Goal: Information Seeking & Learning: Find specific fact

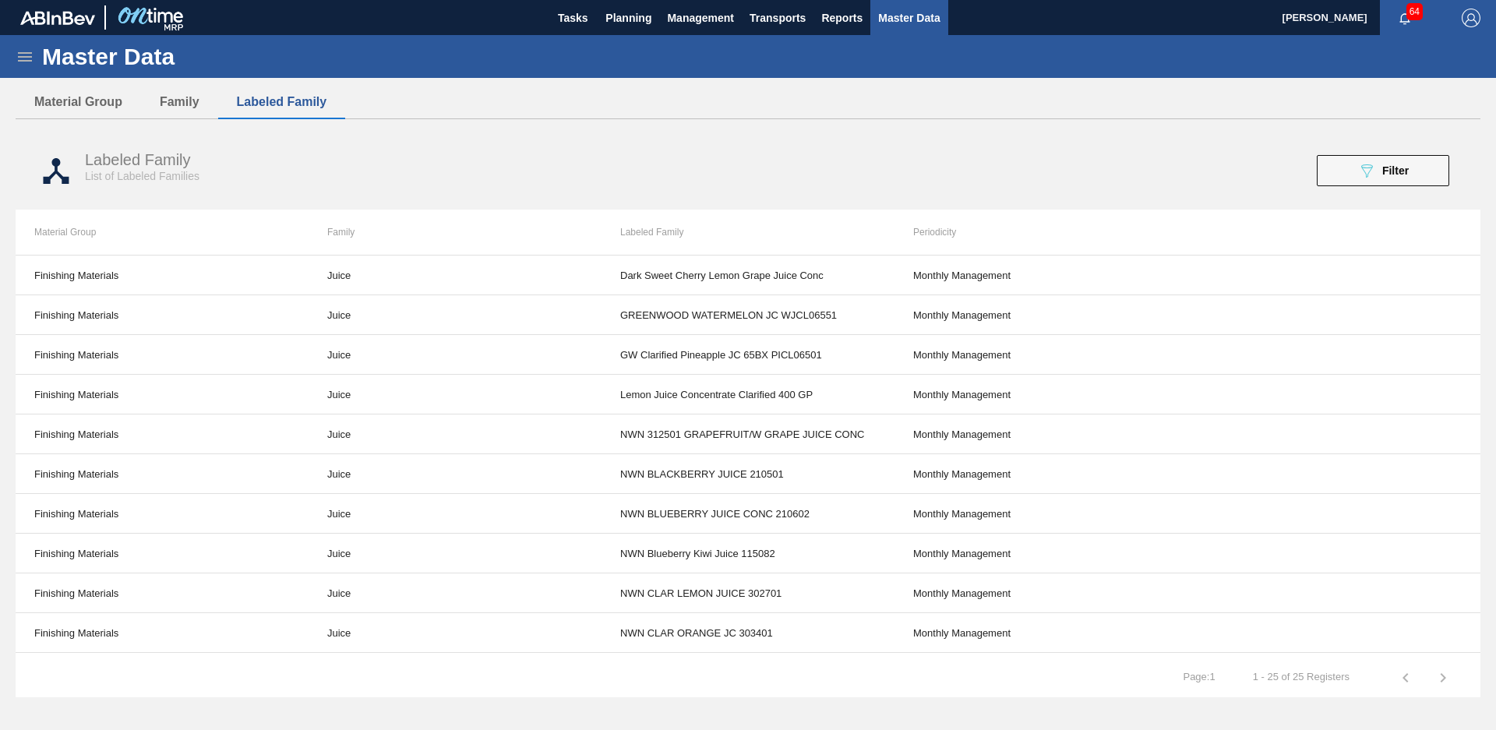
click at [5, 450] on div "Master Data General Materials Group and Families Coordinations and Users Suppli…" at bounding box center [748, 373] width 1496 height 676
click at [5, 294] on div "Master Data General Materials Group and Families Coordinations and Users Suppli…" at bounding box center [748, 373] width 1496 height 676
click at [194, 101] on button "Family" at bounding box center [179, 102] width 77 height 33
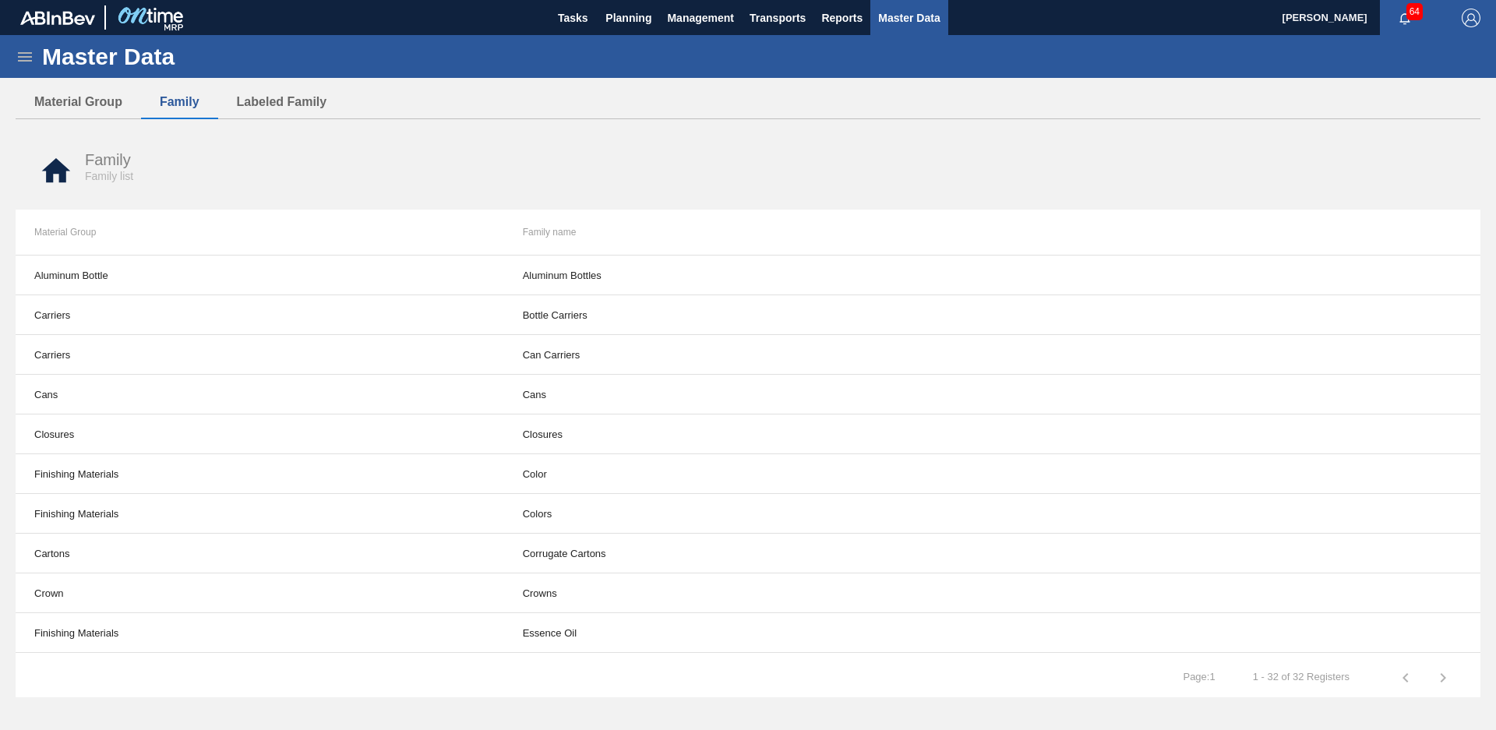
click at [29, 55] on icon at bounding box center [25, 57] width 19 height 19
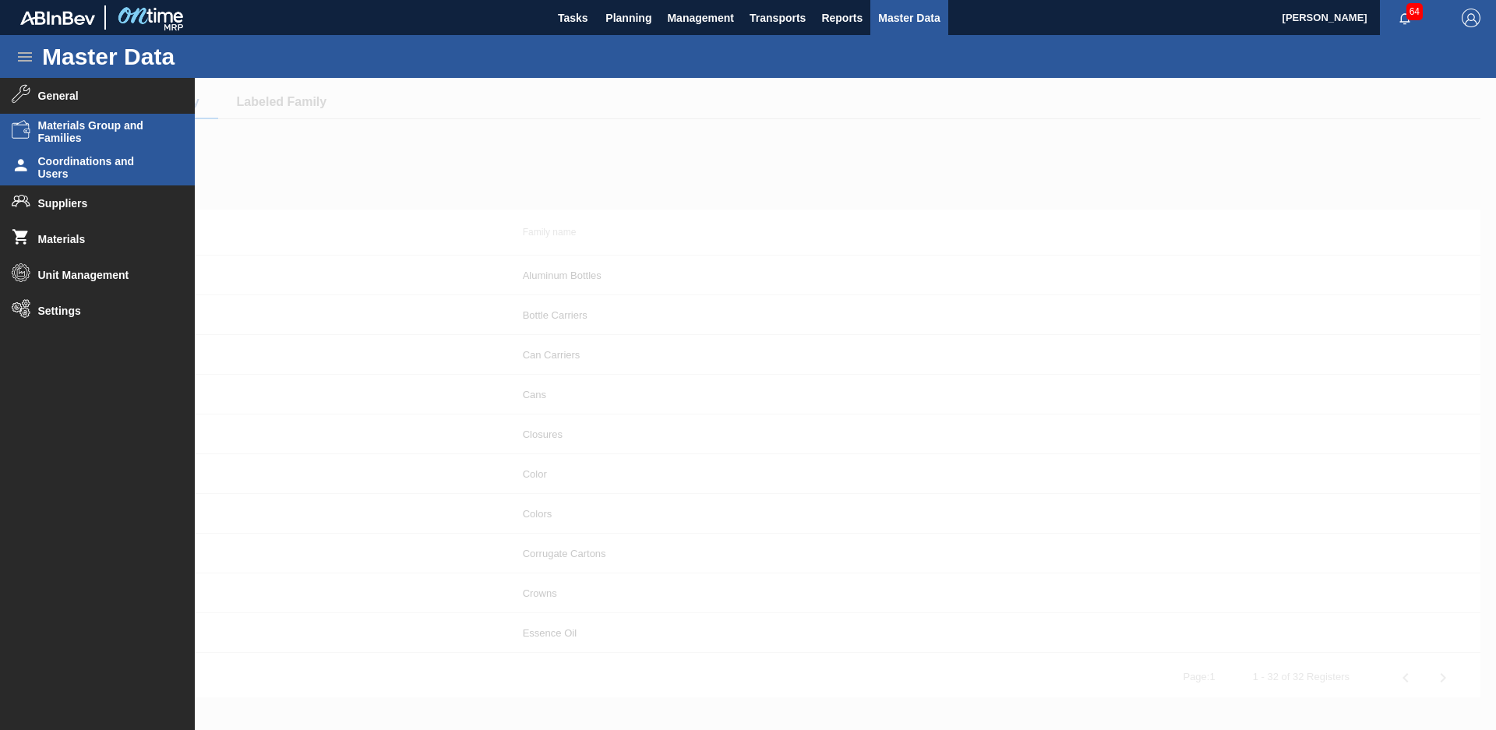
click at [135, 180] on li "Coordinations and Users" at bounding box center [97, 168] width 195 height 36
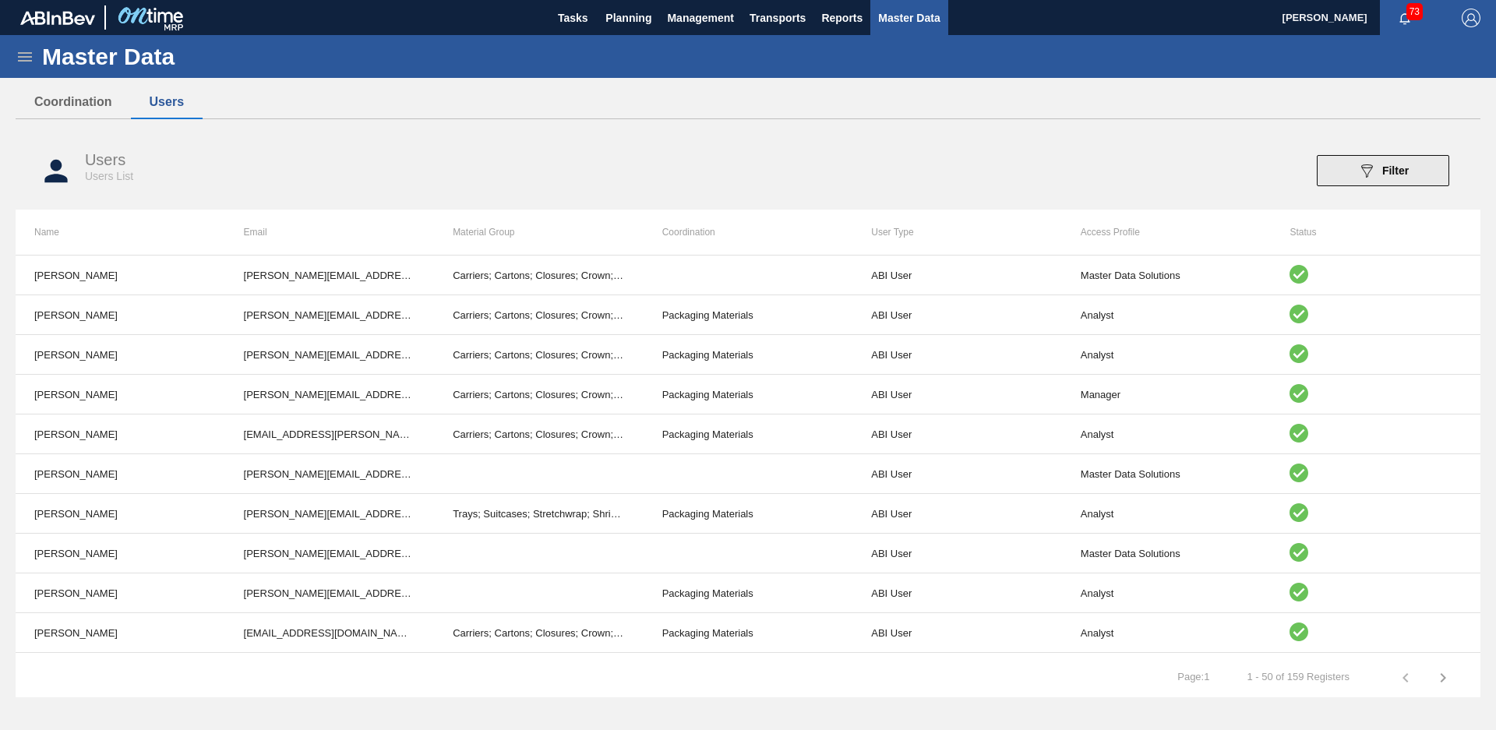
click at [1336, 176] on button "089F7B8B-B2A5-4AFE-B5C0-19BA573D28AC Filter" at bounding box center [1383, 170] width 132 height 31
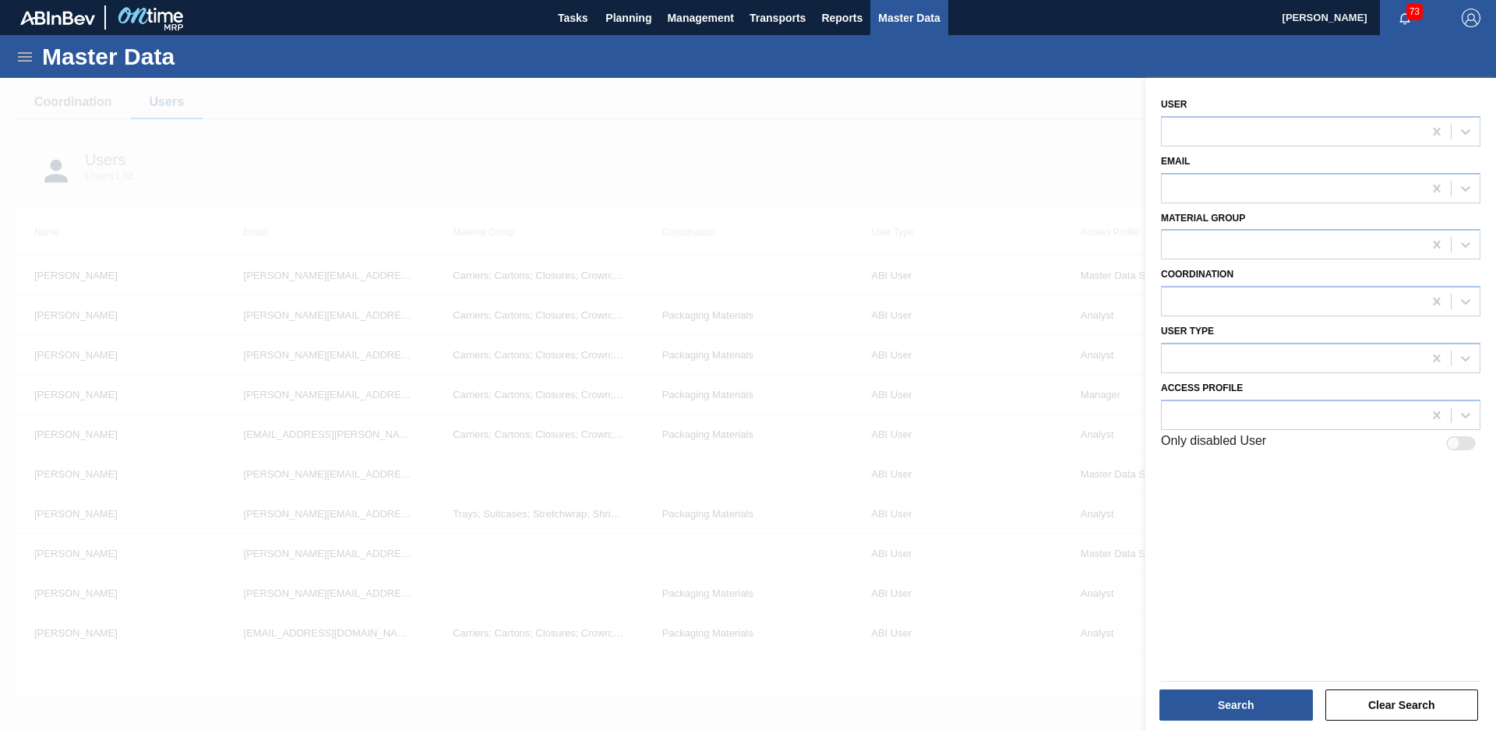
click at [926, 109] on div at bounding box center [748, 443] width 1496 height 730
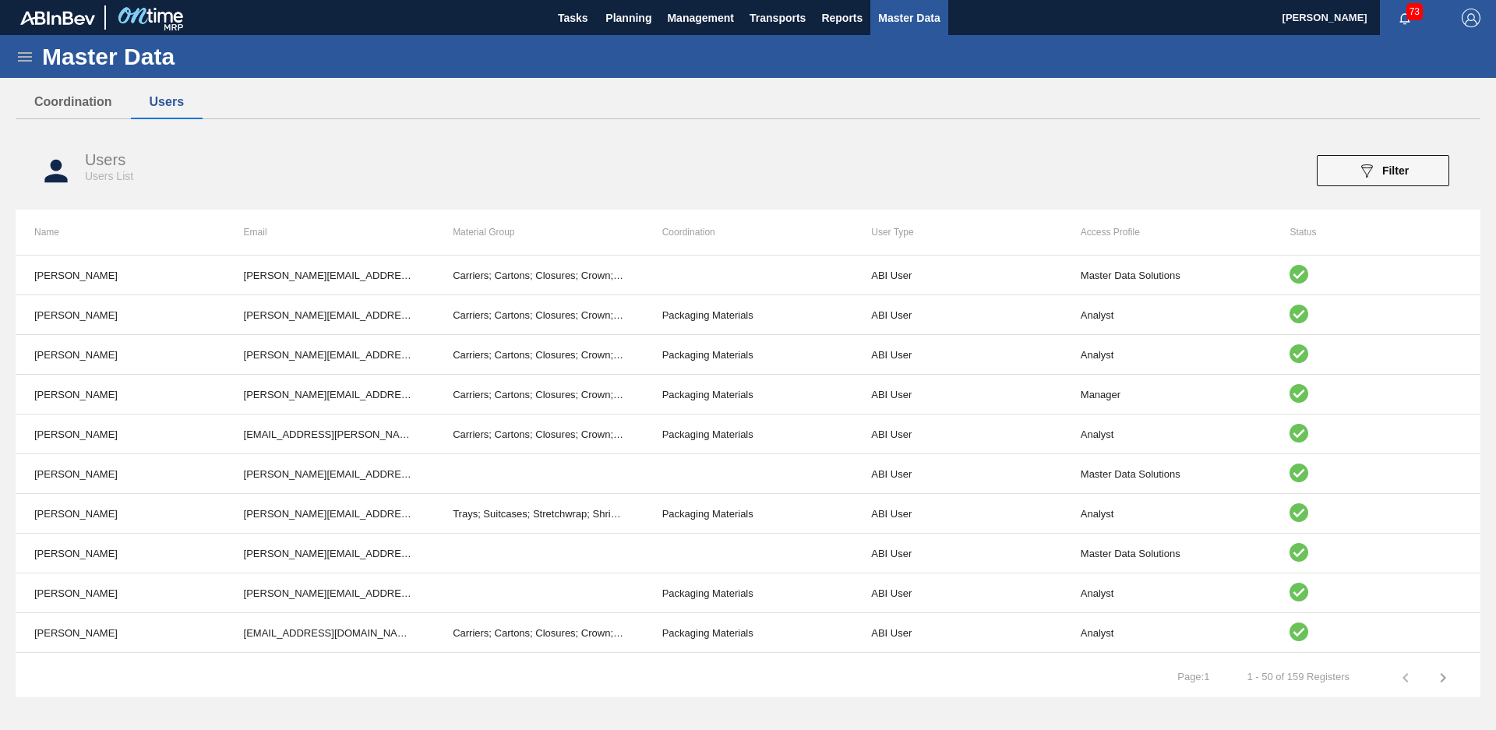
click at [26, 55] on icon at bounding box center [25, 57] width 19 height 19
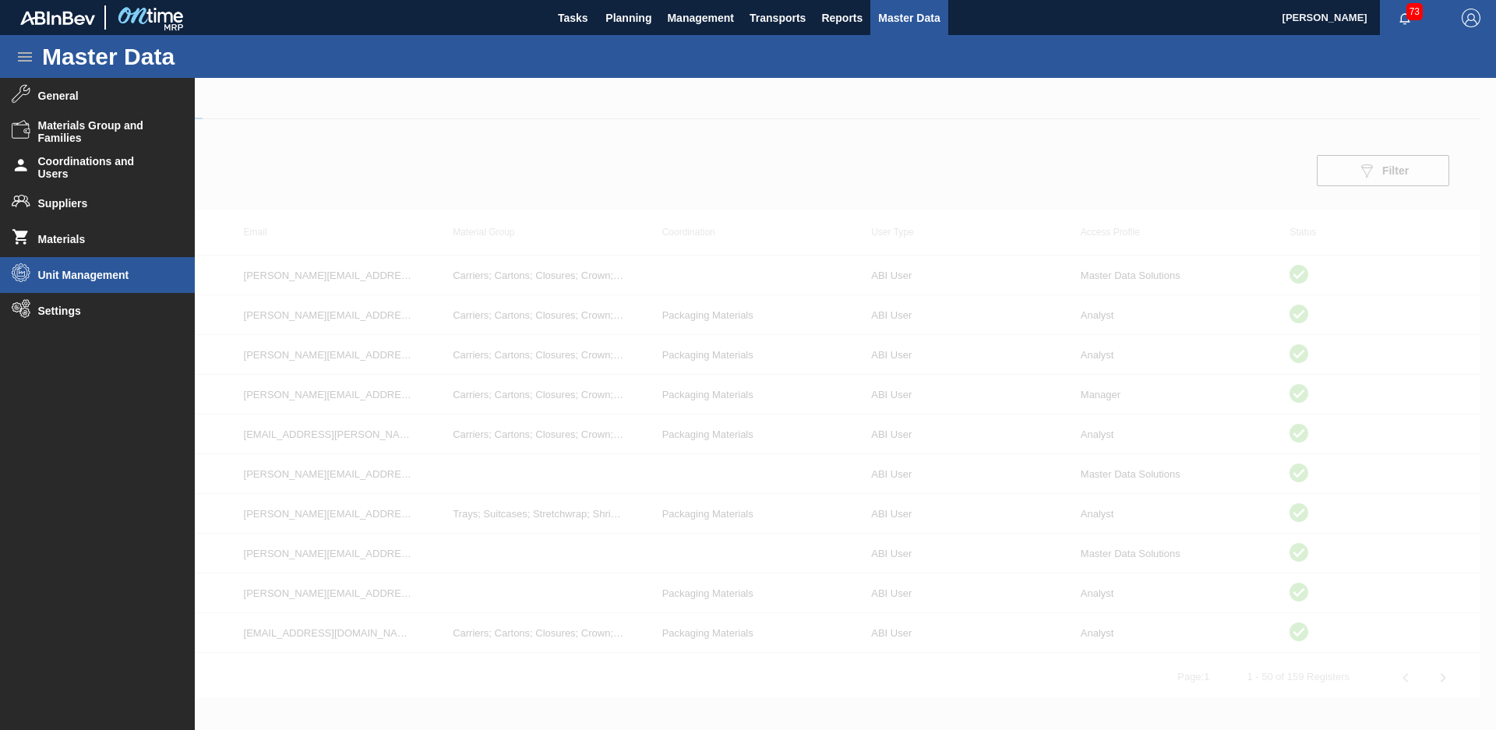
click at [115, 278] on span "Unit Management" at bounding box center [102, 275] width 129 height 12
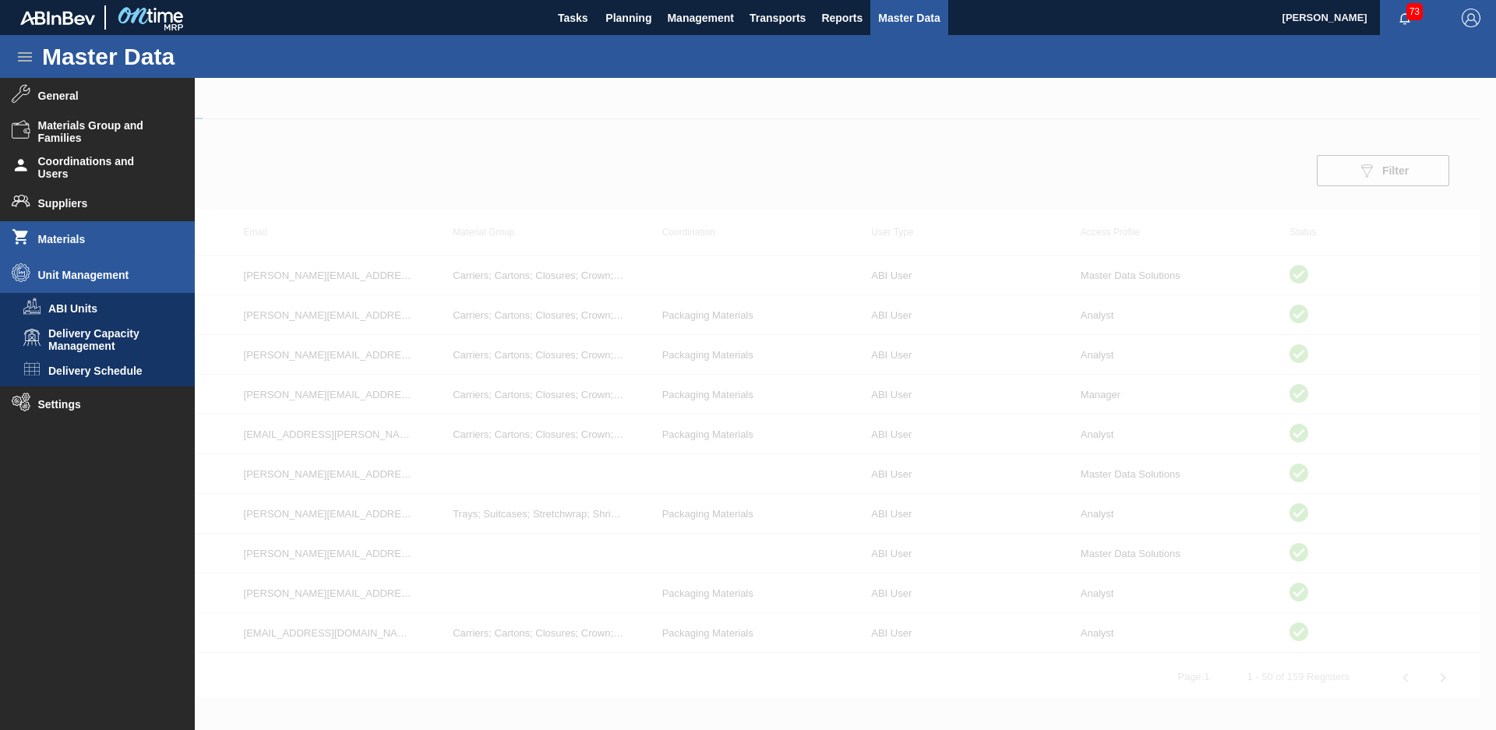
click at [112, 248] on li "Materials" at bounding box center [97, 239] width 195 height 36
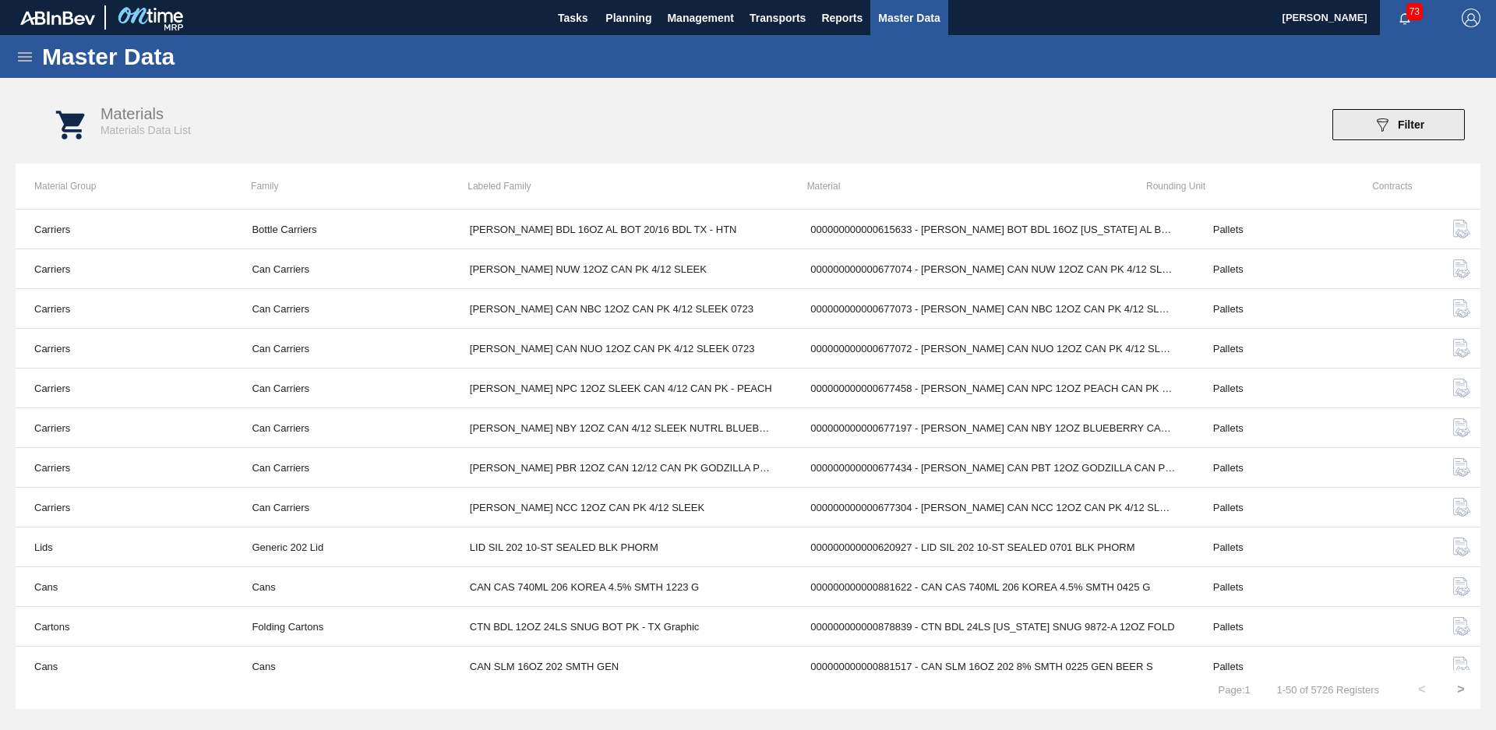
click at [1396, 122] on div "089F7B8B-B2A5-4AFE-B5C0-19BA573D28AC Filter" at bounding box center [1398, 124] width 51 height 19
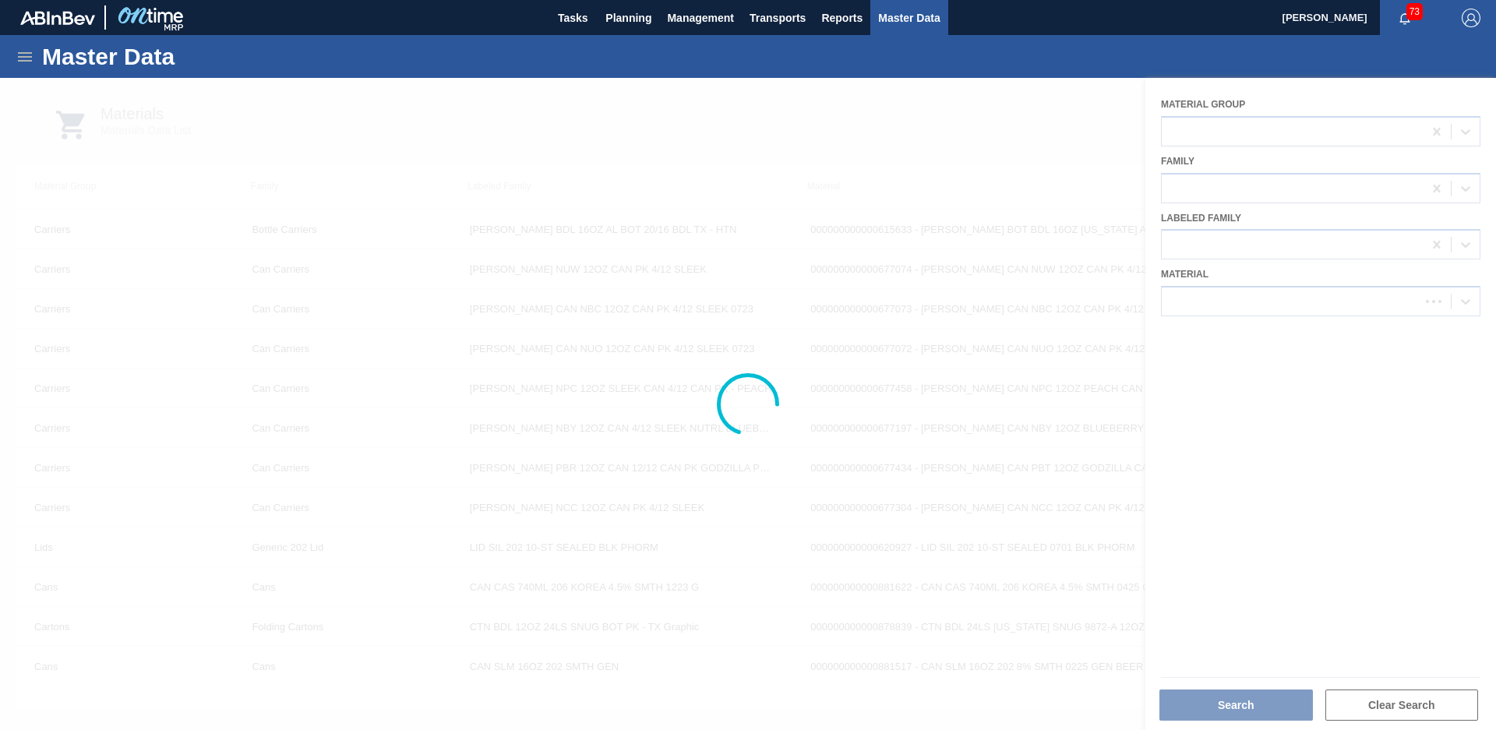
click at [1292, 111] on div at bounding box center [748, 404] width 1496 height 652
click at [1280, 125] on div at bounding box center [748, 404] width 1496 height 652
click at [1275, 135] on div at bounding box center [748, 404] width 1496 height 652
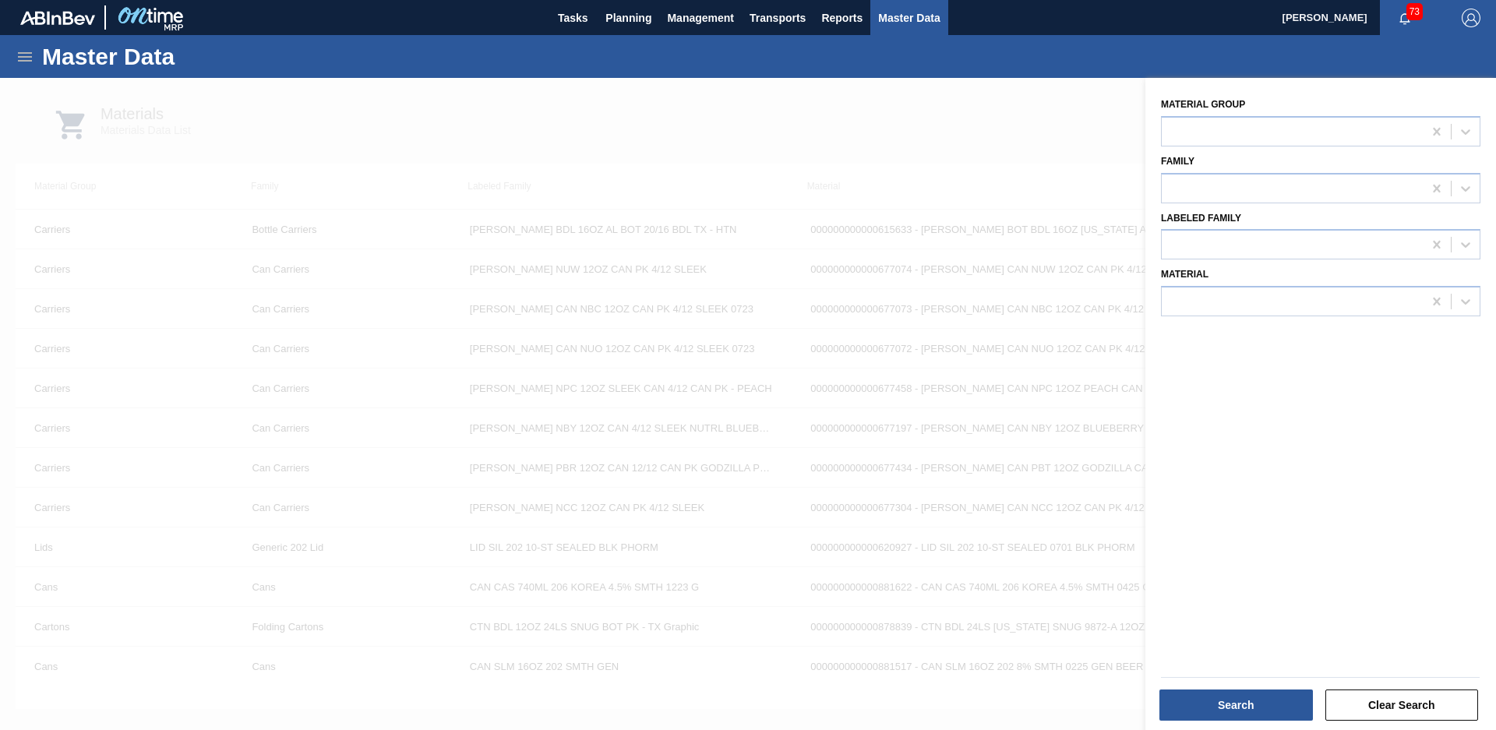
click at [1275, 135] on div at bounding box center [1292, 131] width 261 height 23
type Group "Fi"
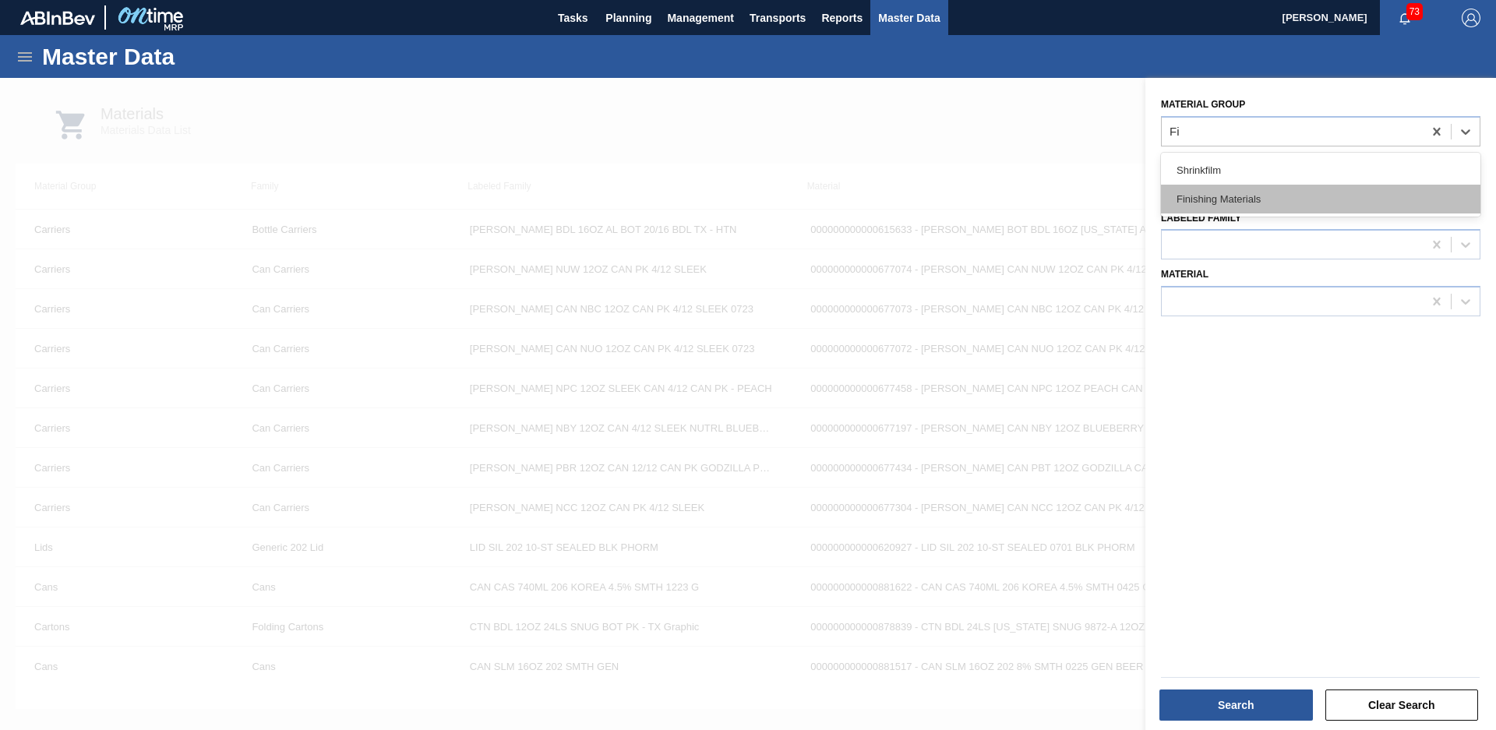
click at [1210, 194] on div "Finishing Materials" at bounding box center [1321, 199] width 320 height 29
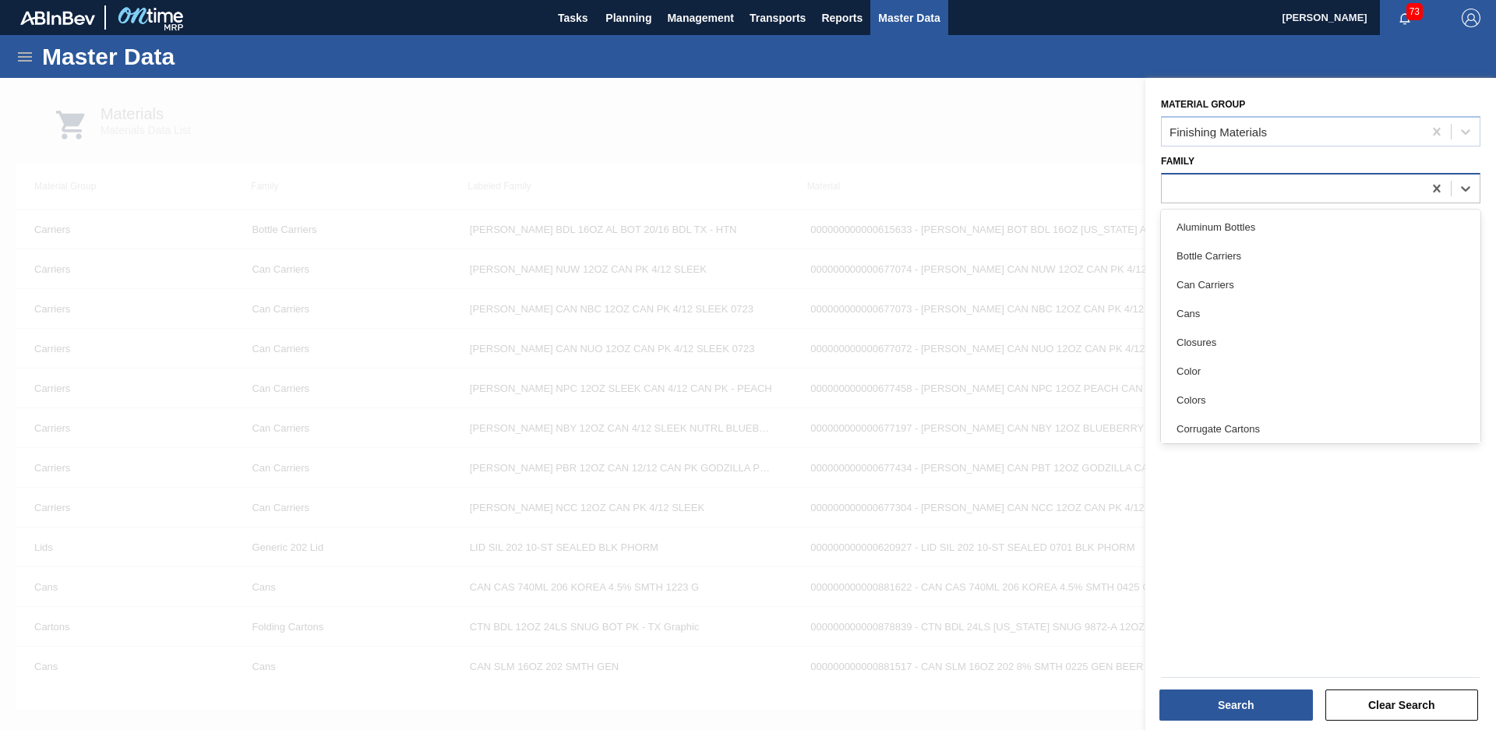
click at [1242, 188] on div at bounding box center [1292, 188] width 261 height 23
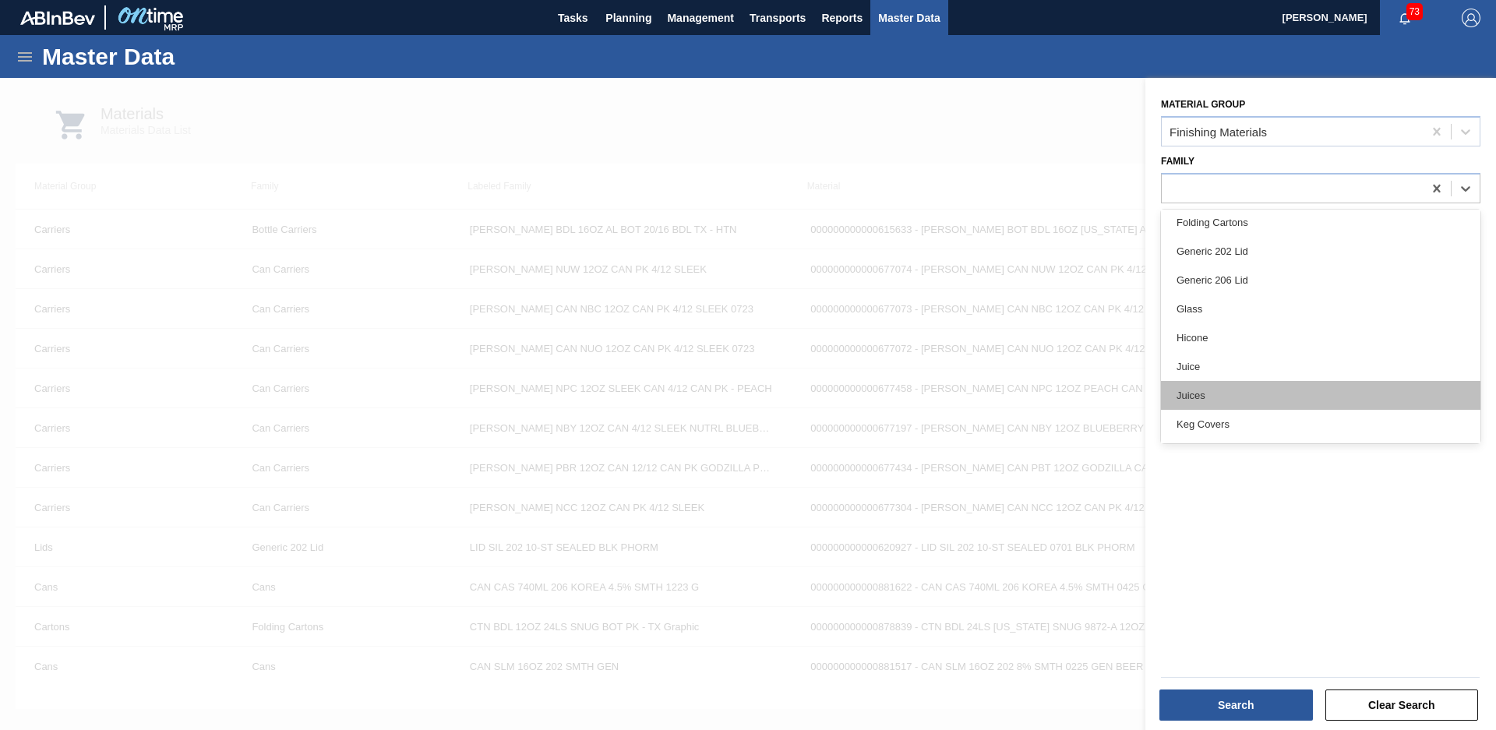
scroll to position [147, 0]
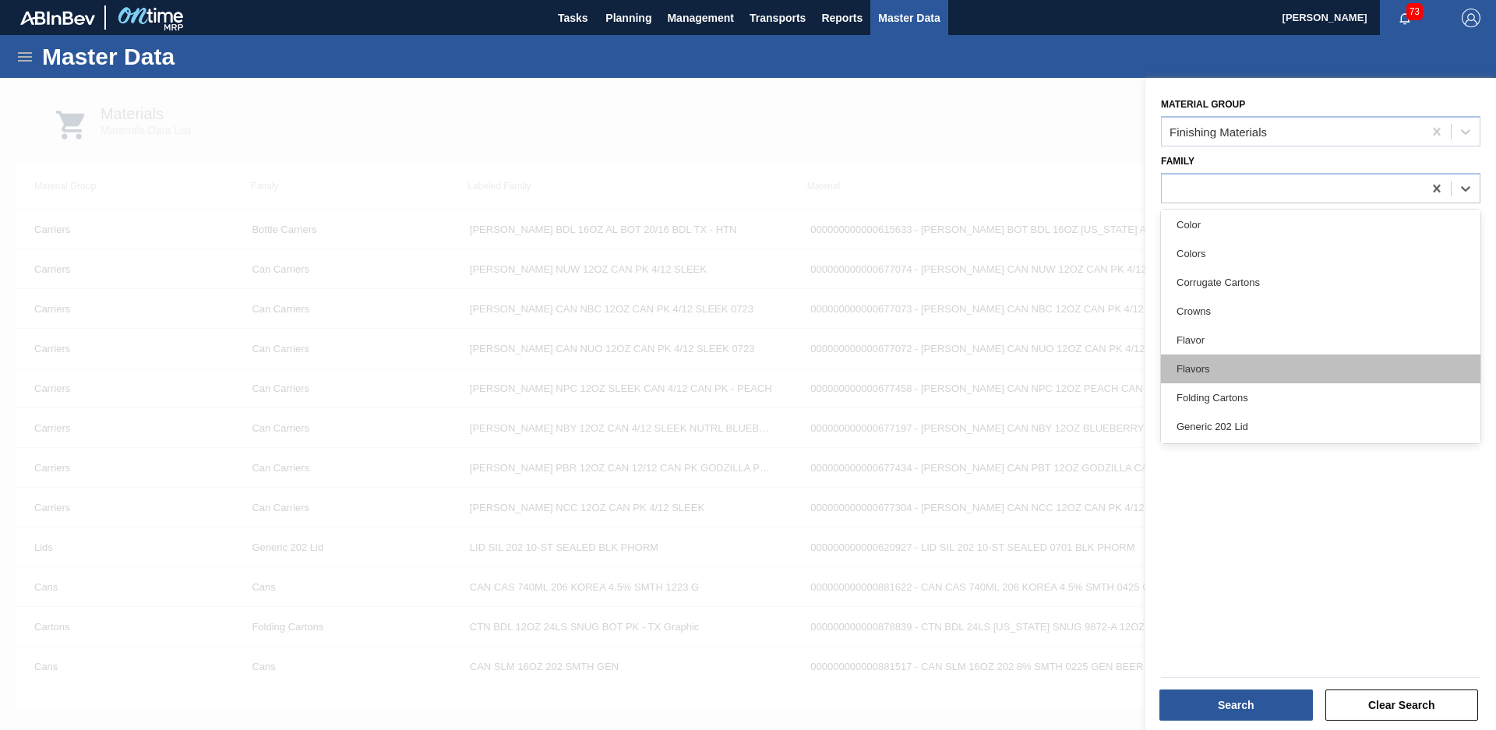
click at [1261, 359] on div "Flavors" at bounding box center [1321, 369] width 320 height 29
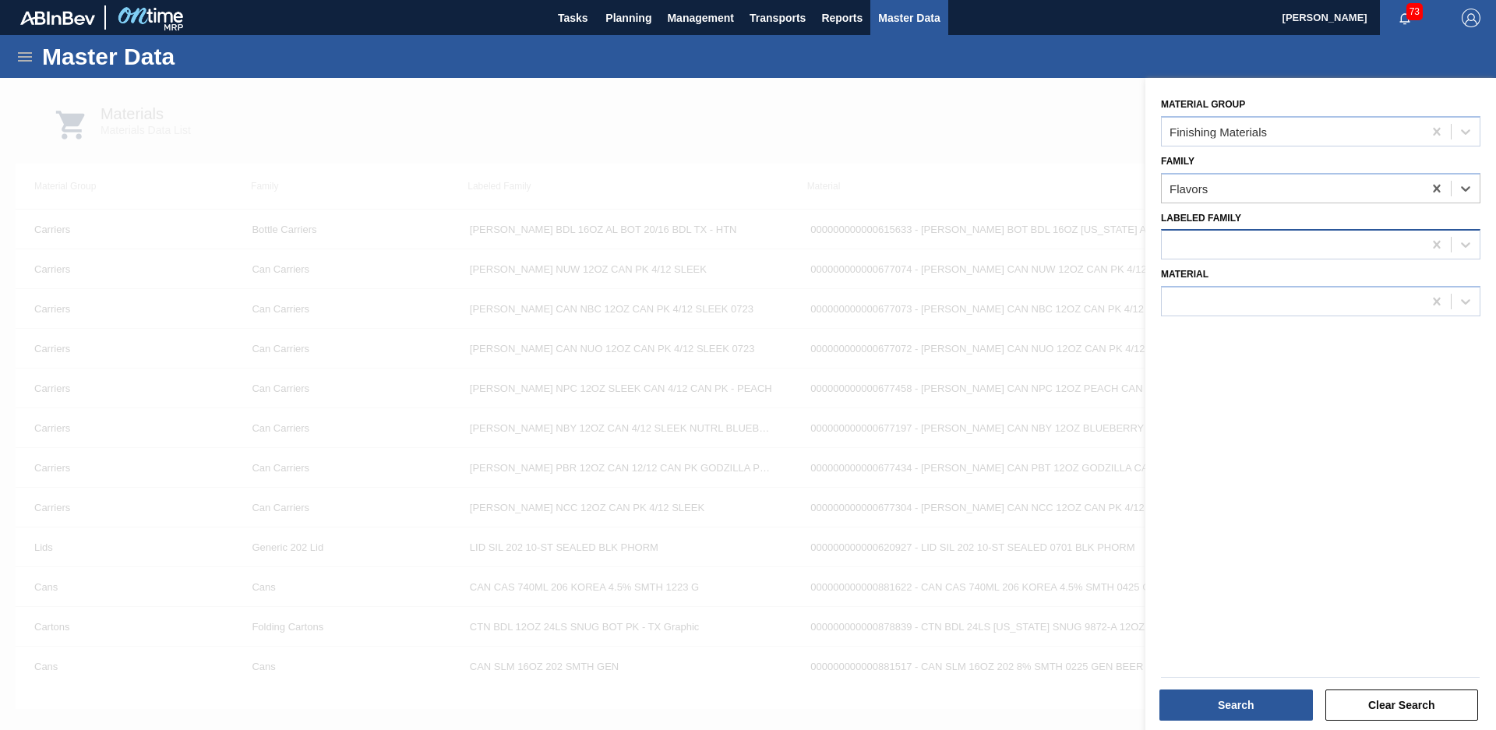
click at [1248, 235] on div at bounding box center [1292, 245] width 261 height 23
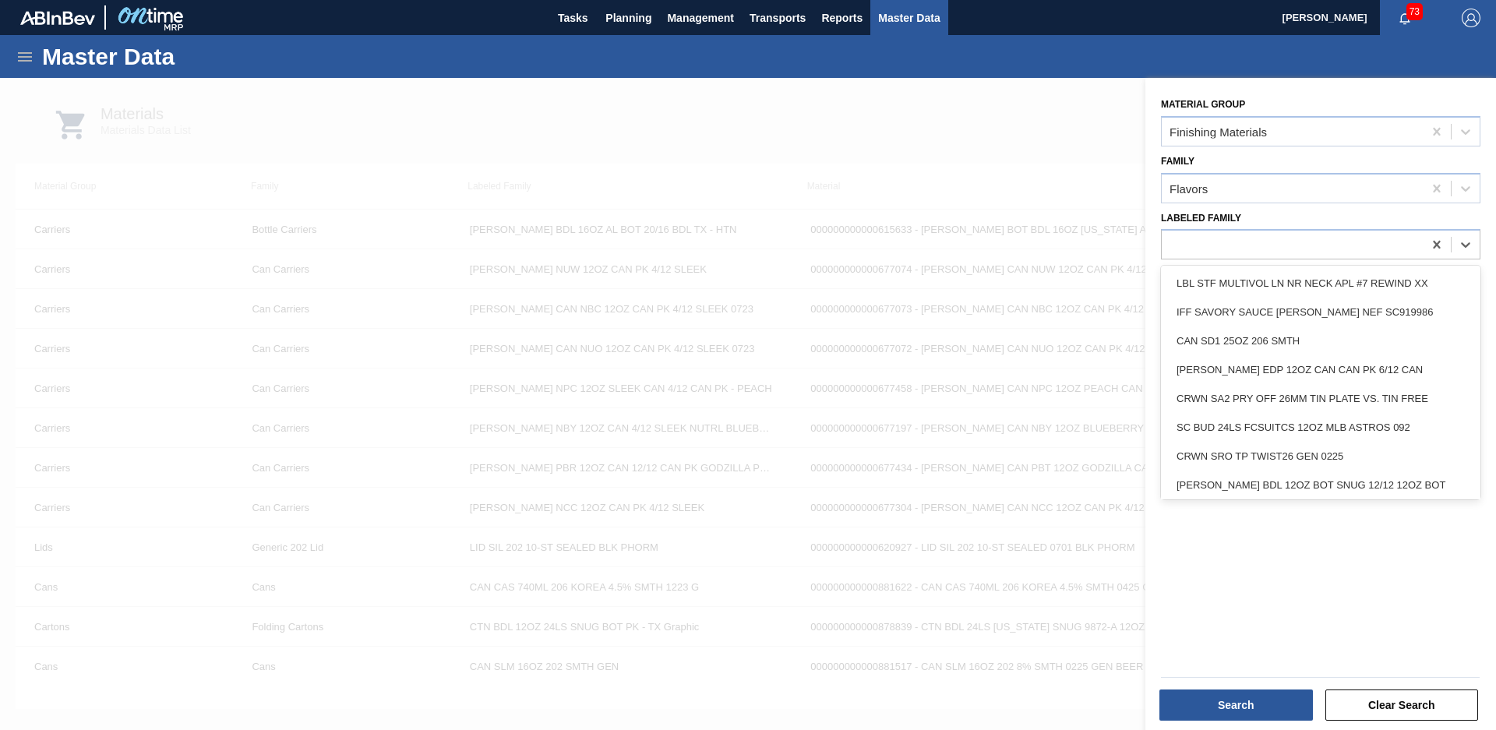
click at [1146, 345] on div "Material Group Finishing Materials Family Flavors Labeled Family option CAN SD1…" at bounding box center [1321, 406] width 351 height 656
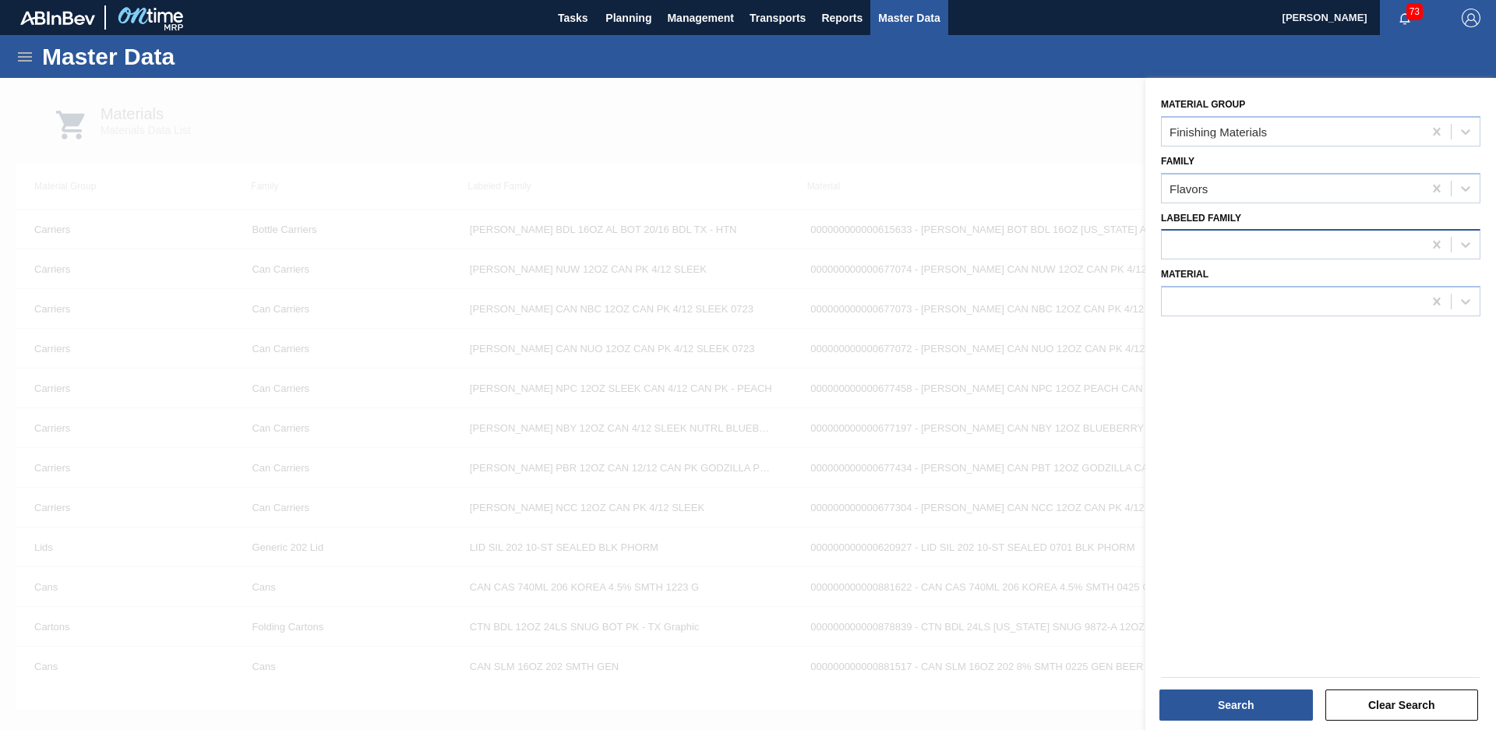
click at [1222, 243] on div at bounding box center [1292, 245] width 261 height 23
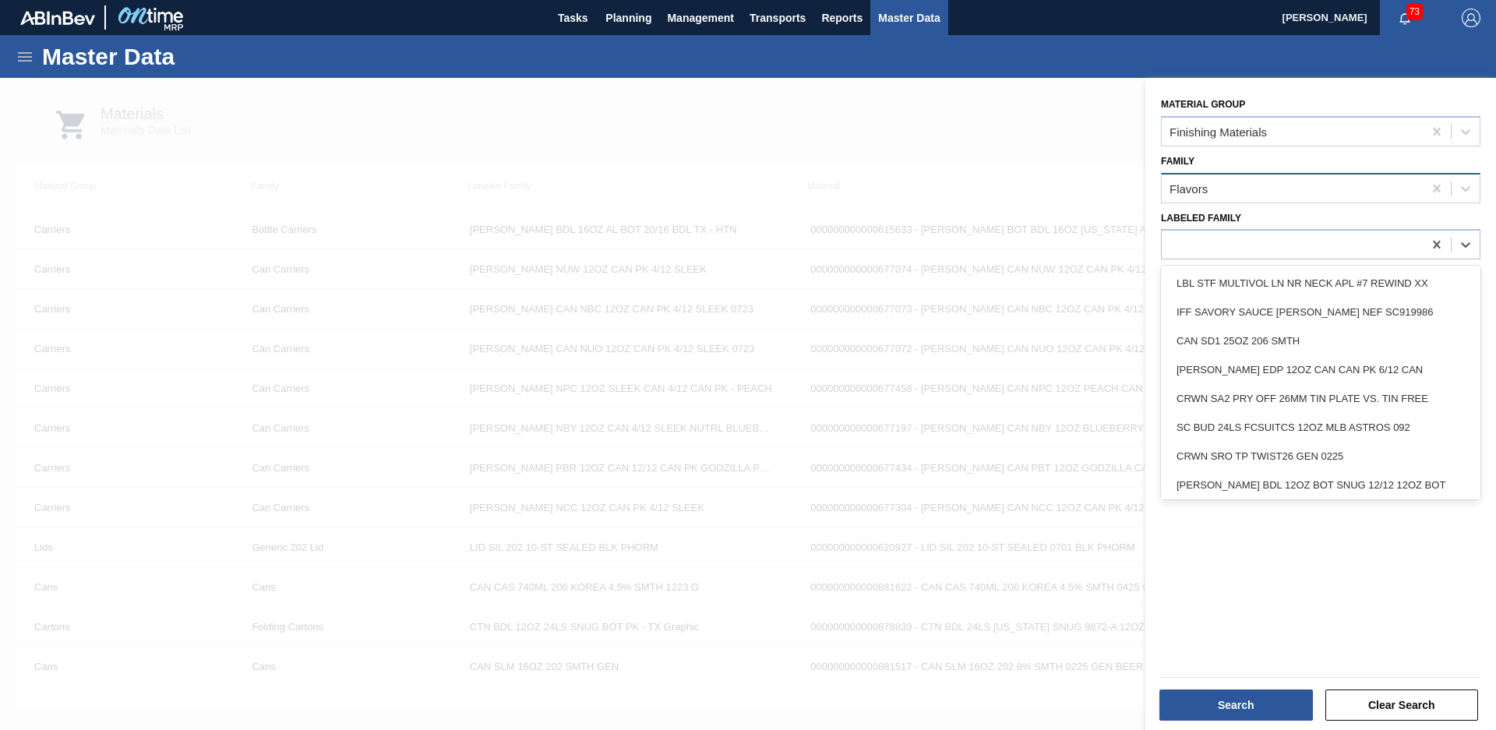
click at [1332, 196] on div "Flavors" at bounding box center [1292, 188] width 261 height 23
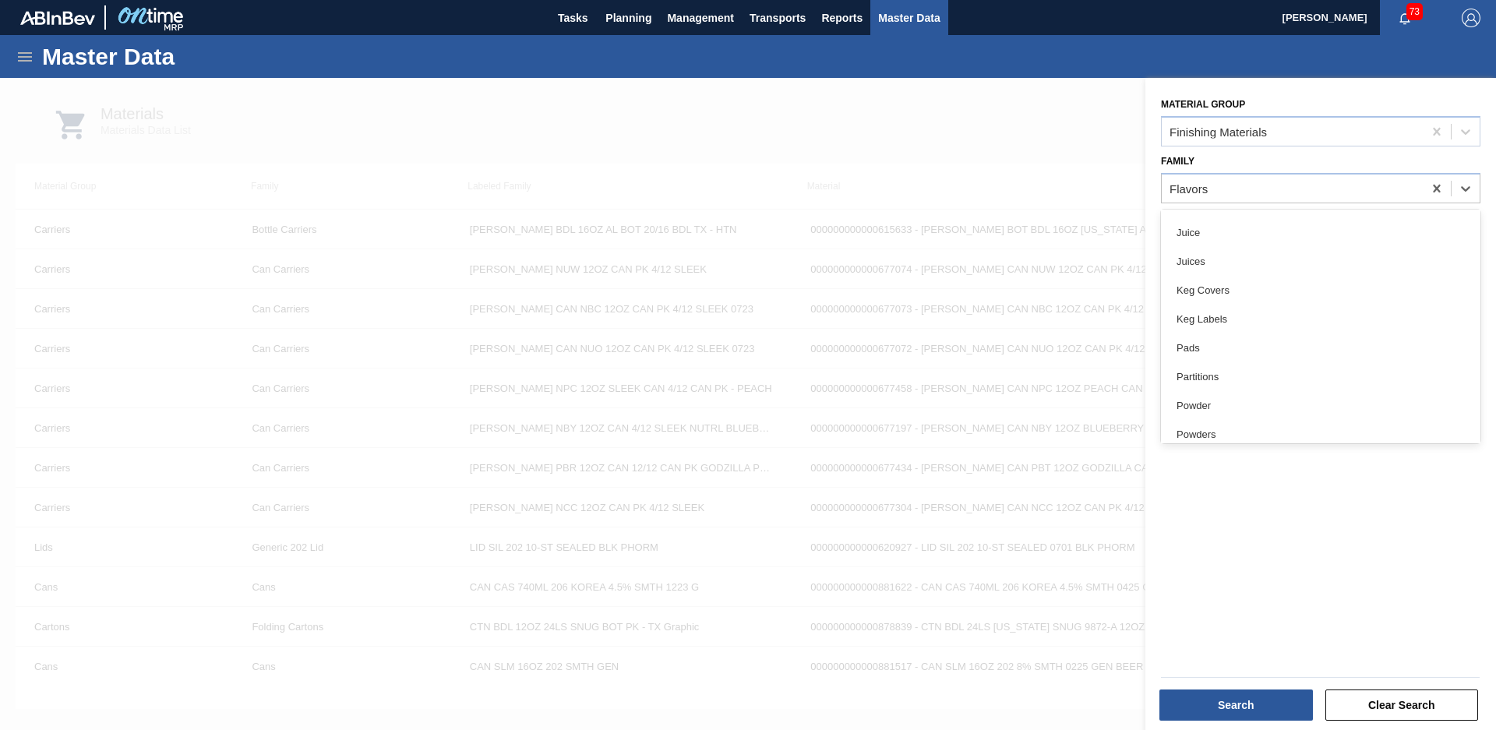
scroll to position [637, 0]
click at [1260, 309] on div "Raw Materials" at bounding box center [1321, 310] width 320 height 29
click at [1277, 251] on div at bounding box center [1292, 245] width 261 height 23
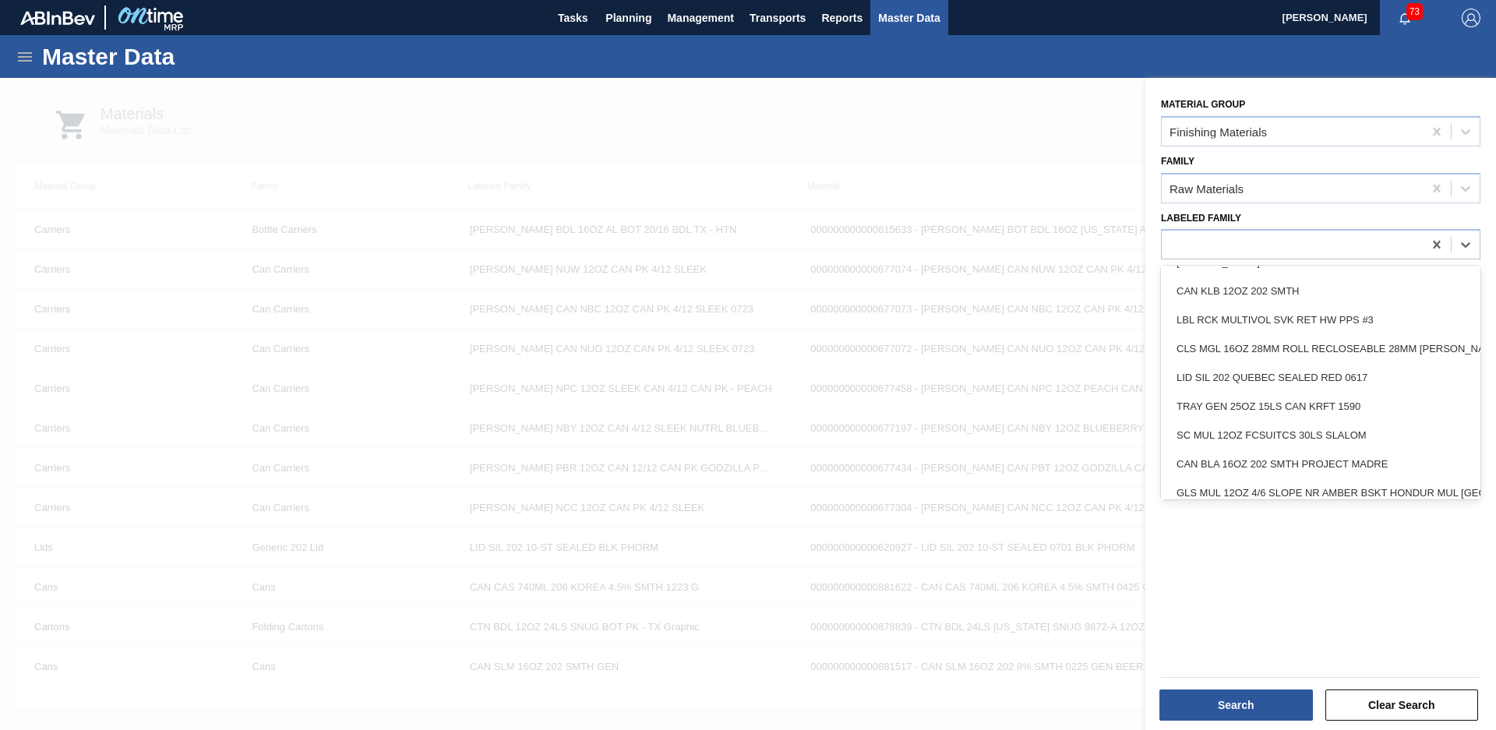
scroll to position [2698, 0]
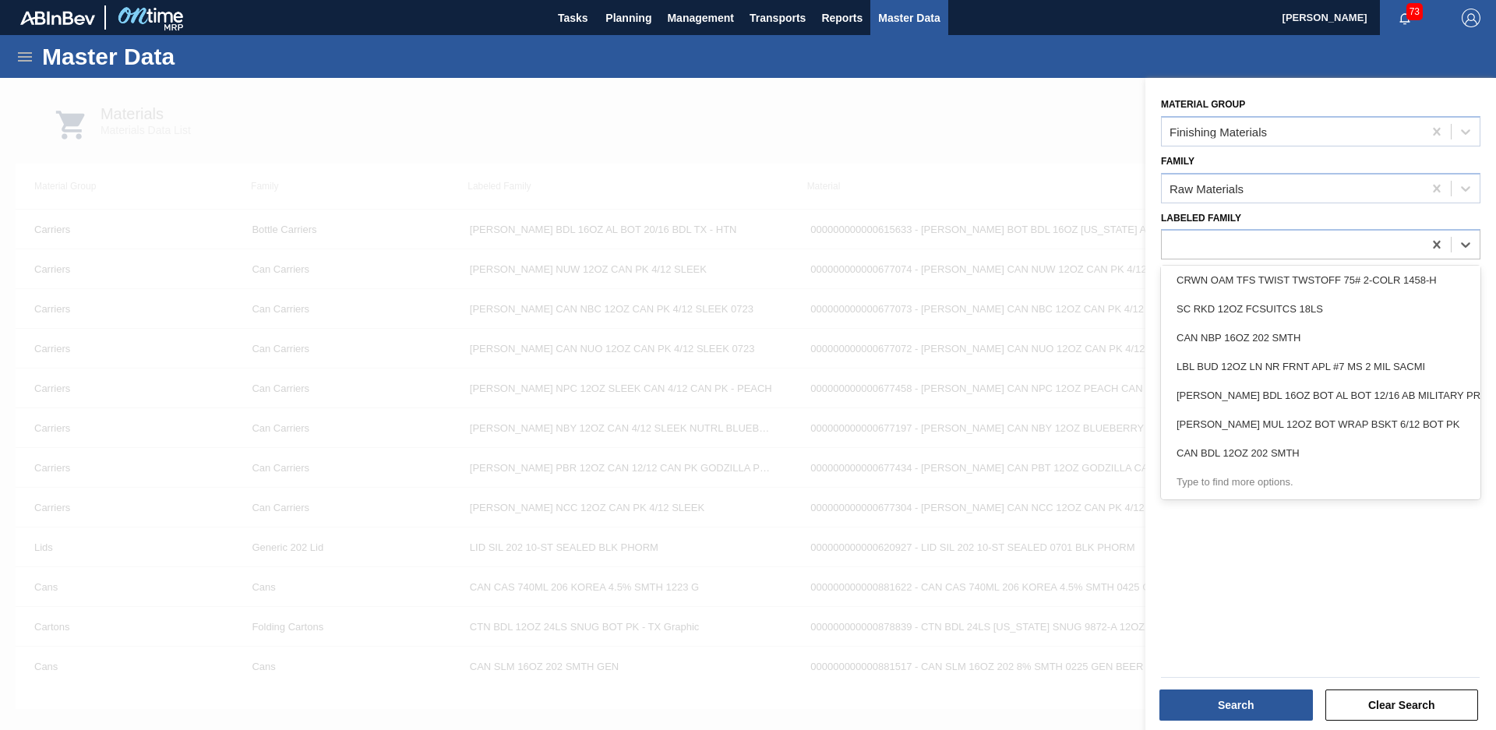
click at [1258, 574] on div "Material Group Finishing Materials Family Raw Materials Labeled Family option C…" at bounding box center [1321, 406] width 351 height 656
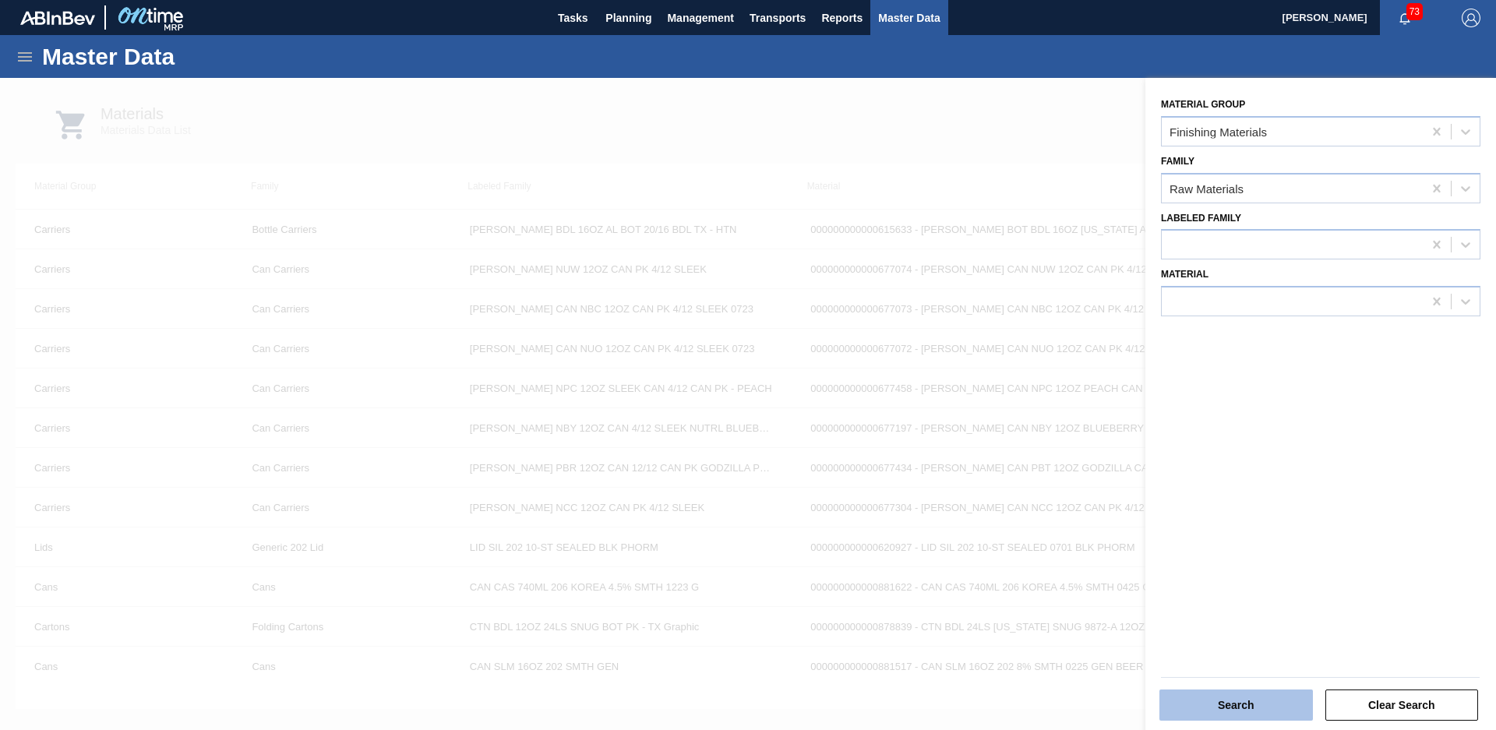
click at [1233, 711] on button "Search" at bounding box center [1237, 705] width 154 height 31
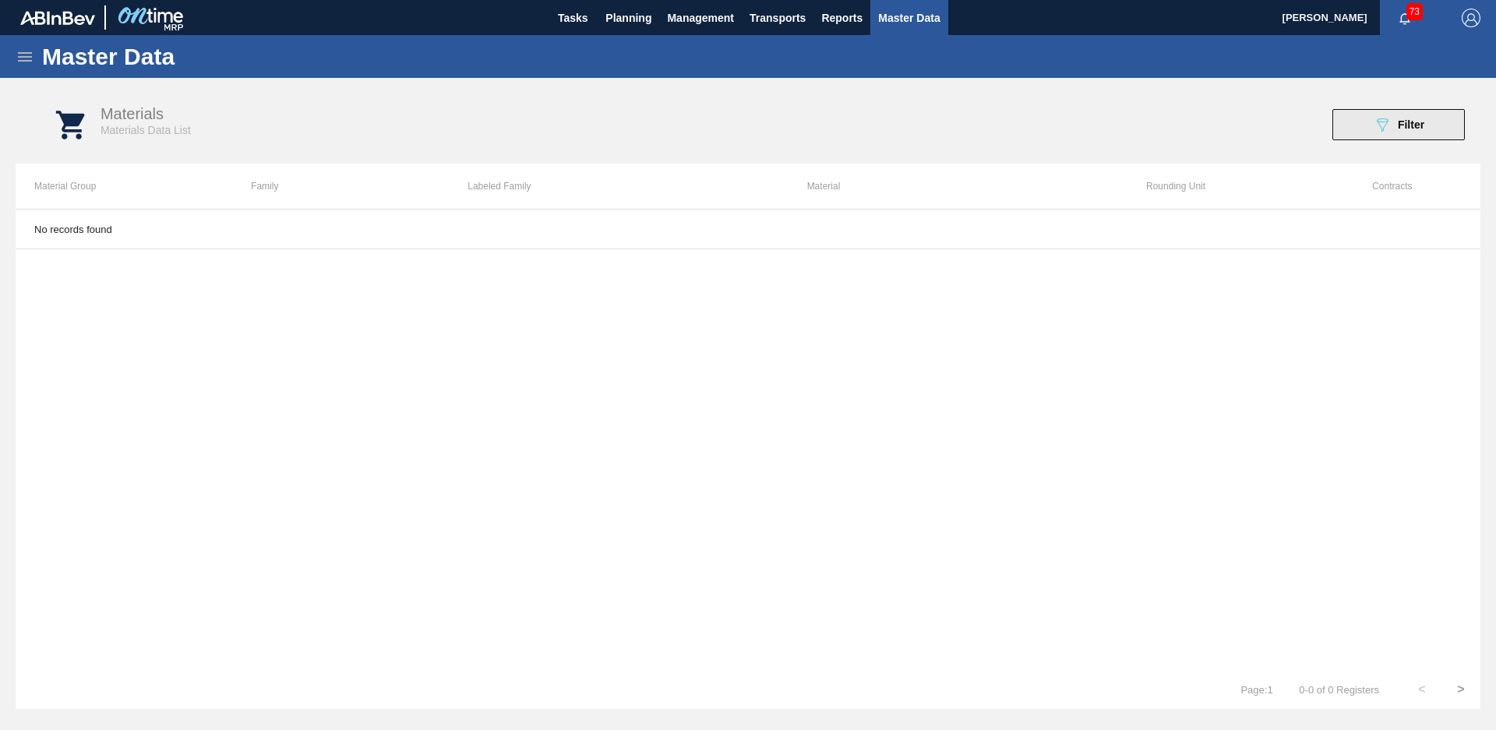
click at [1400, 131] on div "089F7B8B-B2A5-4AFE-B5C0-19BA573D28AC Filter" at bounding box center [1398, 124] width 51 height 19
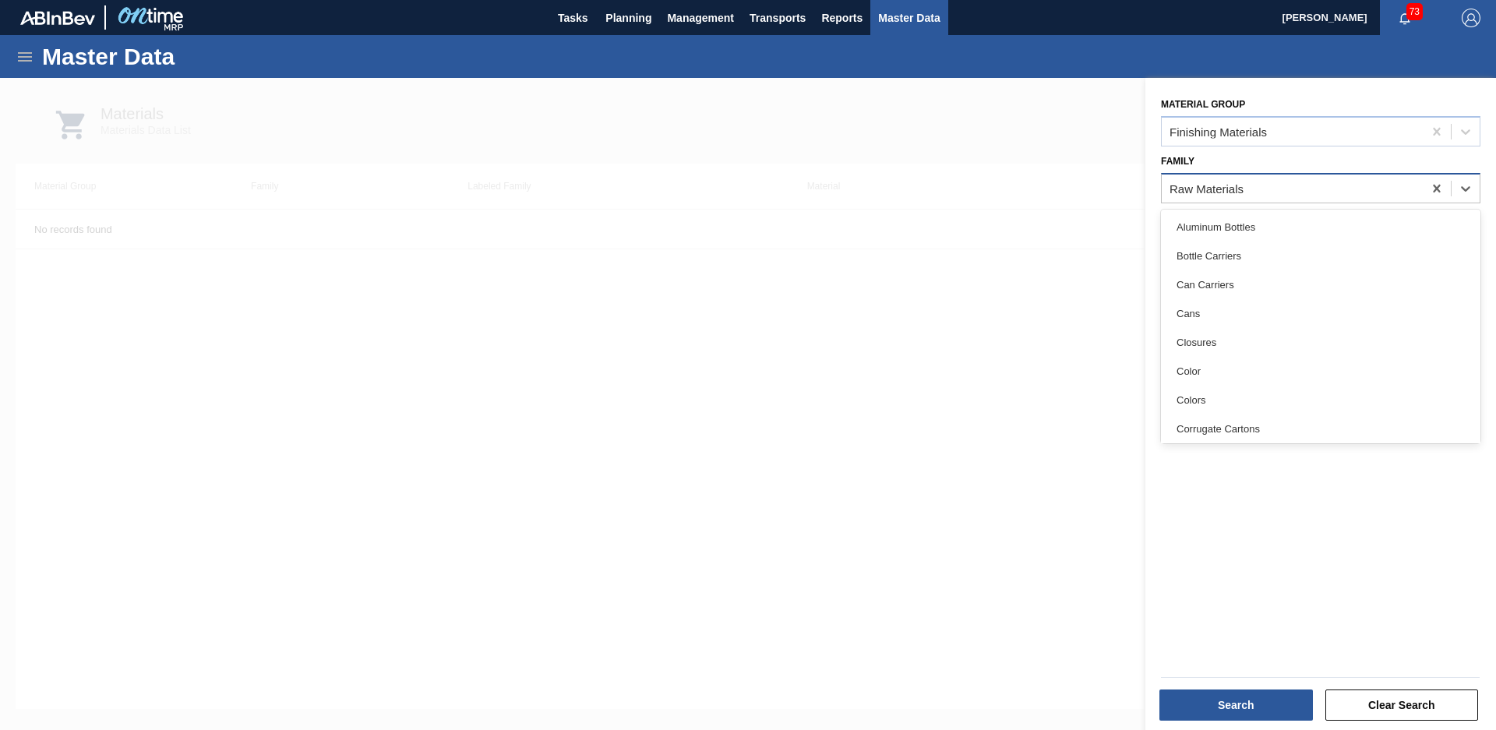
click at [1319, 174] on div "Raw Materials" at bounding box center [1321, 188] width 320 height 30
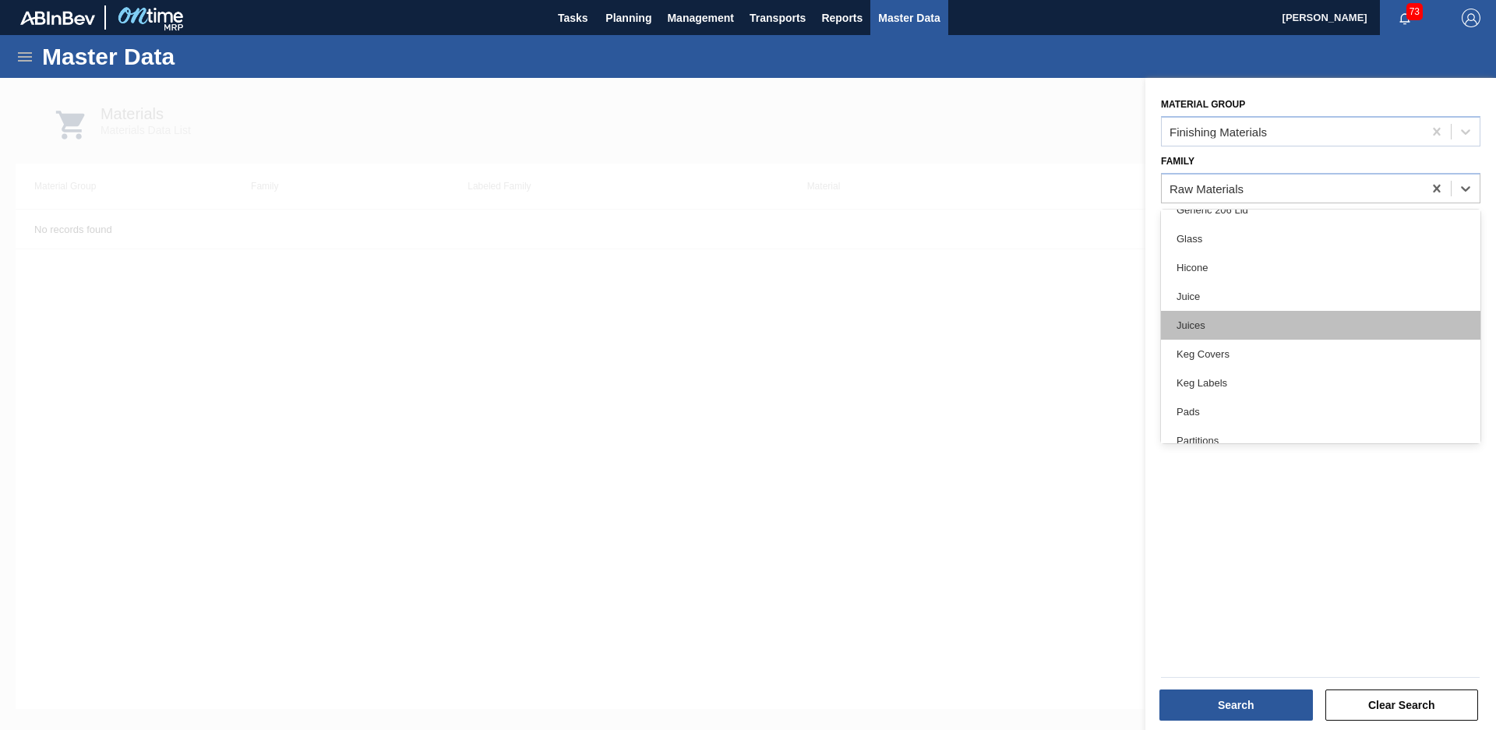
scroll to position [217, 0]
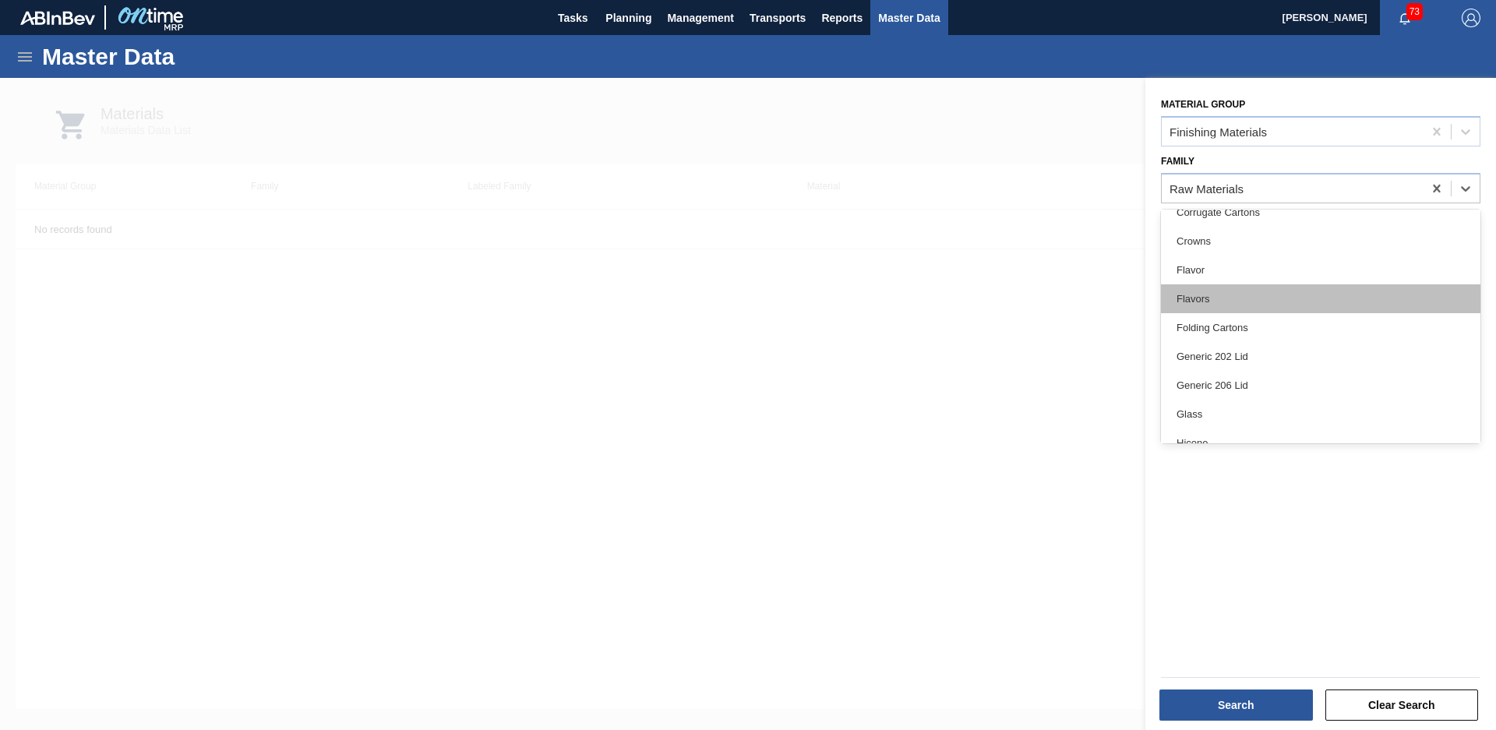
click at [1234, 301] on div "Flavors" at bounding box center [1321, 298] width 320 height 29
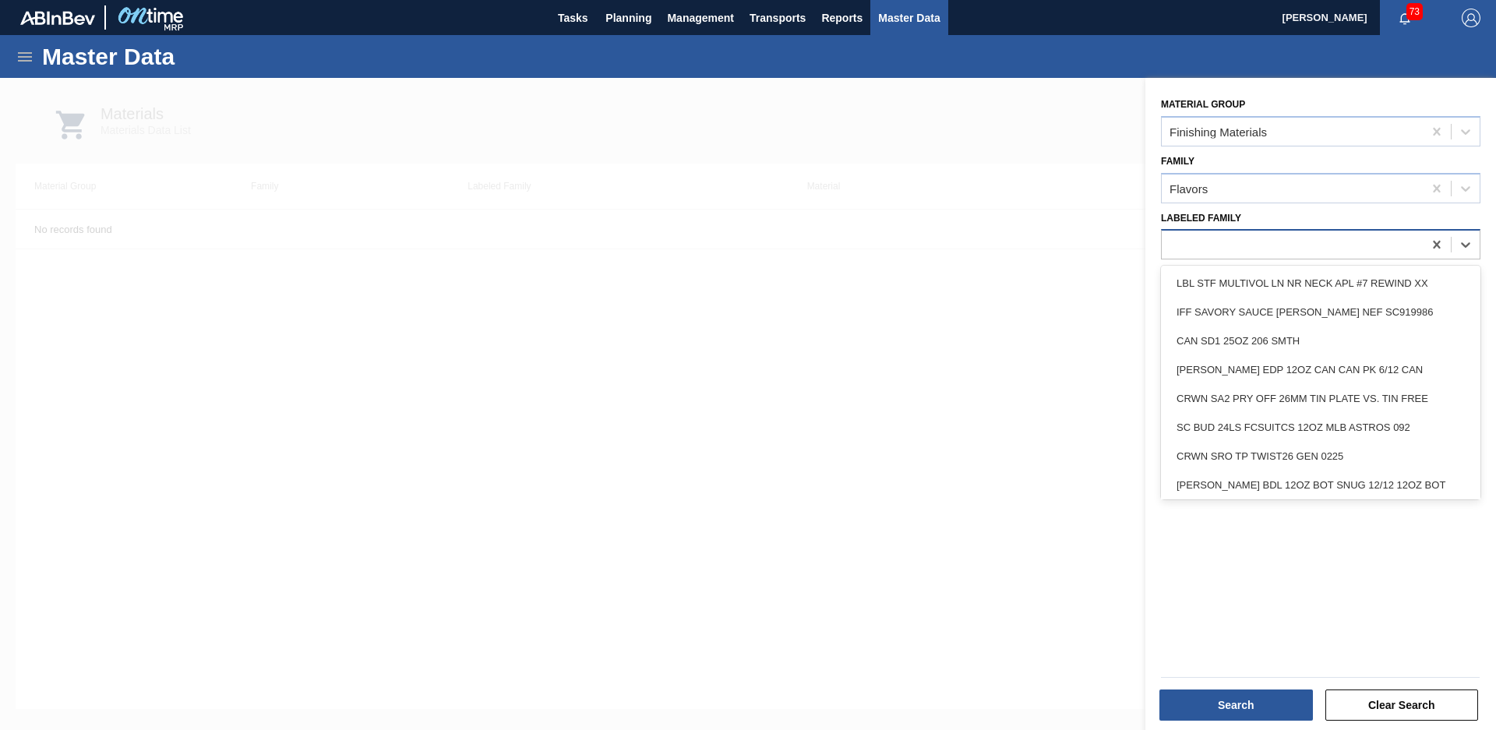
click at [1276, 251] on div at bounding box center [1292, 245] width 261 height 23
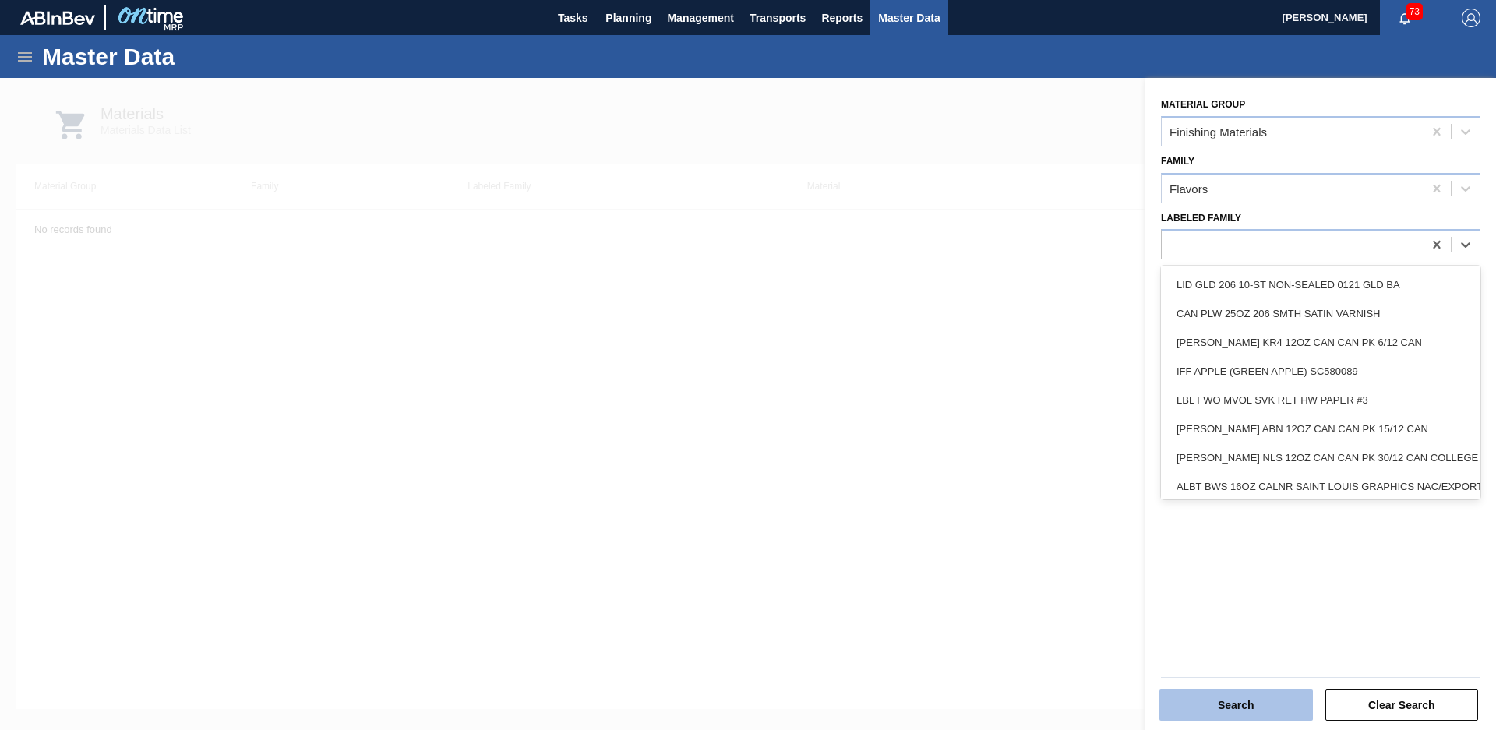
click at [1252, 704] on button "Search" at bounding box center [1237, 705] width 154 height 31
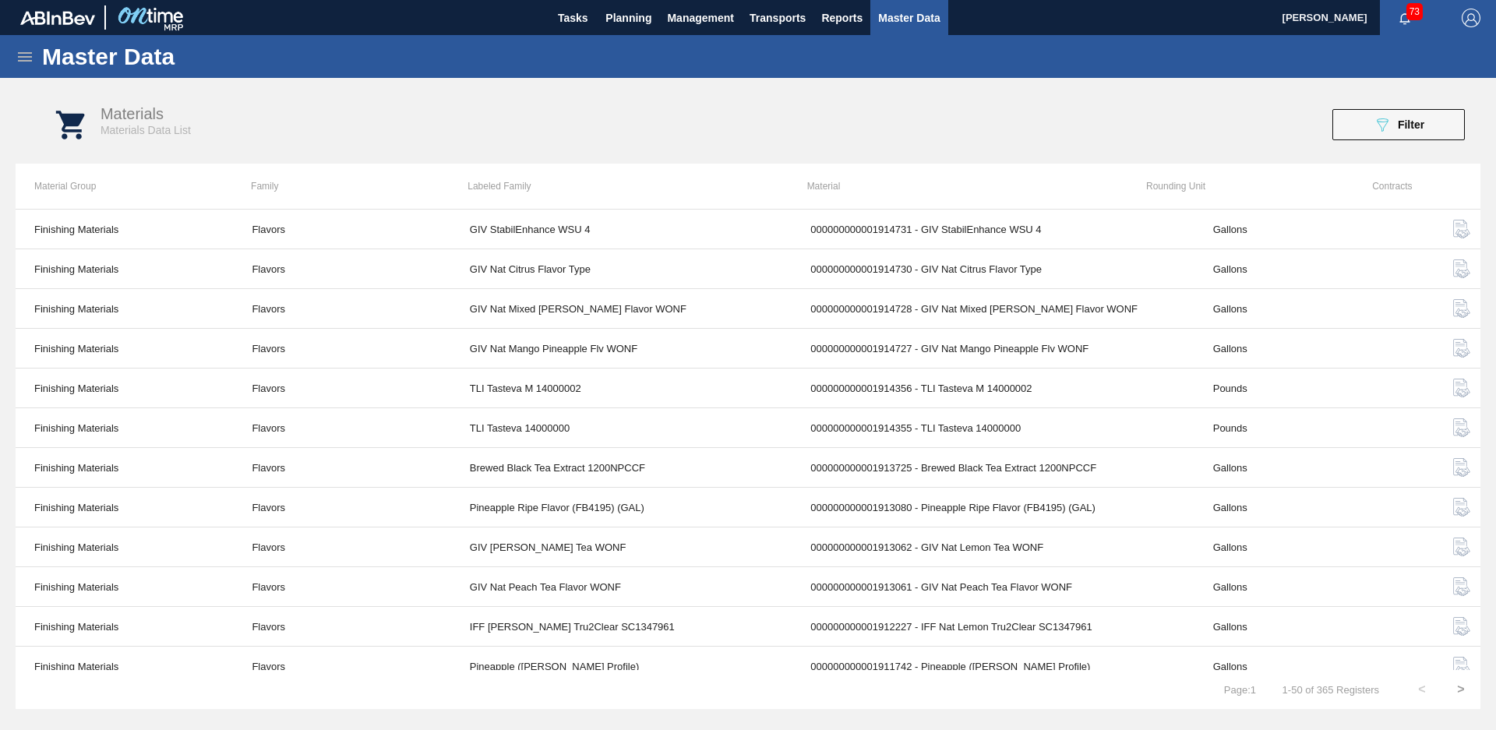
click at [1368, 143] on div "Materials Materials Data List 089F7B8B-B2A5-4AFE-B5C0-19BA573D28AC Filter" at bounding box center [763, 125] width 1465 height 58
click at [1372, 134] on button "089F7B8B-B2A5-4AFE-B5C0-19BA573D28AC Filter" at bounding box center [1399, 124] width 132 height 31
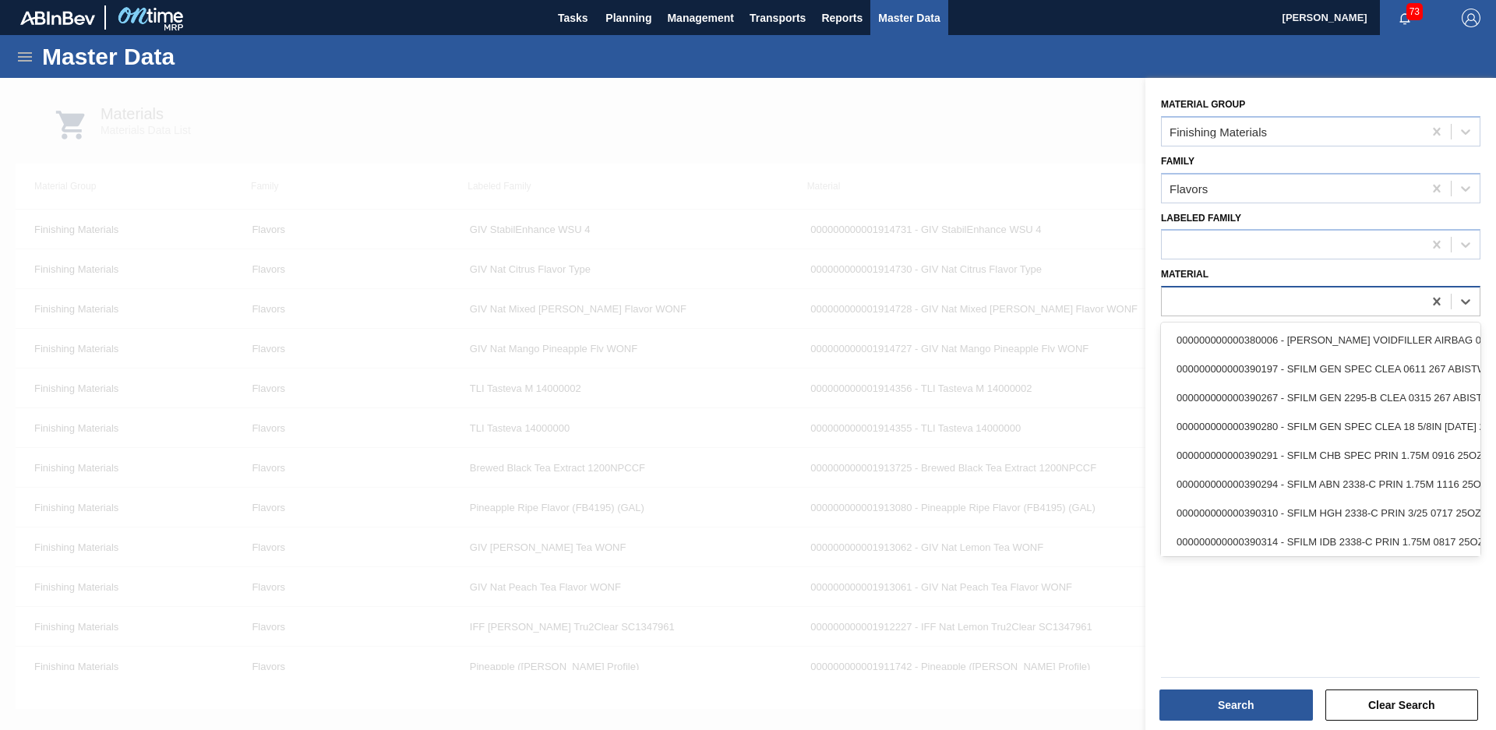
click at [1237, 304] on div at bounding box center [1292, 302] width 261 height 23
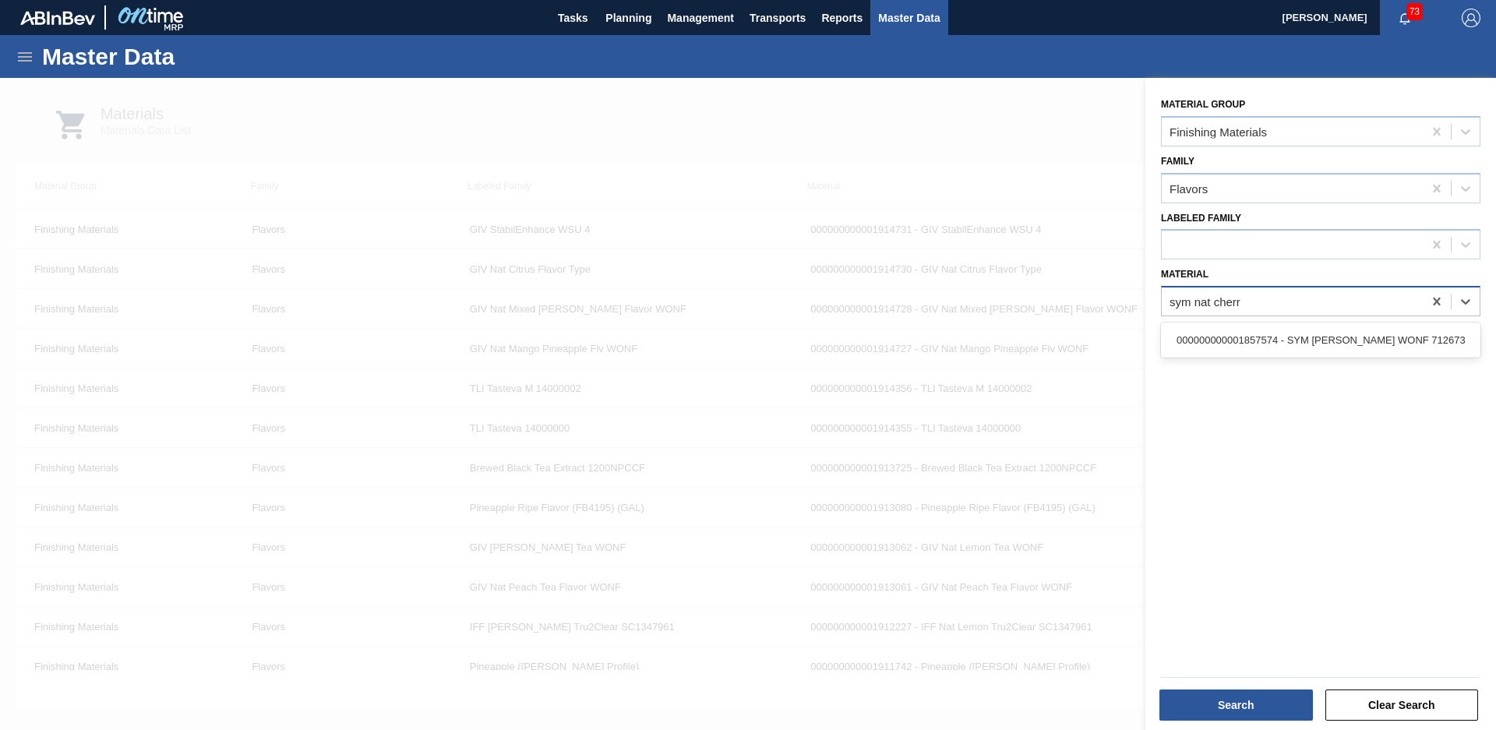
type input "sym [PERSON_NAME]"
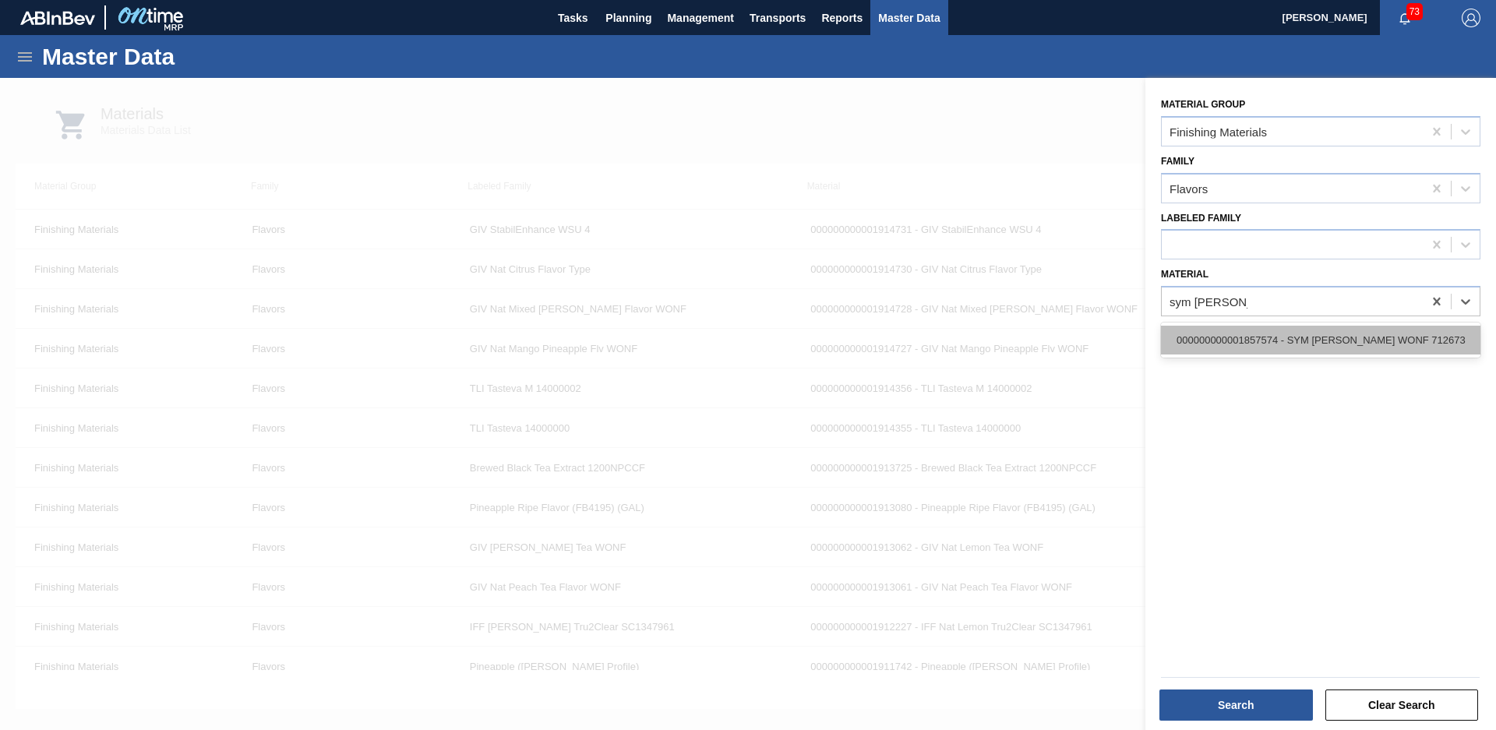
click at [1314, 343] on div "000000000001857574 - SYM [PERSON_NAME] WONF 712673" at bounding box center [1321, 340] width 320 height 29
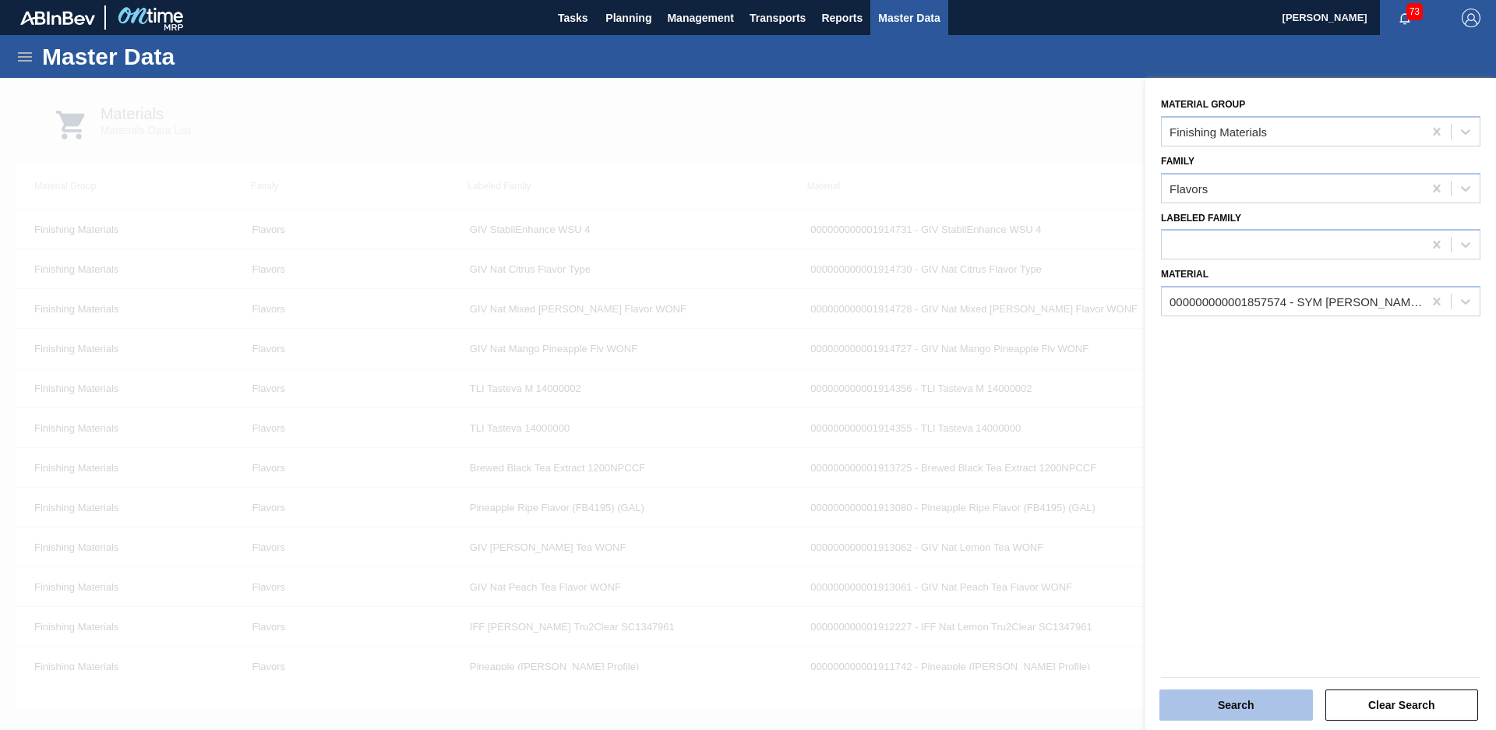
click at [1209, 716] on button "Search" at bounding box center [1237, 705] width 154 height 31
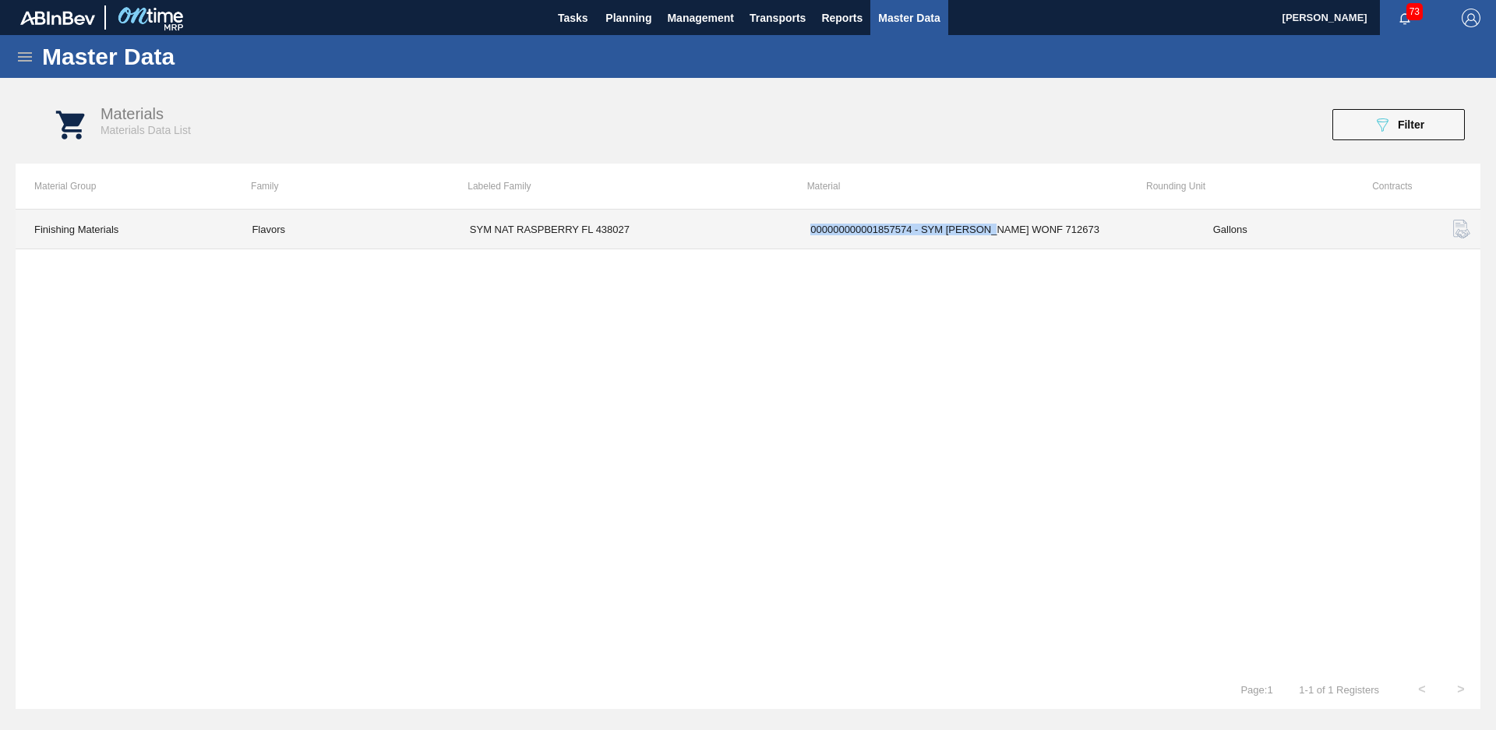
drag, startPoint x: 737, startPoint y: 225, endPoint x: 998, endPoint y: 243, distance: 261.7
click at [998, 243] on tr "Finishing Materials Flavors SYM NAT RASPBERRY FL 438027 000000000001857574 - SY…" at bounding box center [748, 230] width 1465 height 40
drag, startPoint x: 998, startPoint y: 243, endPoint x: 985, endPoint y: 358, distance: 116.1
click at [987, 357] on div "Finishing Materials Flavors SYM NAT RASPBERRY FL 438027 000000000001857574 - SY…" at bounding box center [748, 439] width 1465 height 461
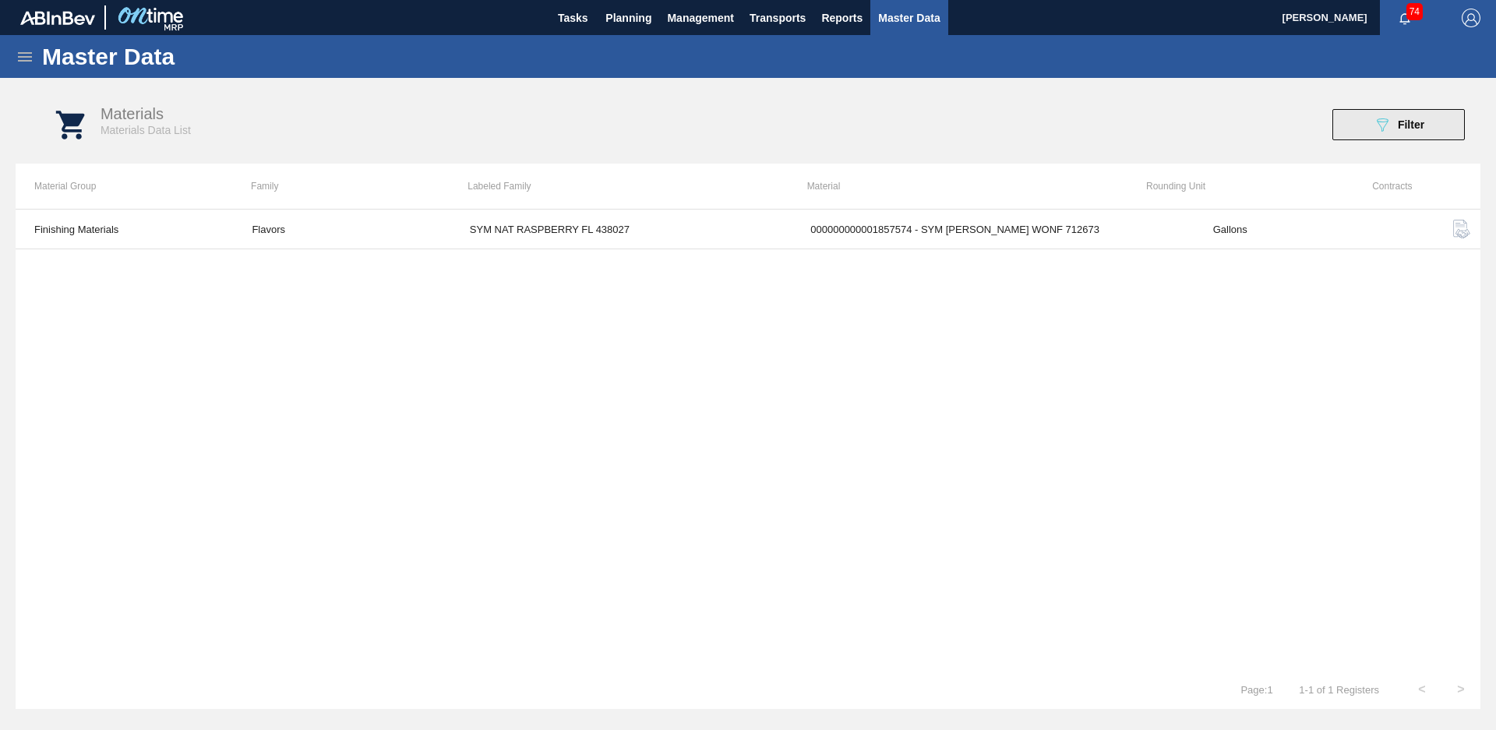
click at [1407, 118] on div "089F7B8B-B2A5-4AFE-B5C0-19BA573D28AC Filter" at bounding box center [1398, 124] width 51 height 19
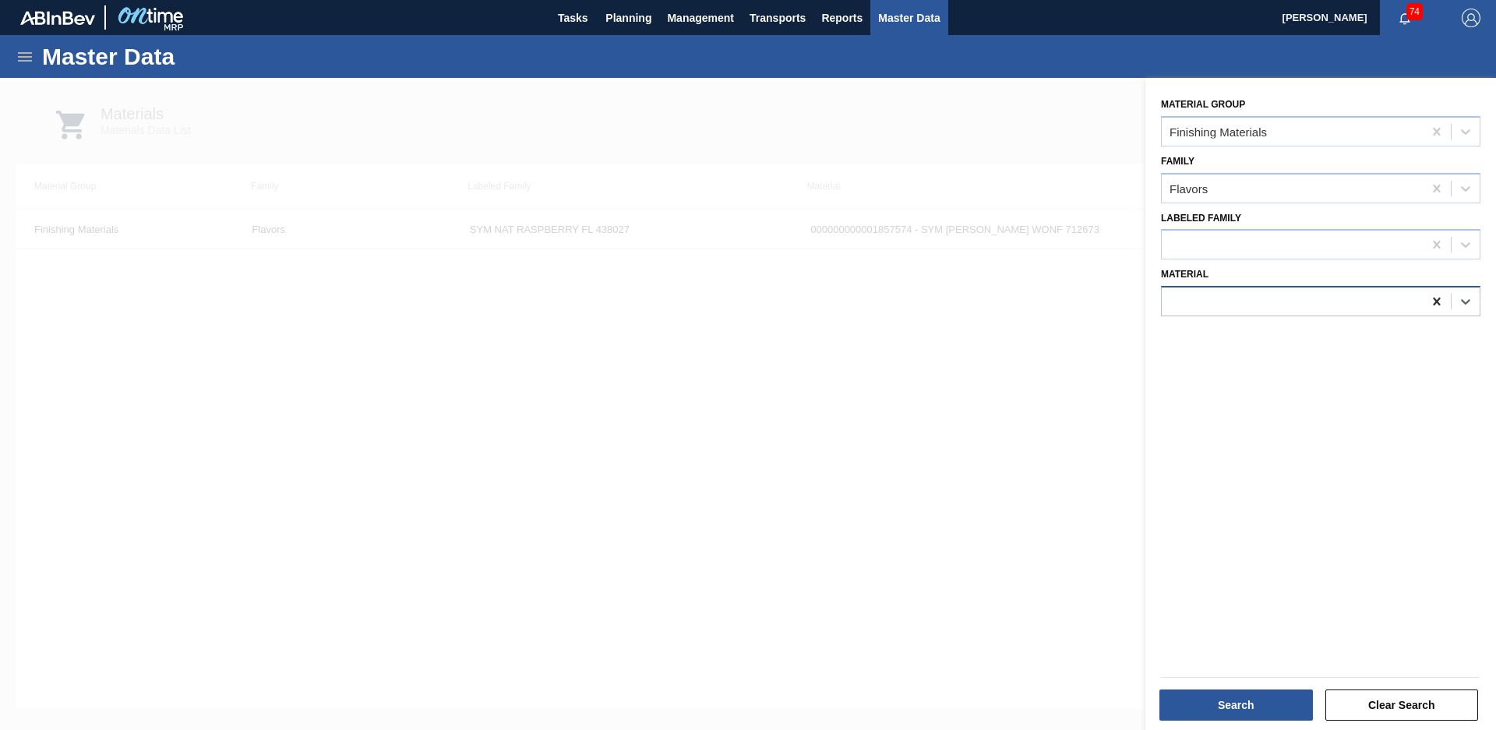
click at [1434, 298] on icon at bounding box center [1437, 302] width 16 height 16
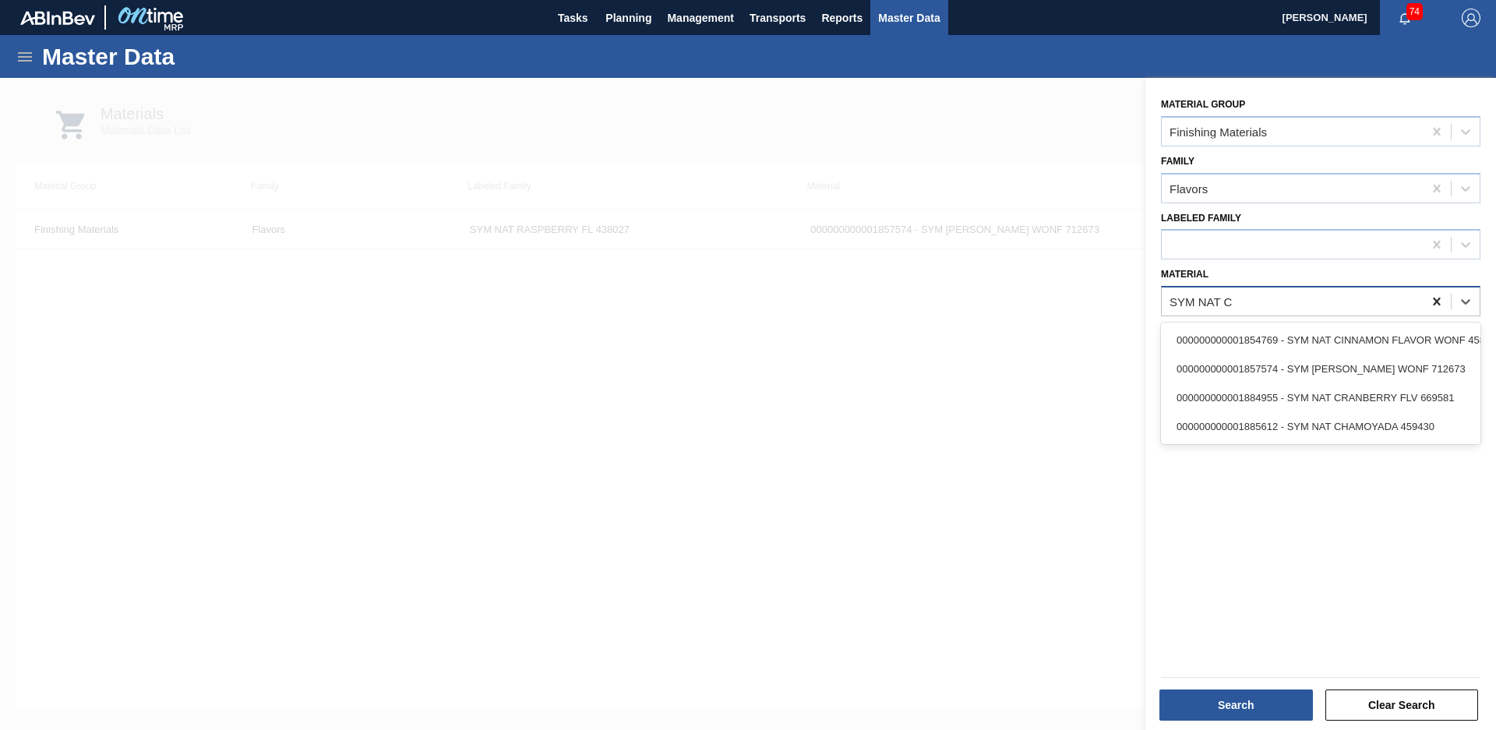
type input "SYM NAT CH"
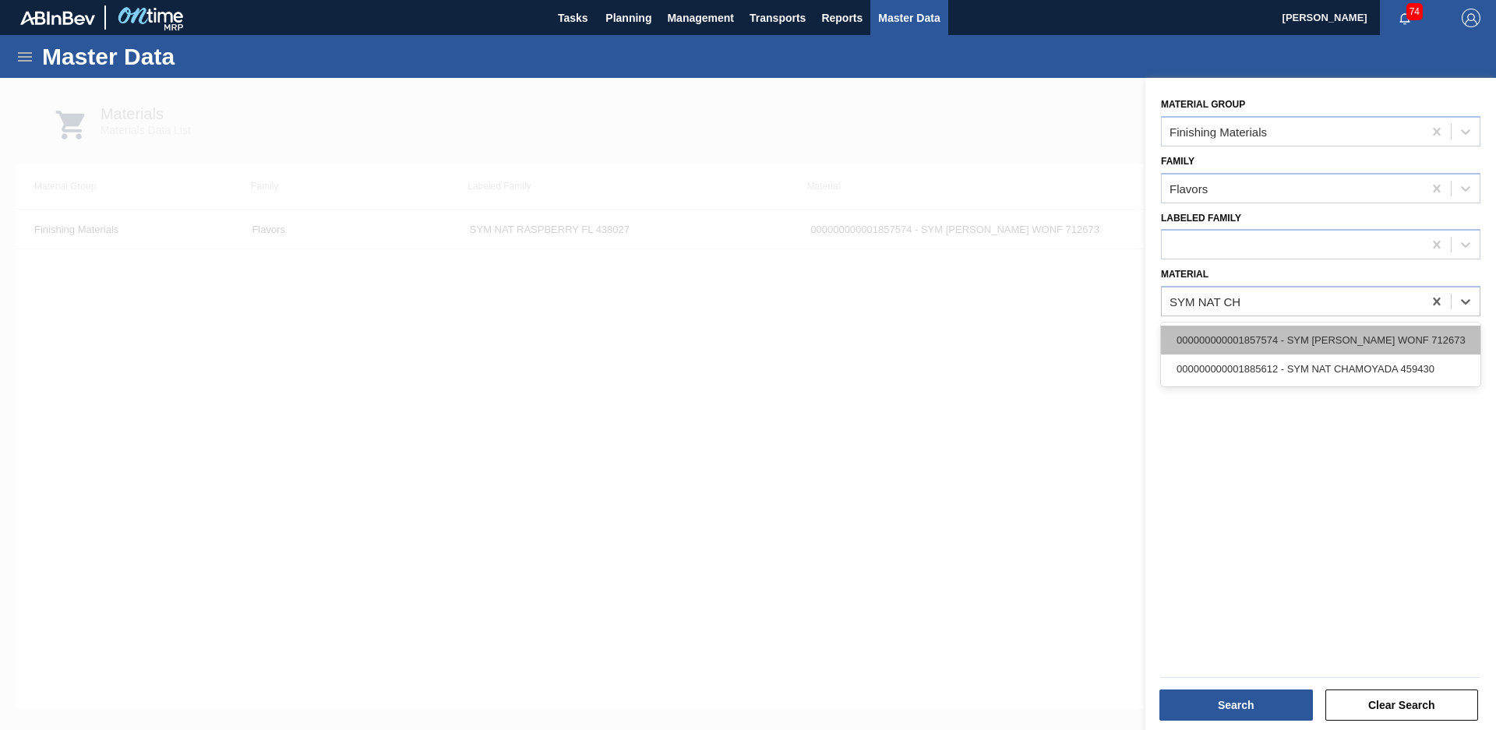
click at [1399, 346] on div "000000000001857574 - SYM [PERSON_NAME] WONF 712673" at bounding box center [1321, 340] width 320 height 29
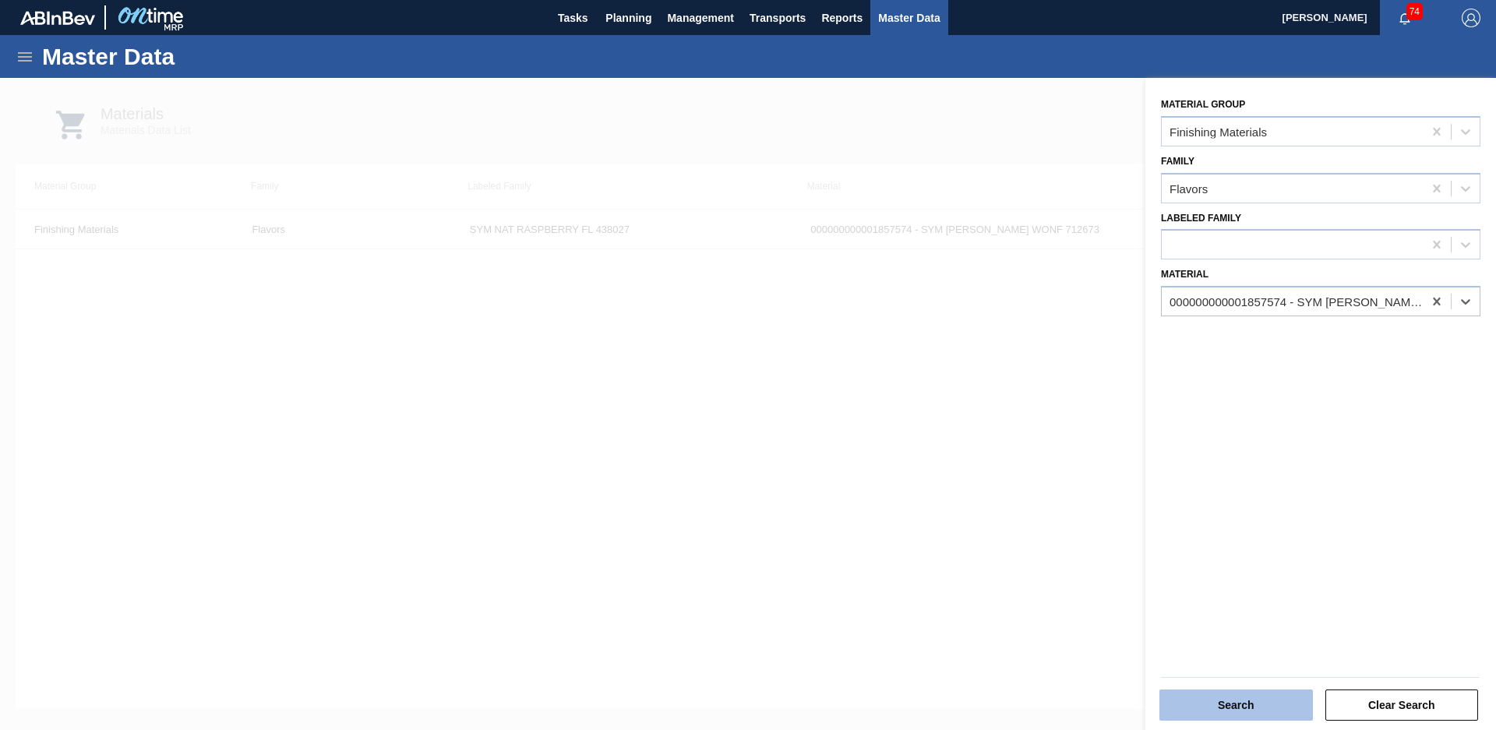
click at [1255, 691] on button "Search" at bounding box center [1237, 705] width 154 height 31
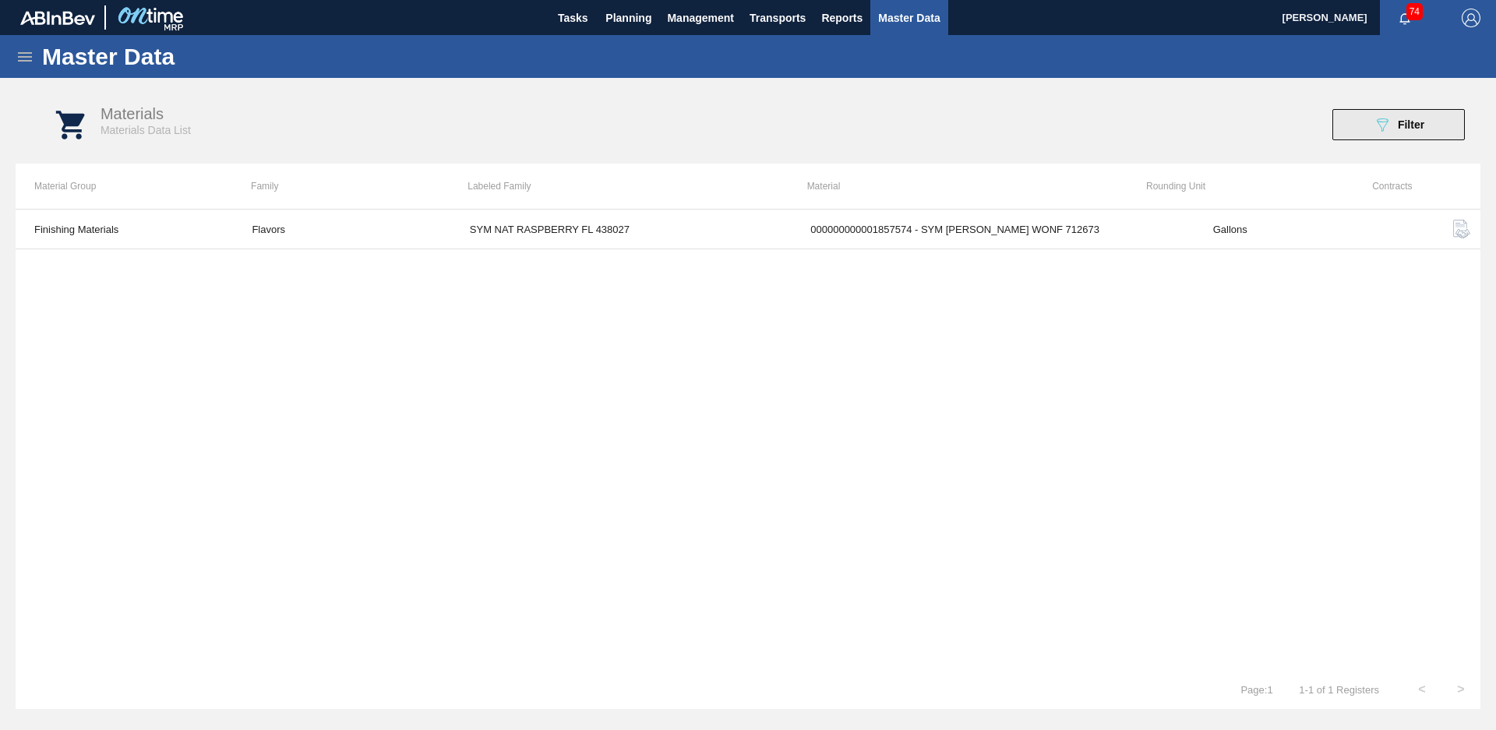
click at [1416, 133] on button "089F7B8B-B2A5-4AFE-B5C0-19BA573D28AC Filter" at bounding box center [1399, 124] width 132 height 31
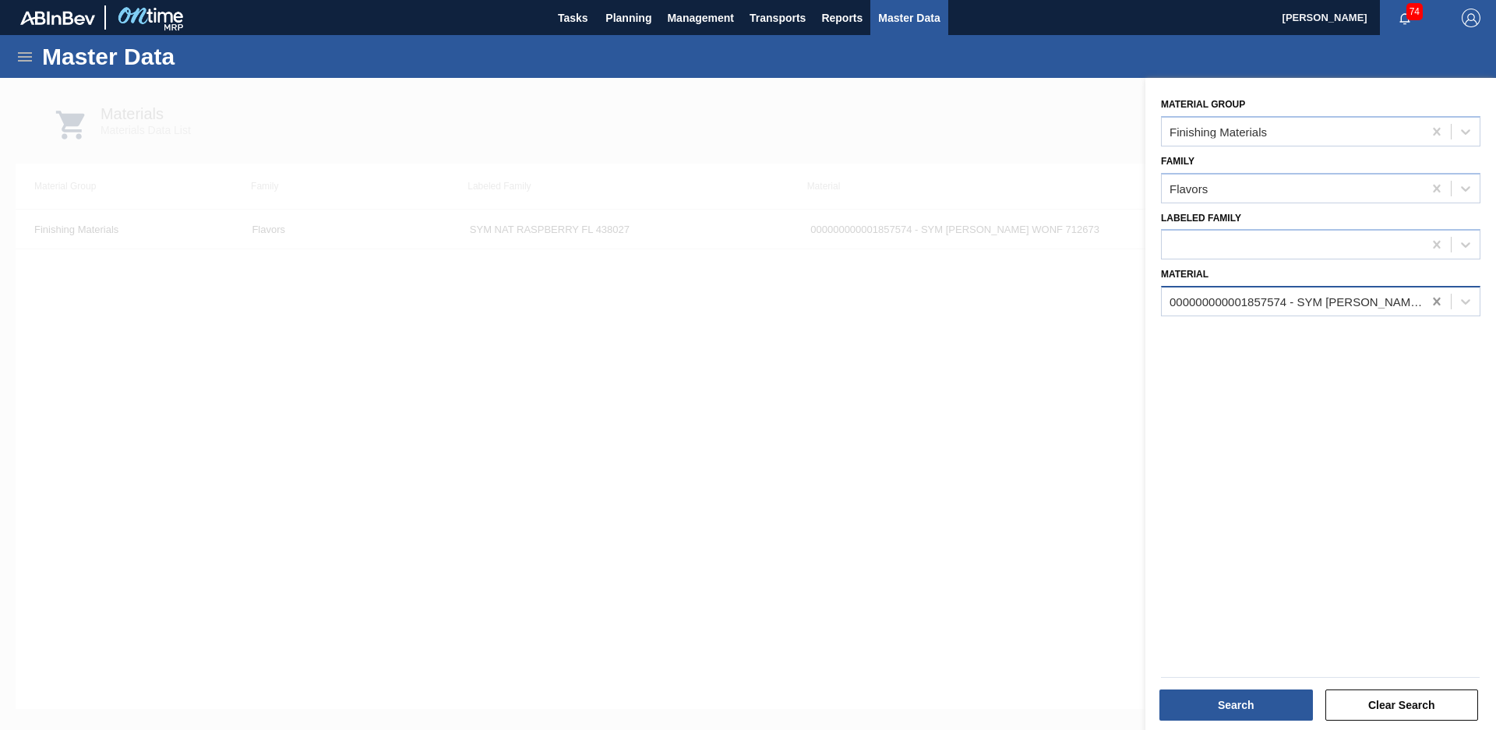
click at [1435, 299] on icon at bounding box center [1437, 302] width 16 height 16
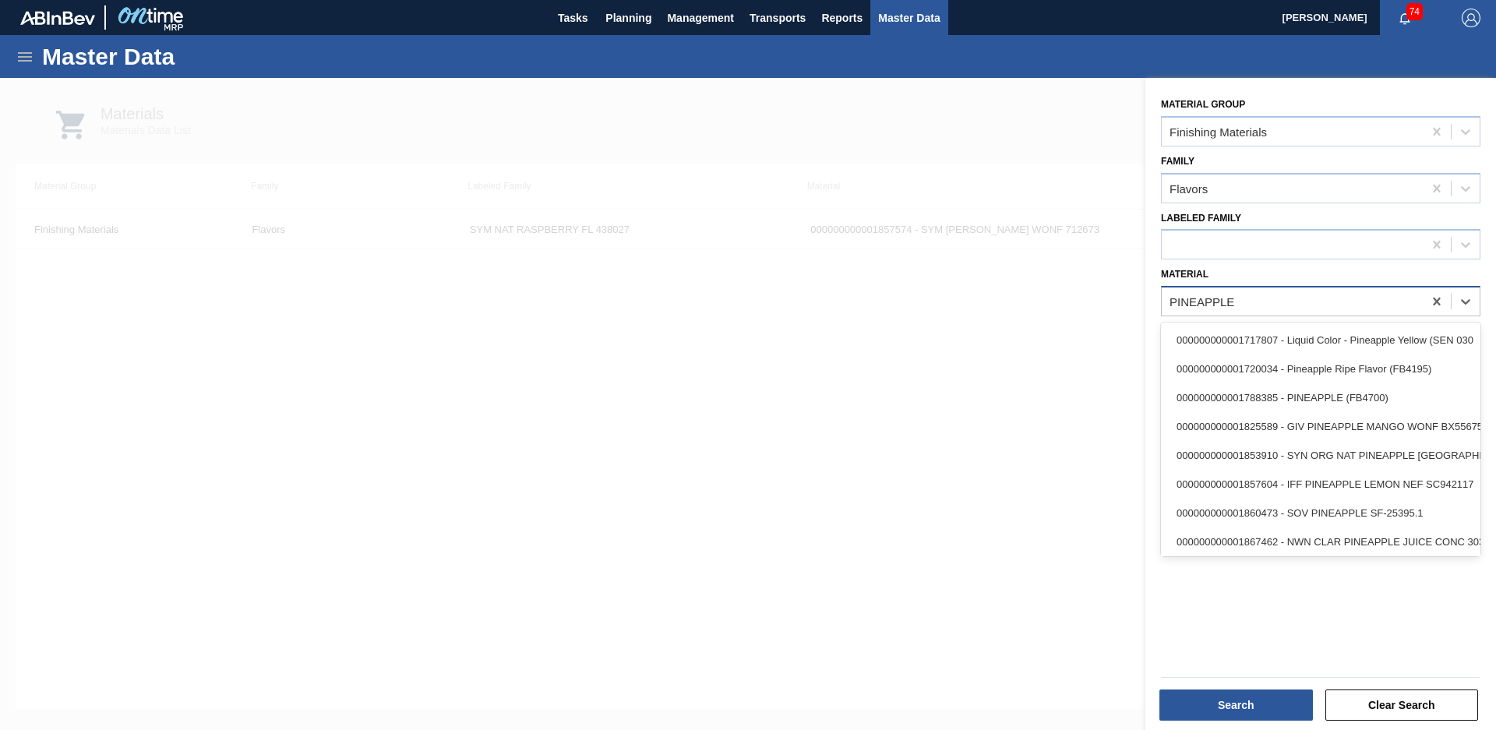
type input "PINEAPPLE ("
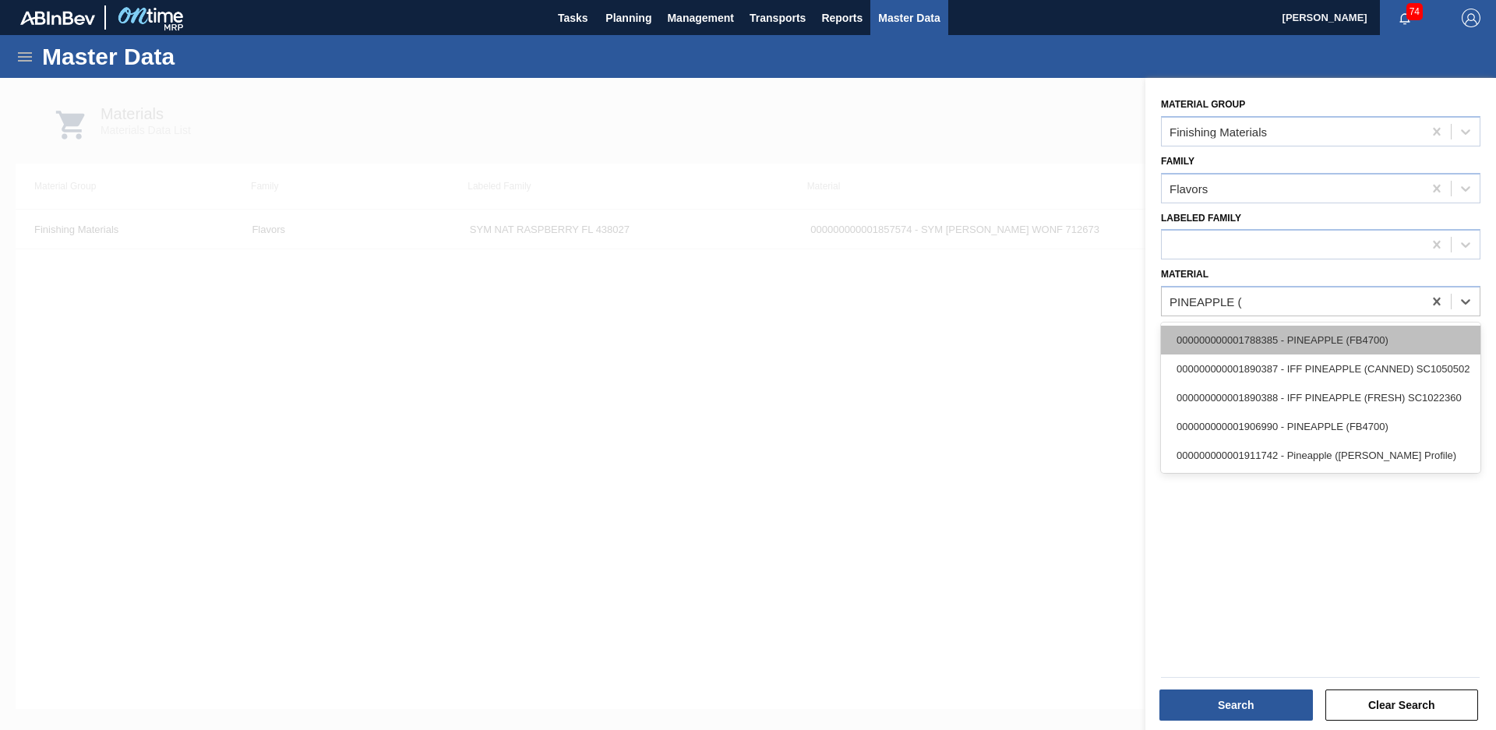
click at [1362, 344] on div "000000000001788385 - PINEAPPLE (FB4700)" at bounding box center [1321, 340] width 320 height 29
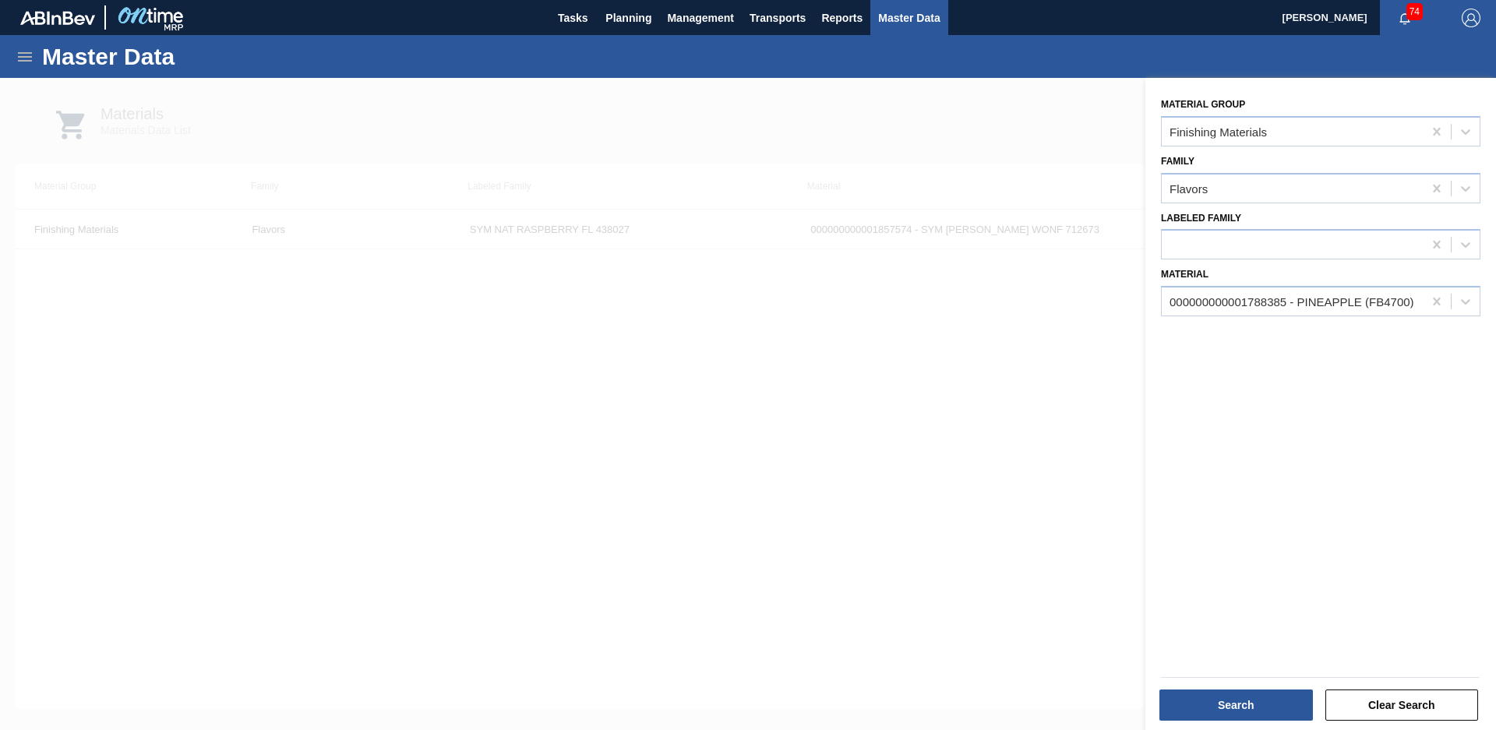
click at [1276, 722] on div "Search Clear Search" at bounding box center [1314, 694] width 351 height 79
click at [1269, 710] on button "Search" at bounding box center [1237, 705] width 154 height 31
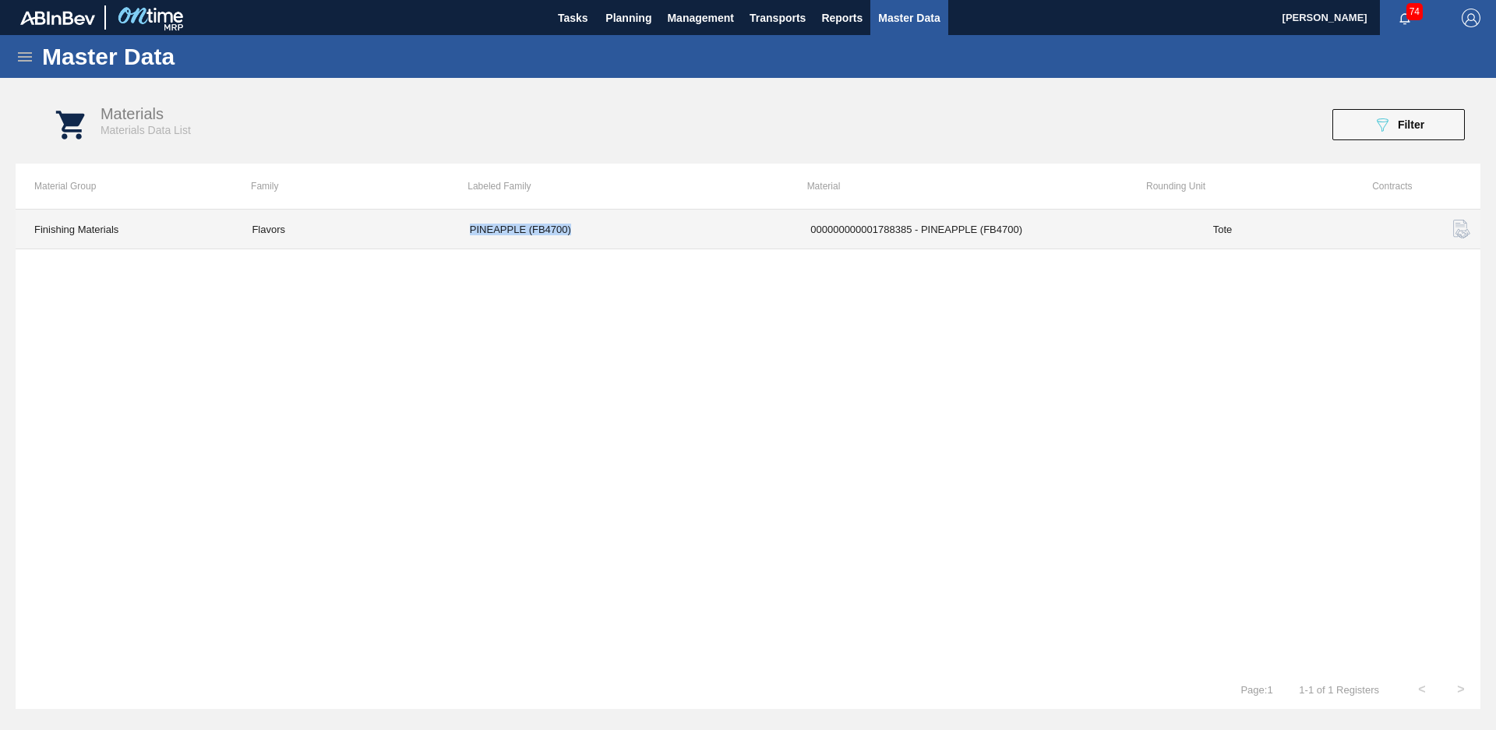
drag, startPoint x: 613, startPoint y: 233, endPoint x: 457, endPoint y: 242, distance: 155.4
click at [457, 242] on td "PINEAPPLE (FB4700)" at bounding box center [621, 230] width 341 height 40
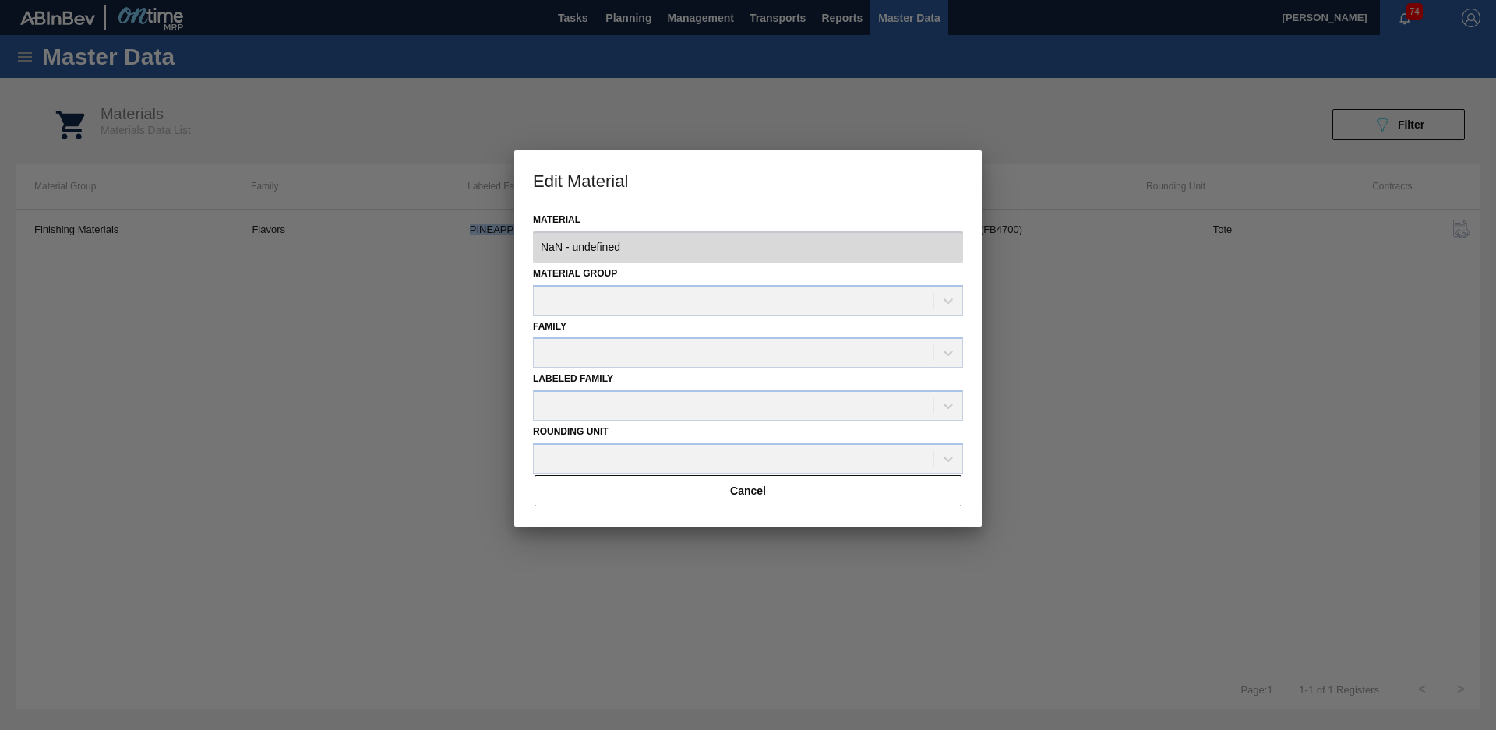
type input "1788385 - 000000000001788385 - PINEAPPLE (FB4700)"
click at [654, 396] on div "Labeled Family" at bounding box center [748, 394] width 430 height 53
click at [756, 410] on div "Labeled Family" at bounding box center [748, 394] width 430 height 53
click at [947, 404] on div "Labeled Family" at bounding box center [748, 394] width 430 height 53
click at [761, 358] on div "Family Flavors" at bounding box center [748, 342] width 430 height 53
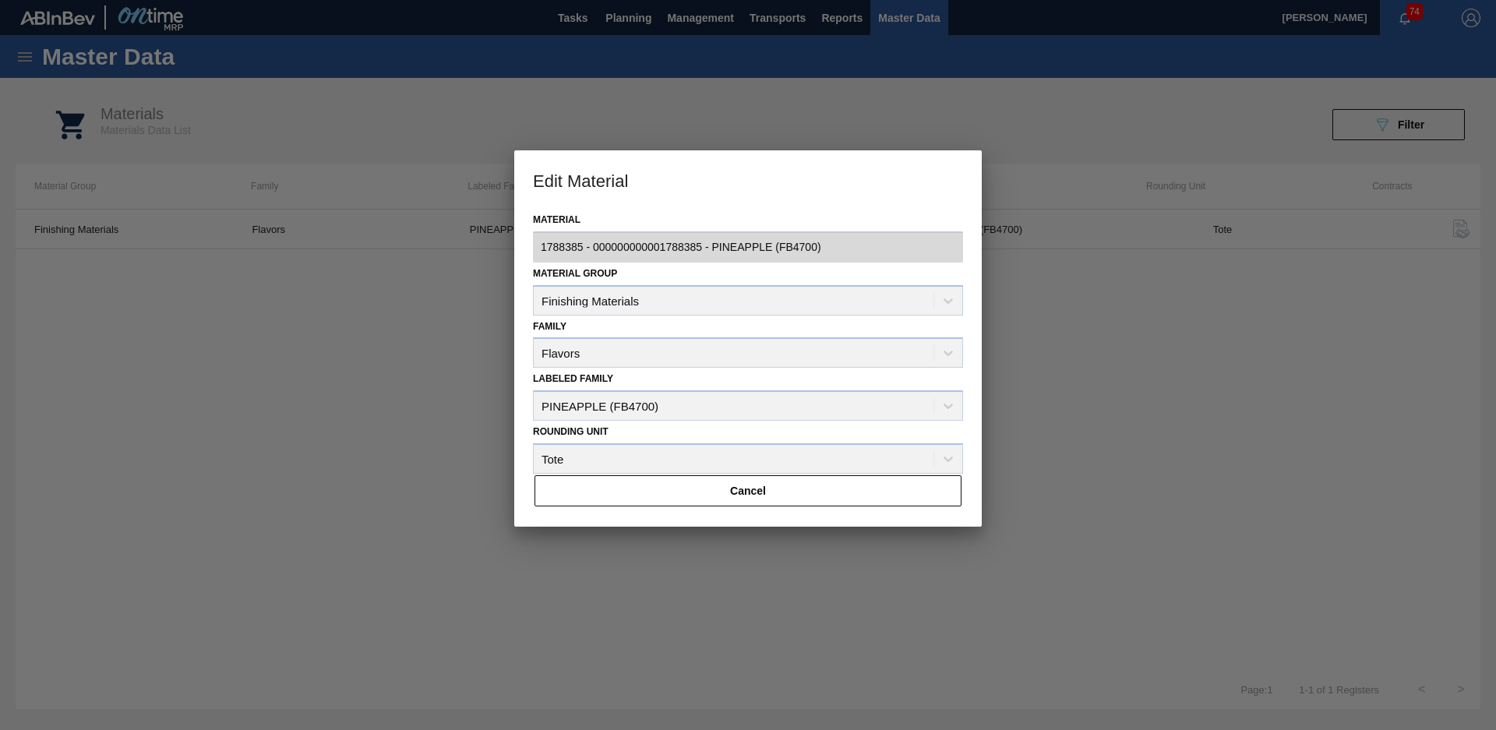
click at [830, 360] on div "Family Flavors" at bounding box center [748, 342] width 430 height 53
click at [641, 406] on div "Labeled Family PINEAPPLE (FB4700)" at bounding box center [748, 394] width 430 height 53
drag, startPoint x: 548, startPoint y: 408, endPoint x: 704, endPoint y: 429, distance: 158.0
click at [704, 429] on div "Material 1788385 - 000000000001788385 - PINEAPPLE (FB4700) Material Group Finis…" at bounding box center [748, 368] width 468 height 318
drag, startPoint x: 704, startPoint y: 429, endPoint x: 674, endPoint y: 417, distance: 32.6
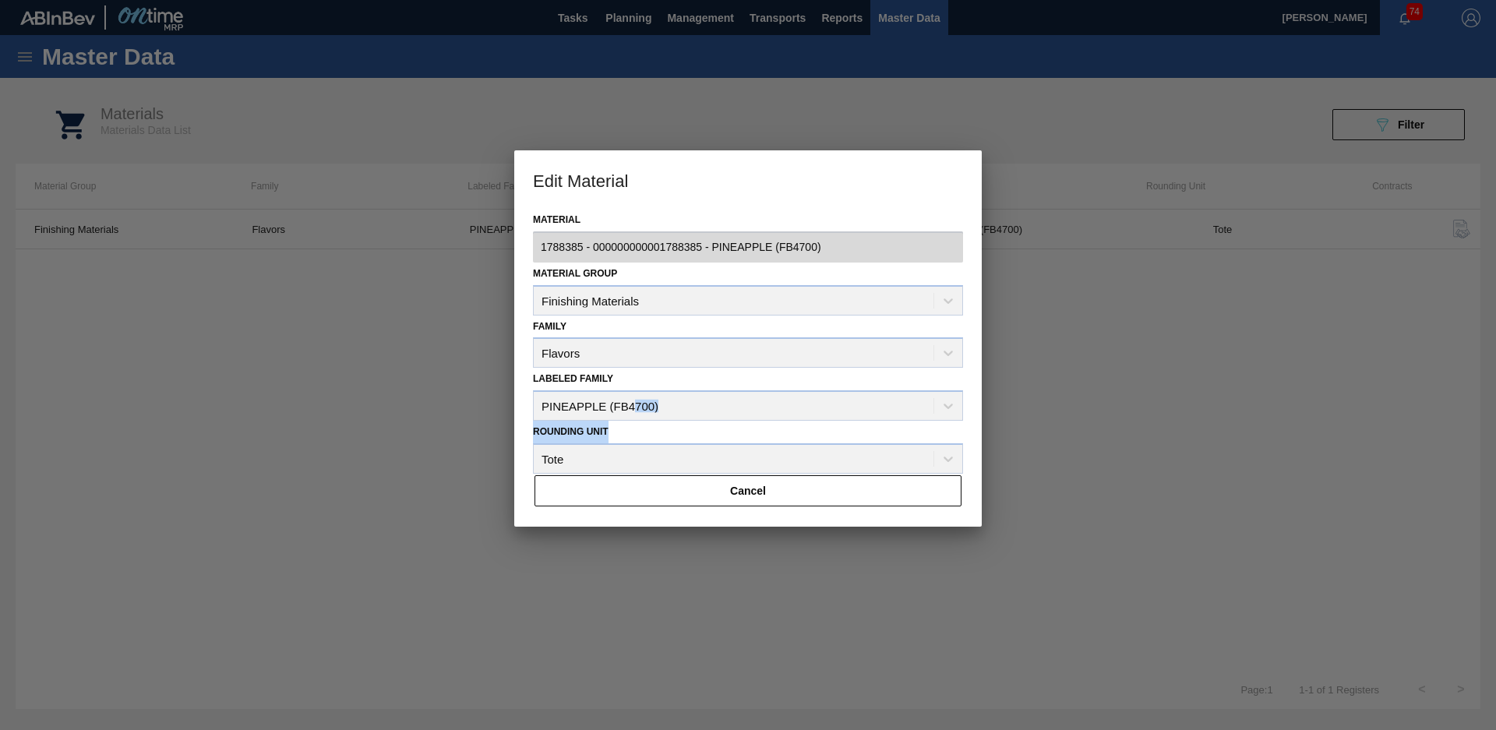
click at [674, 417] on div "Labeled Family PINEAPPLE (FB4700)" at bounding box center [748, 394] width 430 height 53
click at [501, 407] on div at bounding box center [748, 365] width 1496 height 730
click at [817, 500] on button "Cancel" at bounding box center [748, 490] width 427 height 31
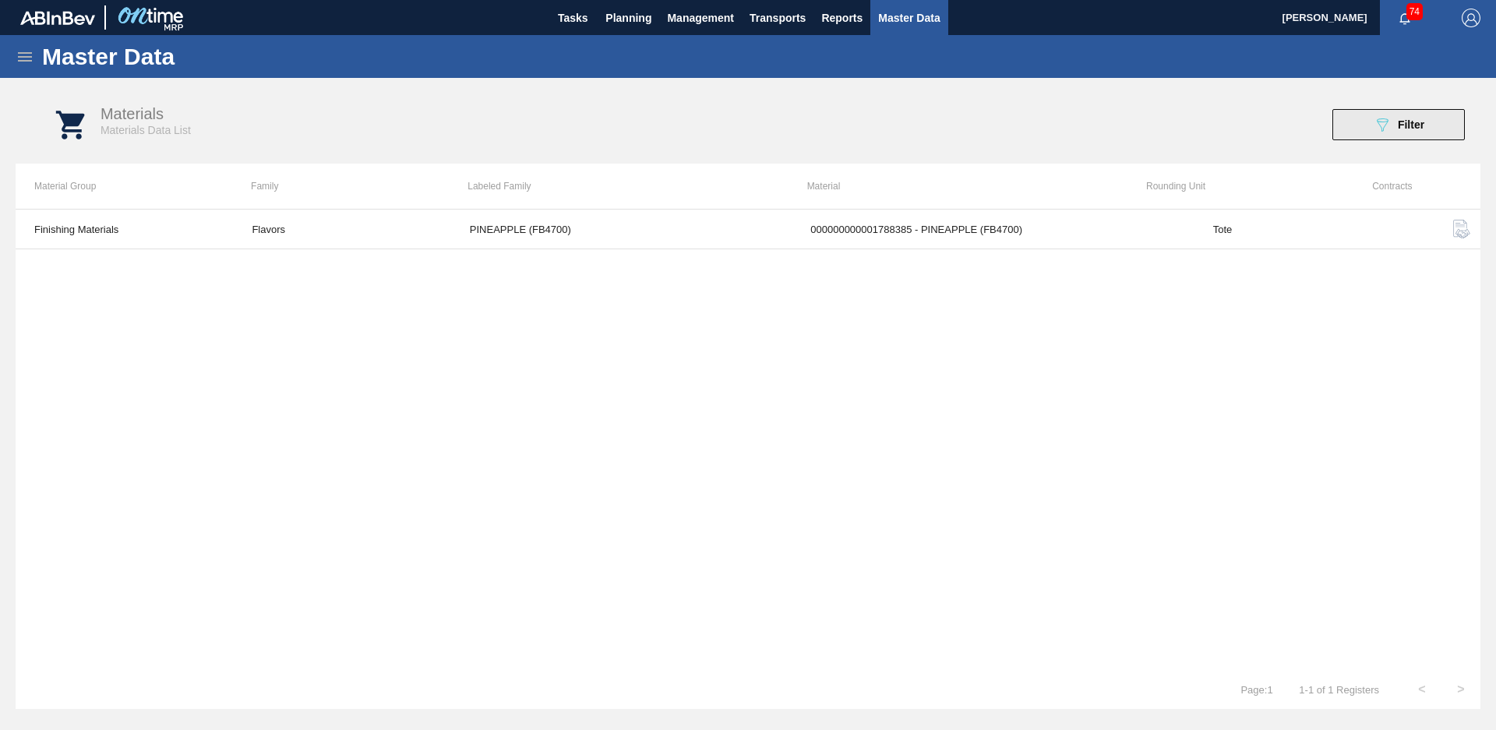
click at [1375, 118] on icon "089F7B8B-B2A5-4AFE-B5C0-19BA573D28AC" at bounding box center [1382, 124] width 19 height 19
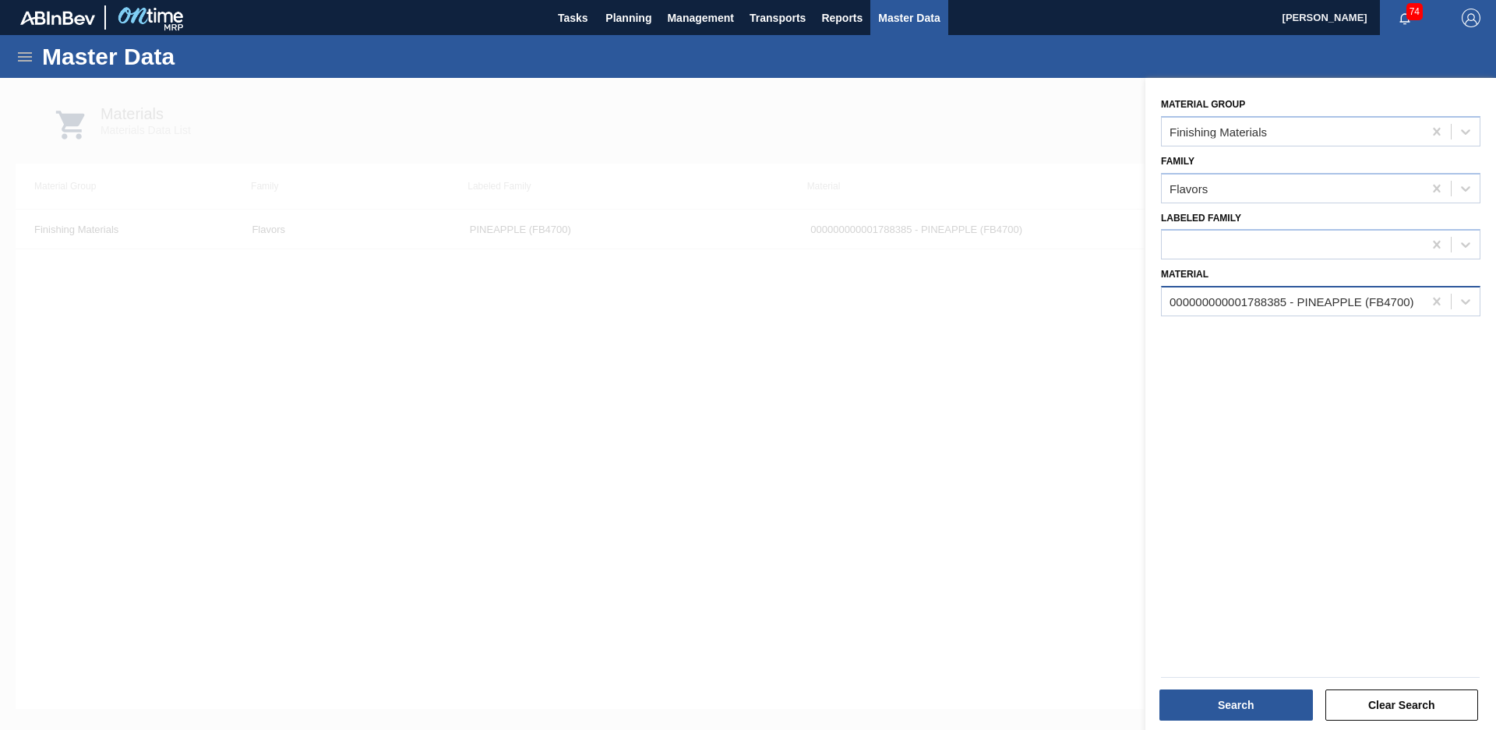
click at [1300, 304] on div "000000000001788385 - PINEAPPLE (FB4700)" at bounding box center [1292, 301] width 245 height 13
click at [1439, 302] on icon at bounding box center [1437, 302] width 16 height 16
type input "GIV NAT VOD"
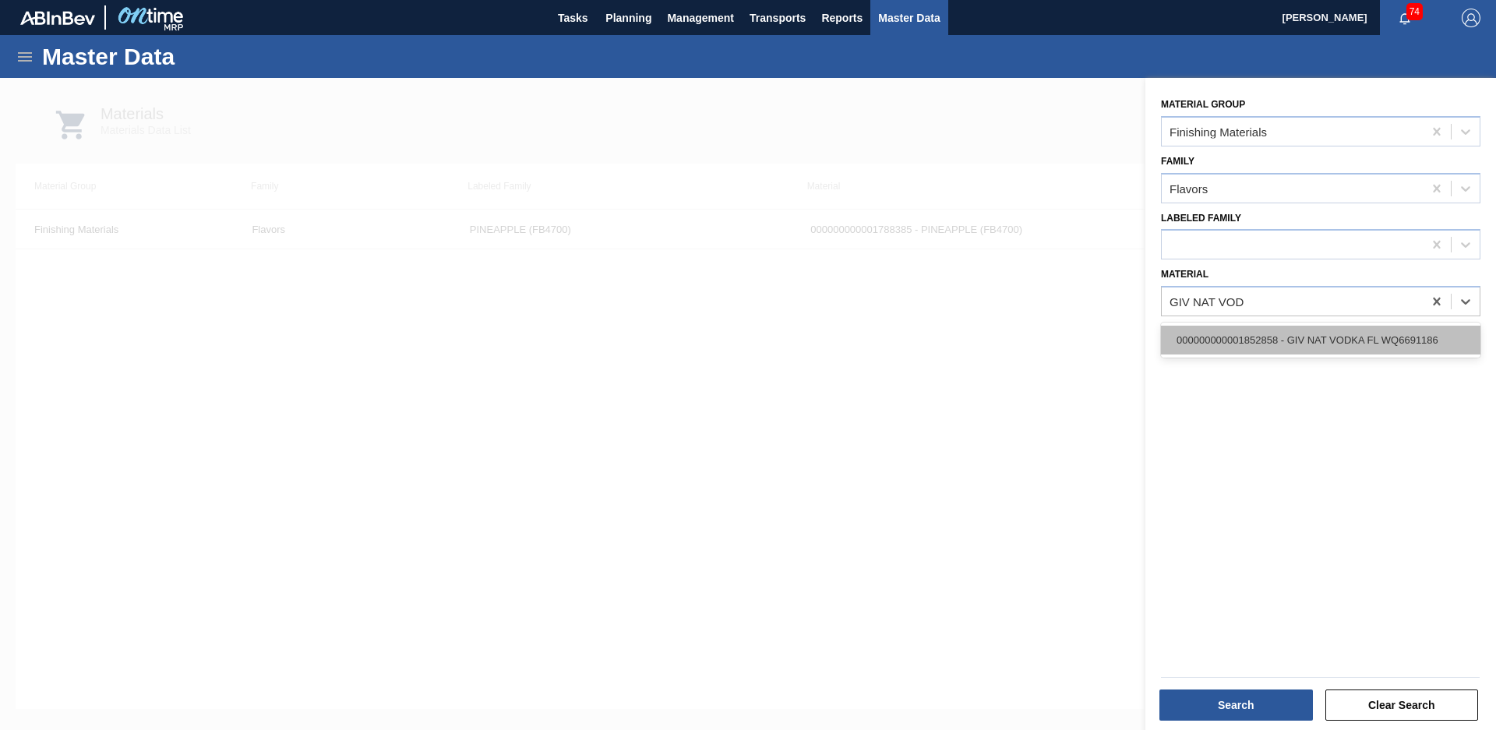
click at [1309, 352] on div "000000000001852858 - GIV NAT VODKA FL WQ6691186" at bounding box center [1321, 340] width 320 height 29
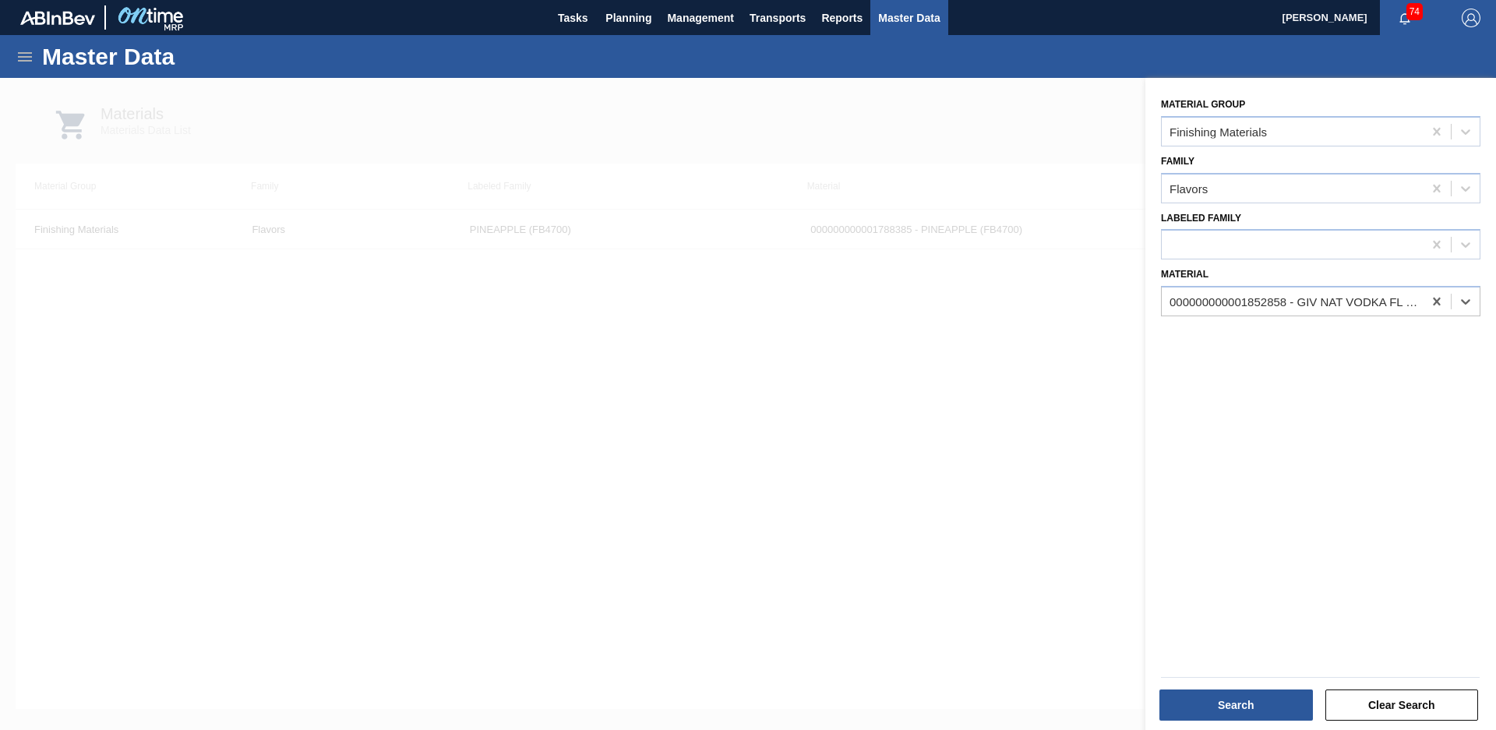
click at [1267, 687] on div "Search Clear Search" at bounding box center [1320, 703] width 331 height 38
click at [1252, 709] on button "Search" at bounding box center [1237, 705] width 154 height 31
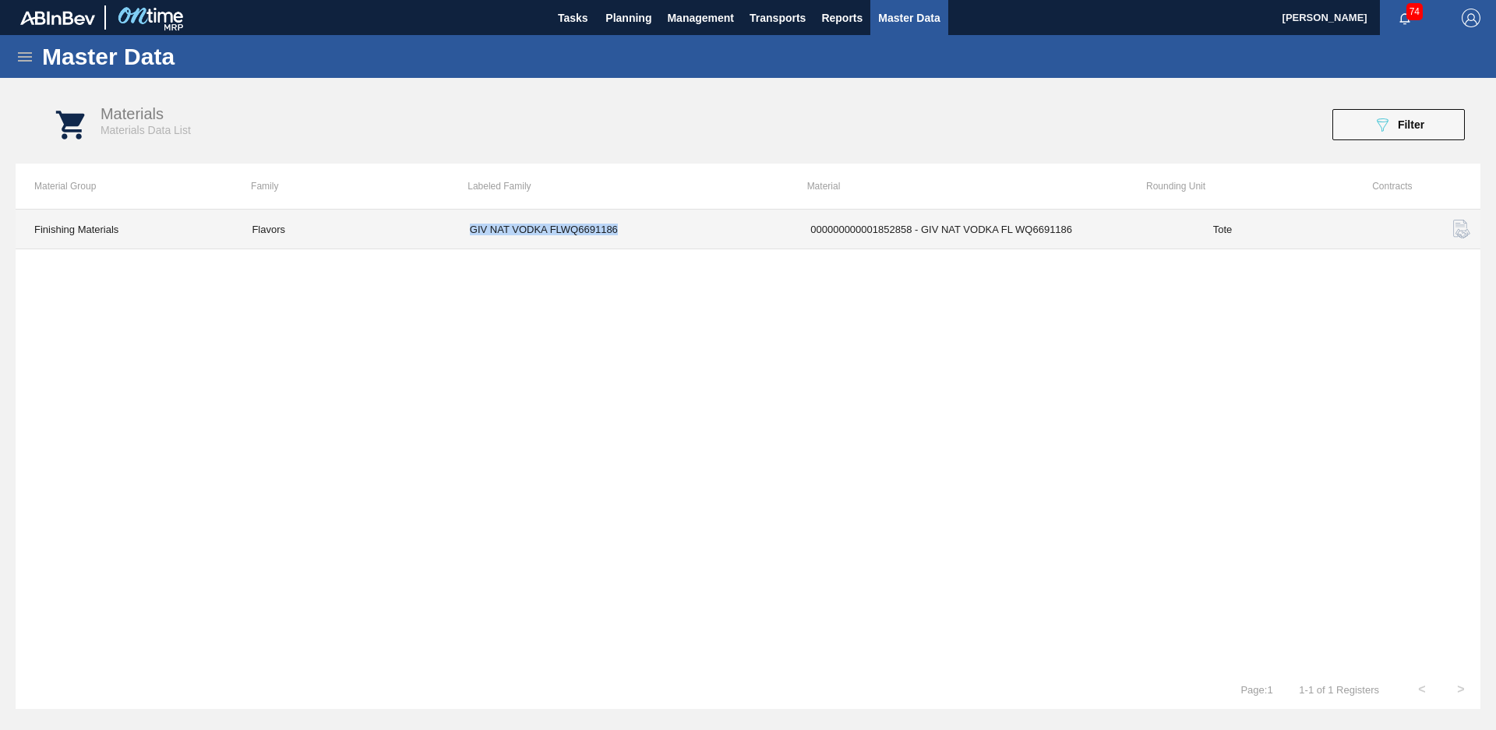
drag, startPoint x: 453, startPoint y: 242, endPoint x: 644, endPoint y: 235, distance: 191.8
click at [644, 235] on td "GIV NAT VODKA FLWQ6691186" at bounding box center [621, 230] width 341 height 40
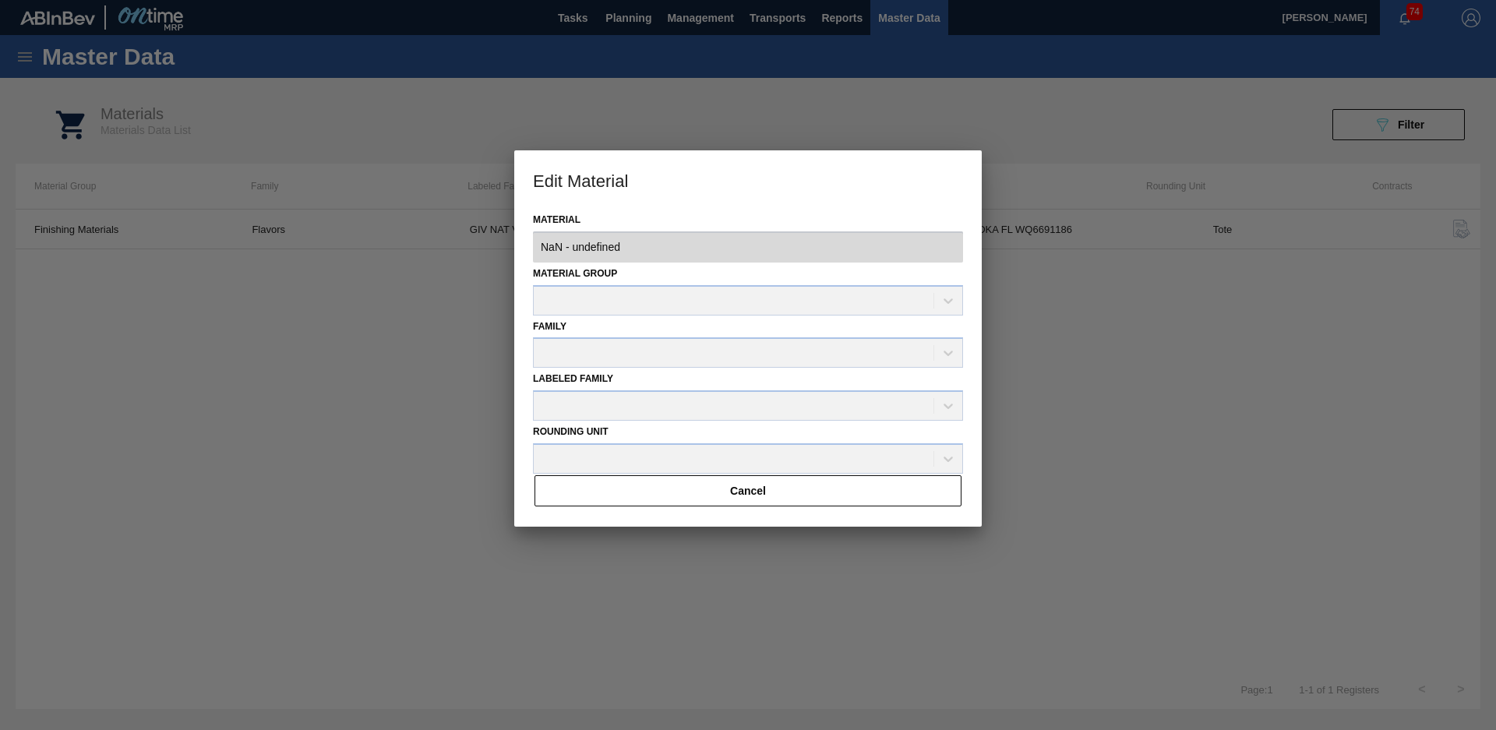
drag, startPoint x: 644, startPoint y: 235, endPoint x: 657, endPoint y: 318, distance: 83.5
click at [657, 318] on div "Family" at bounding box center [748, 342] width 430 height 53
type input "1852858 - 000000000001852858 - GIV NAT VODKA FL WQ6691186"
click at [441, 337] on div at bounding box center [748, 365] width 1496 height 730
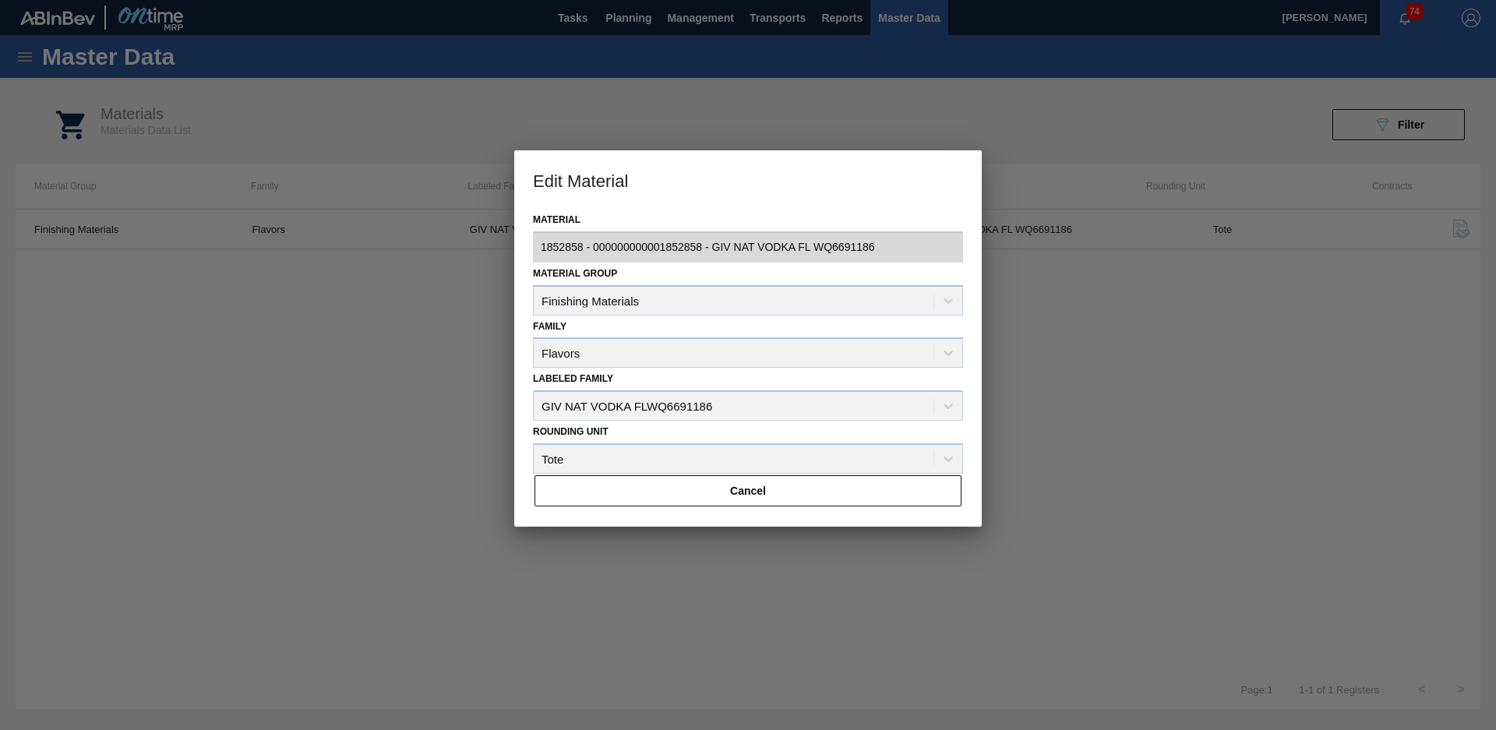
click at [683, 418] on div "Labeled Family GIV NAT VODKA FLWQ6691186" at bounding box center [748, 394] width 430 height 53
click at [782, 401] on div "Labeled Family GIV NAT VODKA FLWQ6691186" at bounding box center [748, 394] width 430 height 53
drag, startPoint x: 809, startPoint y: 402, endPoint x: 828, endPoint y: 434, distance: 37.4
click at [828, 434] on div "Material 1852858 - 000000000001852858 - GIV NAT VODKA FL WQ6691186 Material Gro…" at bounding box center [748, 368] width 468 height 318
drag, startPoint x: 828, startPoint y: 434, endPoint x: 794, endPoint y: 496, distance: 70.5
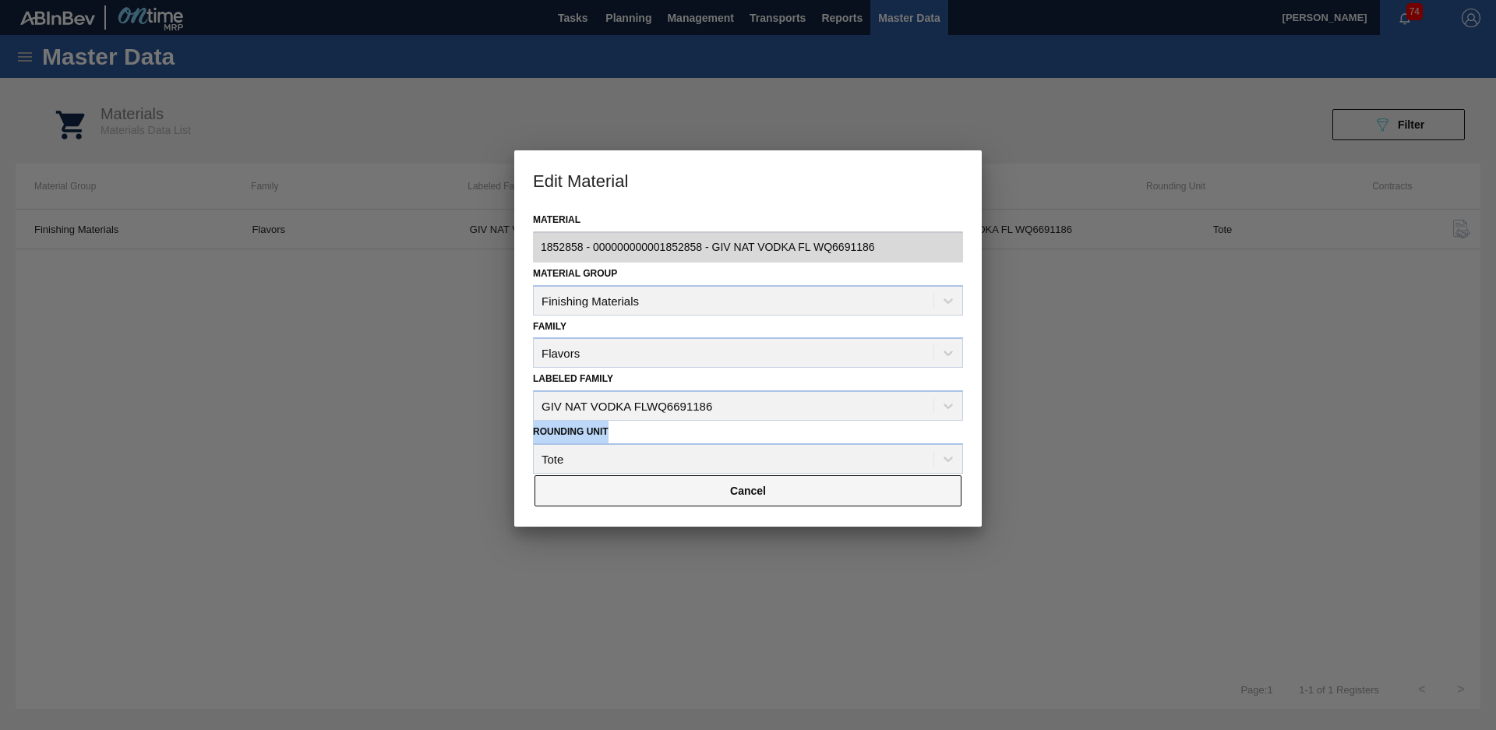
click at [794, 496] on button "Cancel" at bounding box center [748, 490] width 427 height 31
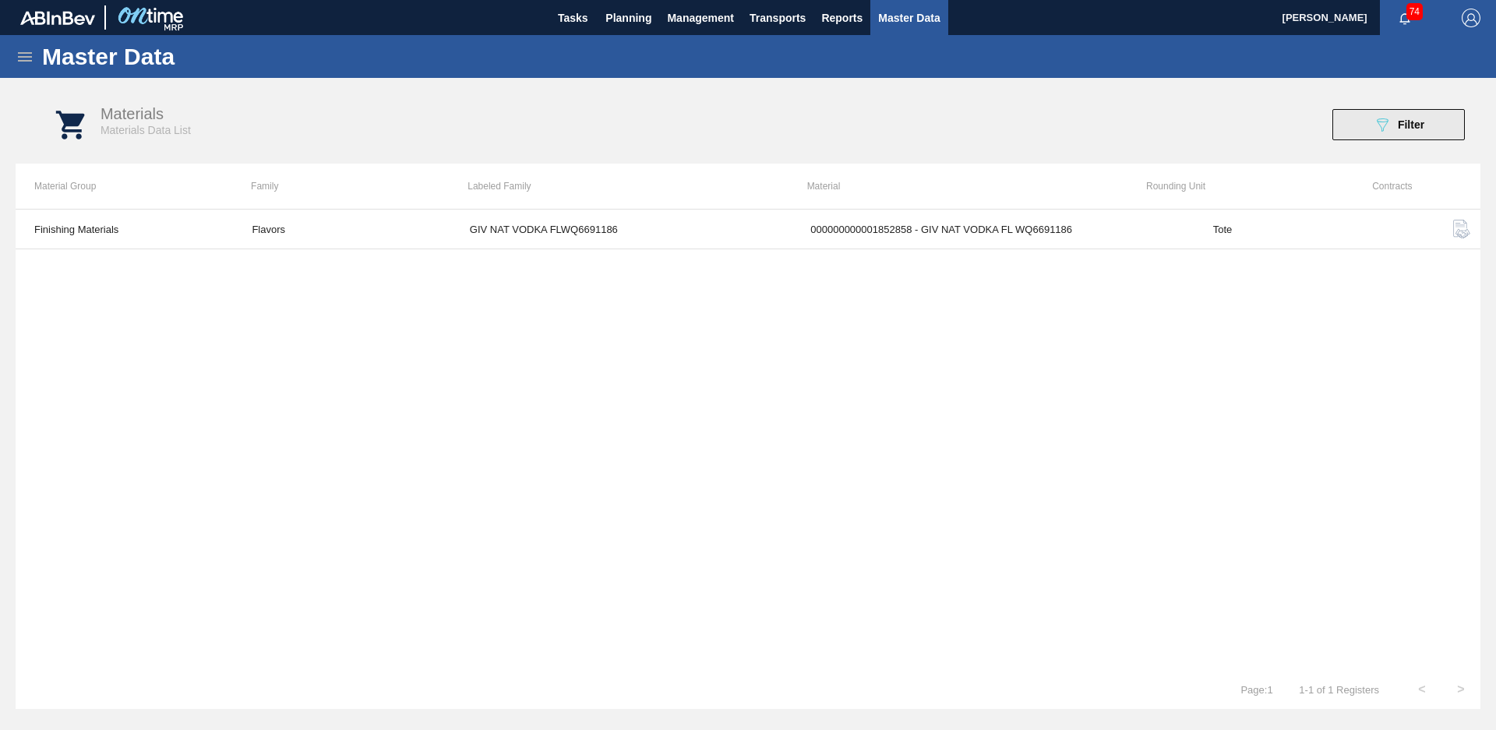
click at [1414, 129] on span "Filter" at bounding box center [1411, 124] width 26 height 12
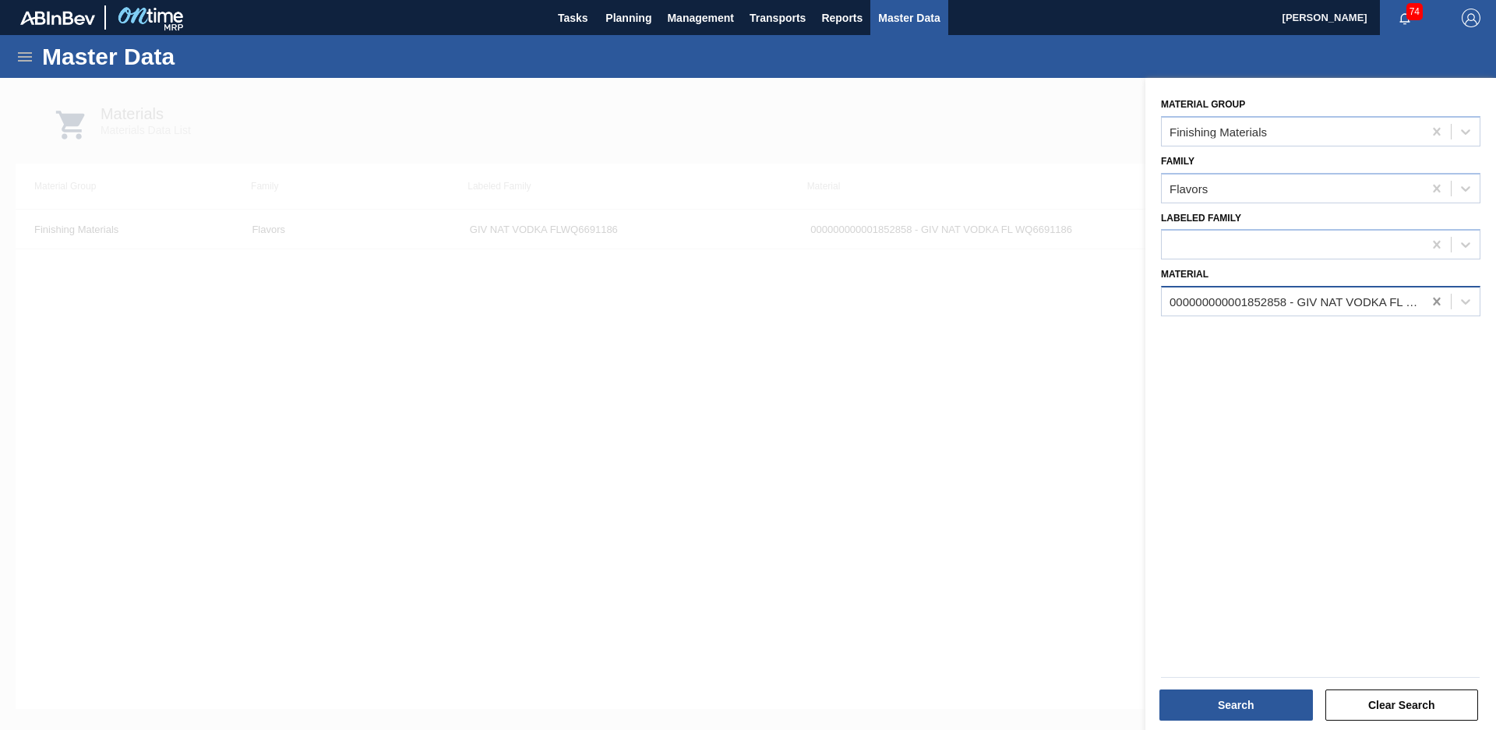
click at [1436, 302] on icon at bounding box center [1436, 302] width 7 height 8
type input "SYM [PERSON_NAME]"
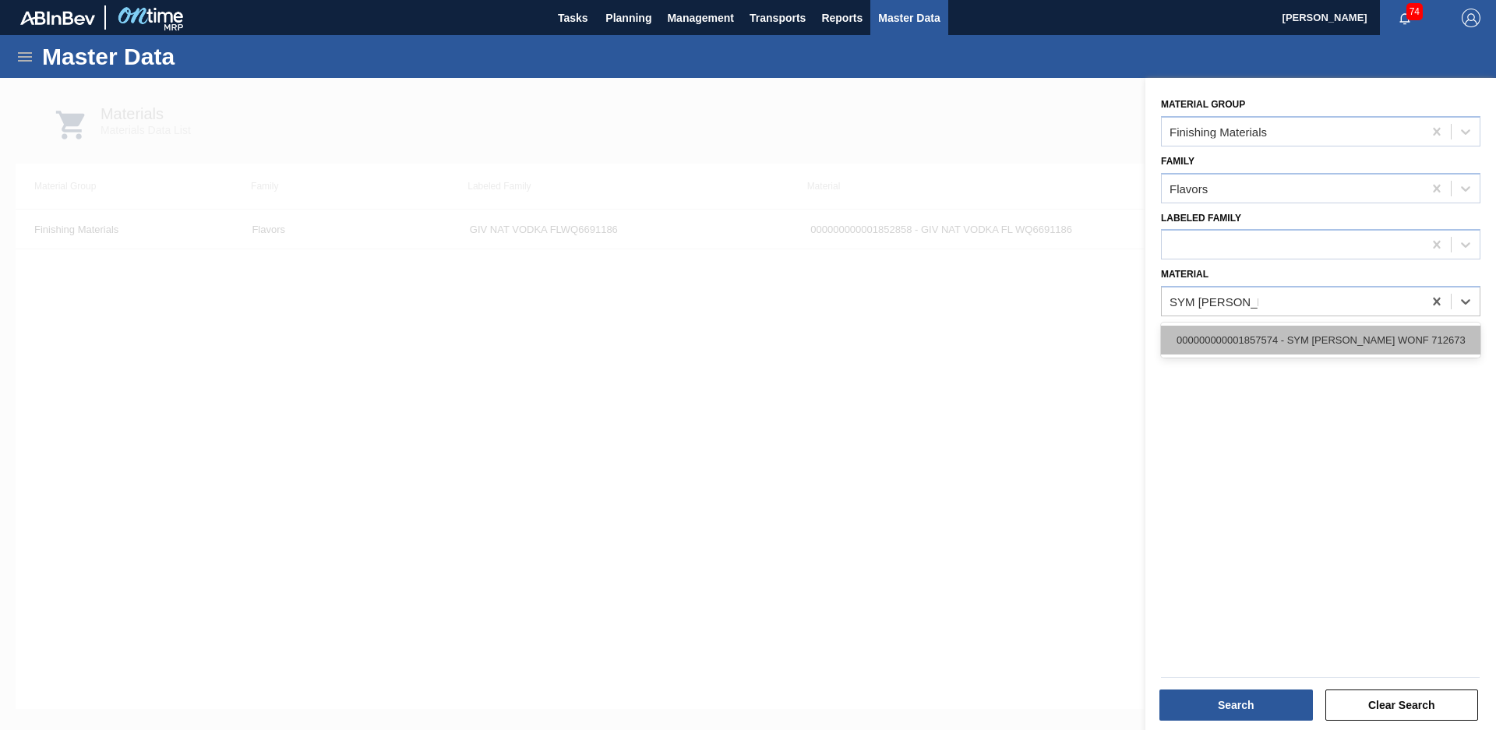
click at [1343, 335] on div "000000000001857574 - SYM [PERSON_NAME] WONF 712673" at bounding box center [1321, 340] width 320 height 29
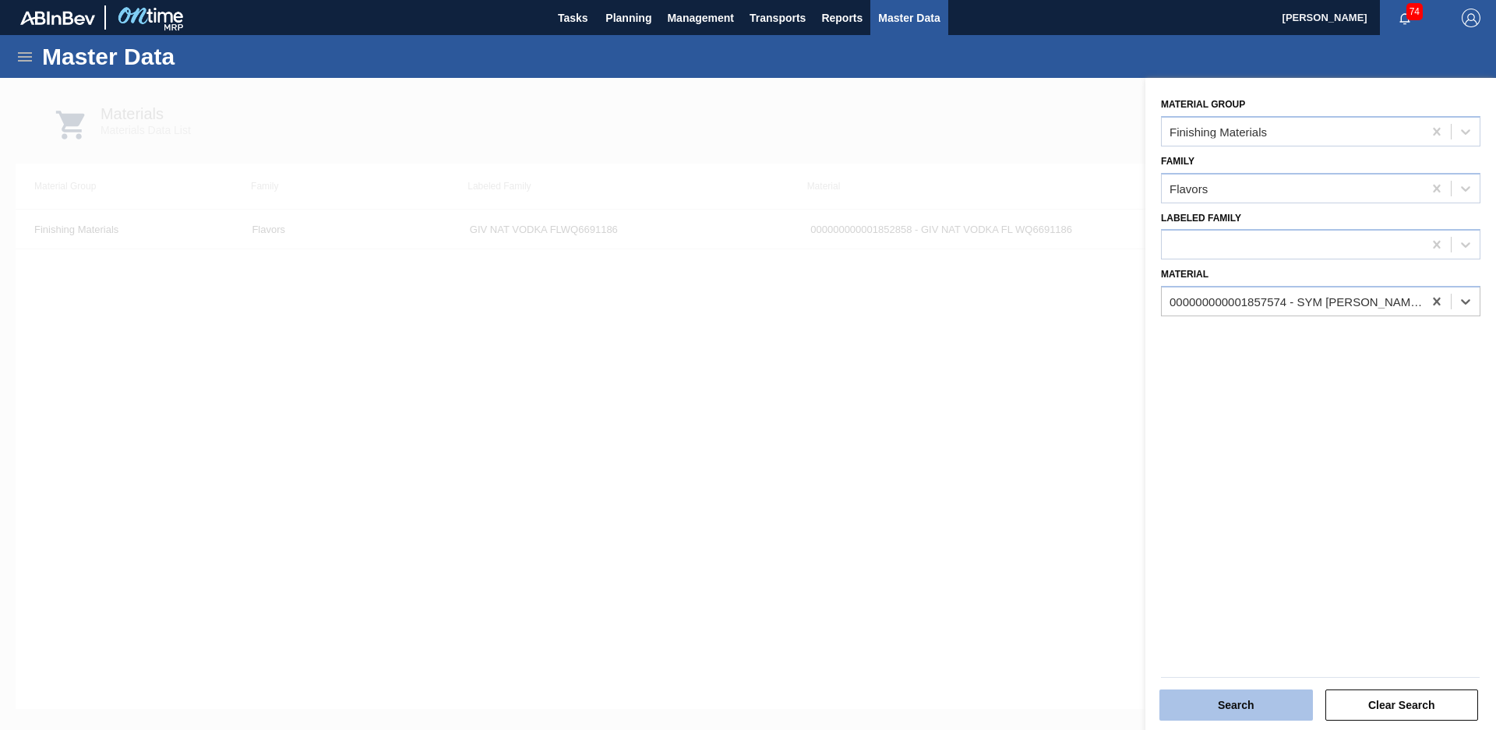
click at [1231, 694] on button "Search" at bounding box center [1237, 705] width 154 height 31
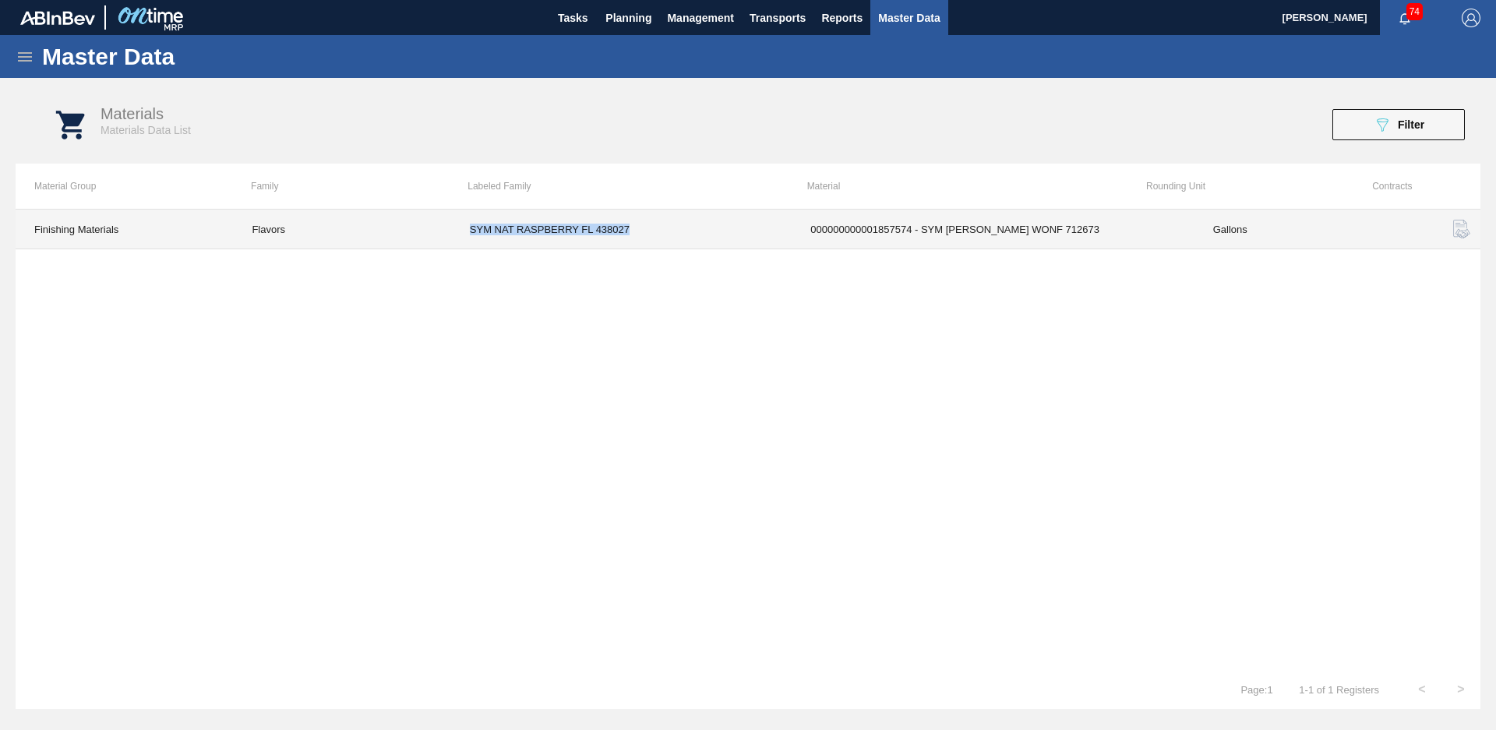
drag, startPoint x: 472, startPoint y: 235, endPoint x: 662, endPoint y: 231, distance: 190.2
click at [662, 231] on td "SYM NAT RASPBERRY FL 438027" at bounding box center [621, 230] width 341 height 40
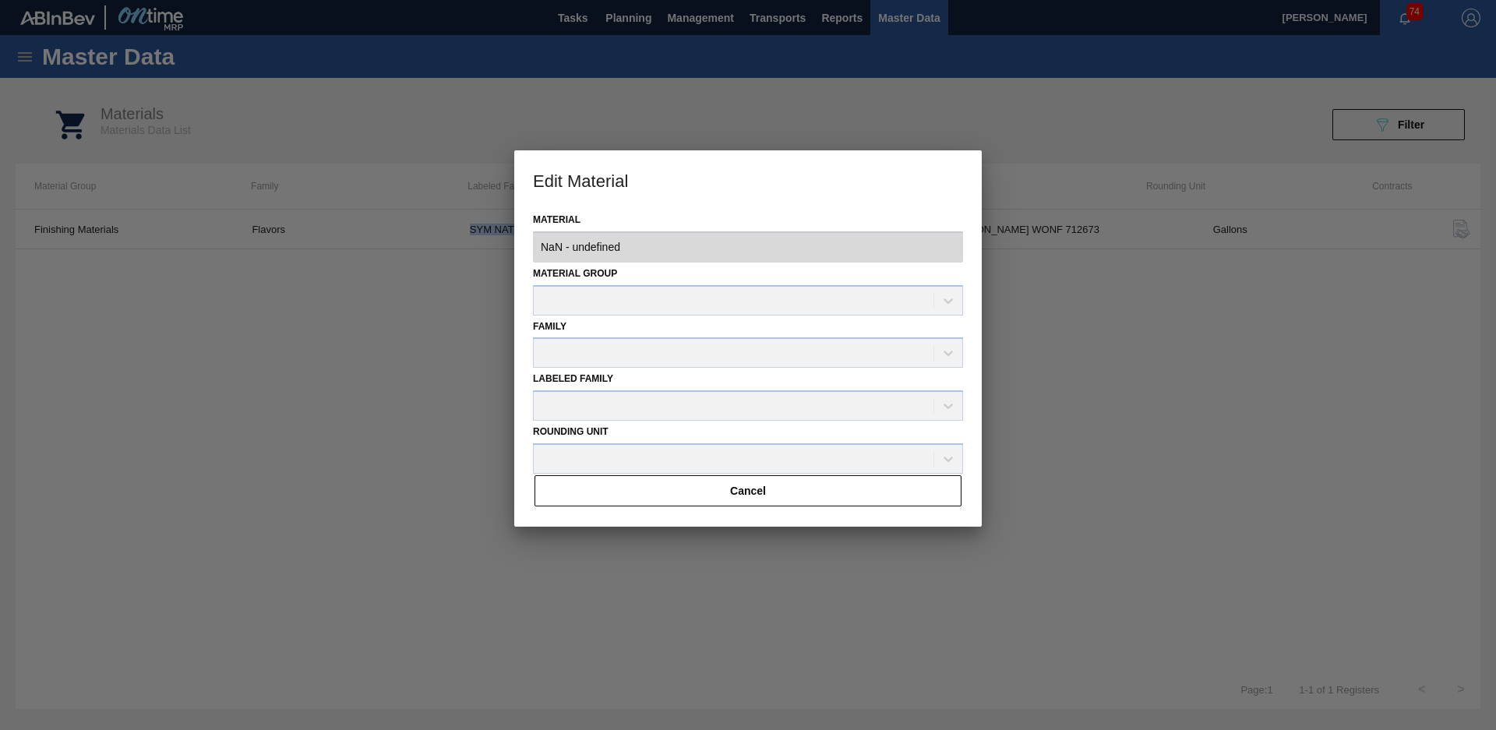
type input "1857574 - 000000000001857574 - SYM [PERSON_NAME] WONF 712673"
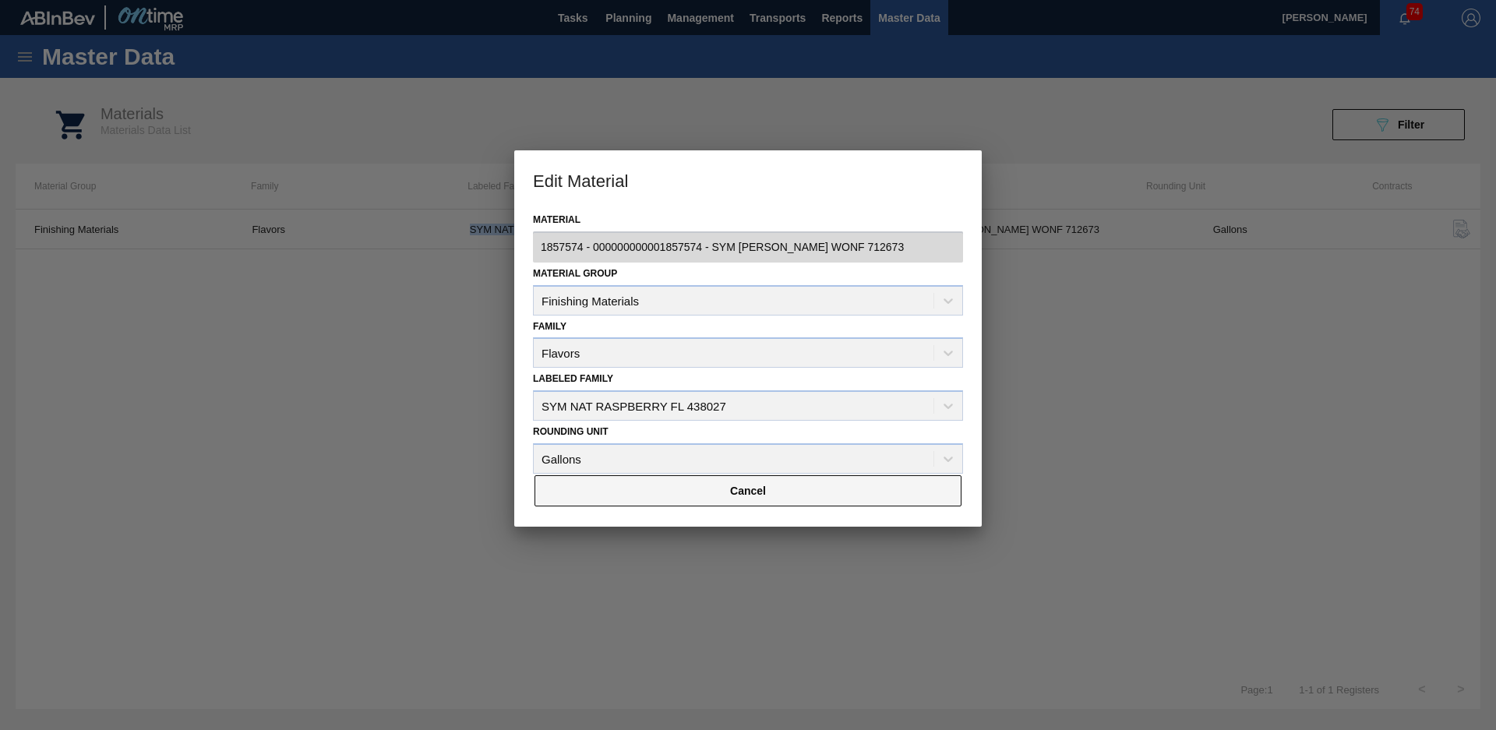
click at [807, 485] on button "Cancel" at bounding box center [748, 490] width 427 height 31
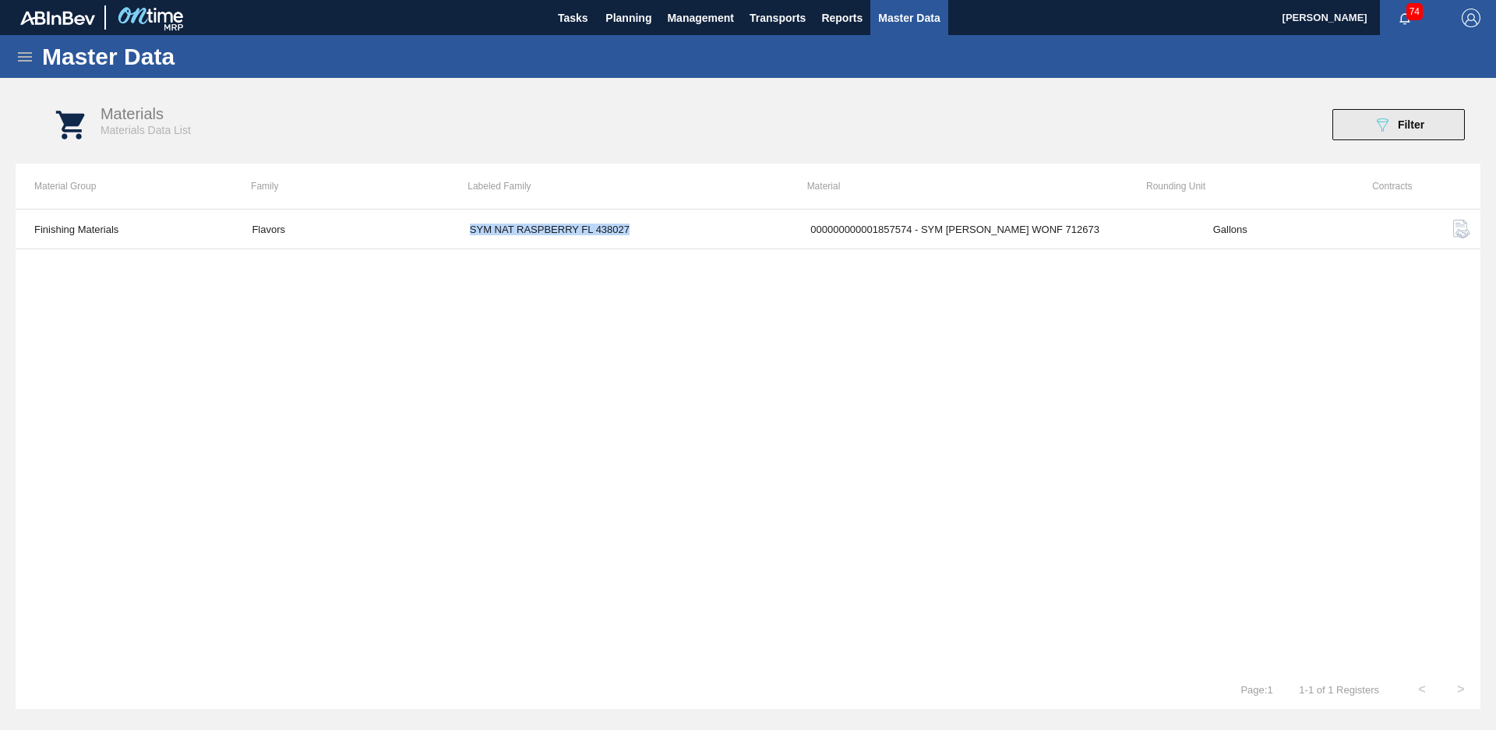
click at [1447, 122] on button "089F7B8B-B2A5-4AFE-B5C0-19BA573D28AC Filter" at bounding box center [1399, 124] width 132 height 31
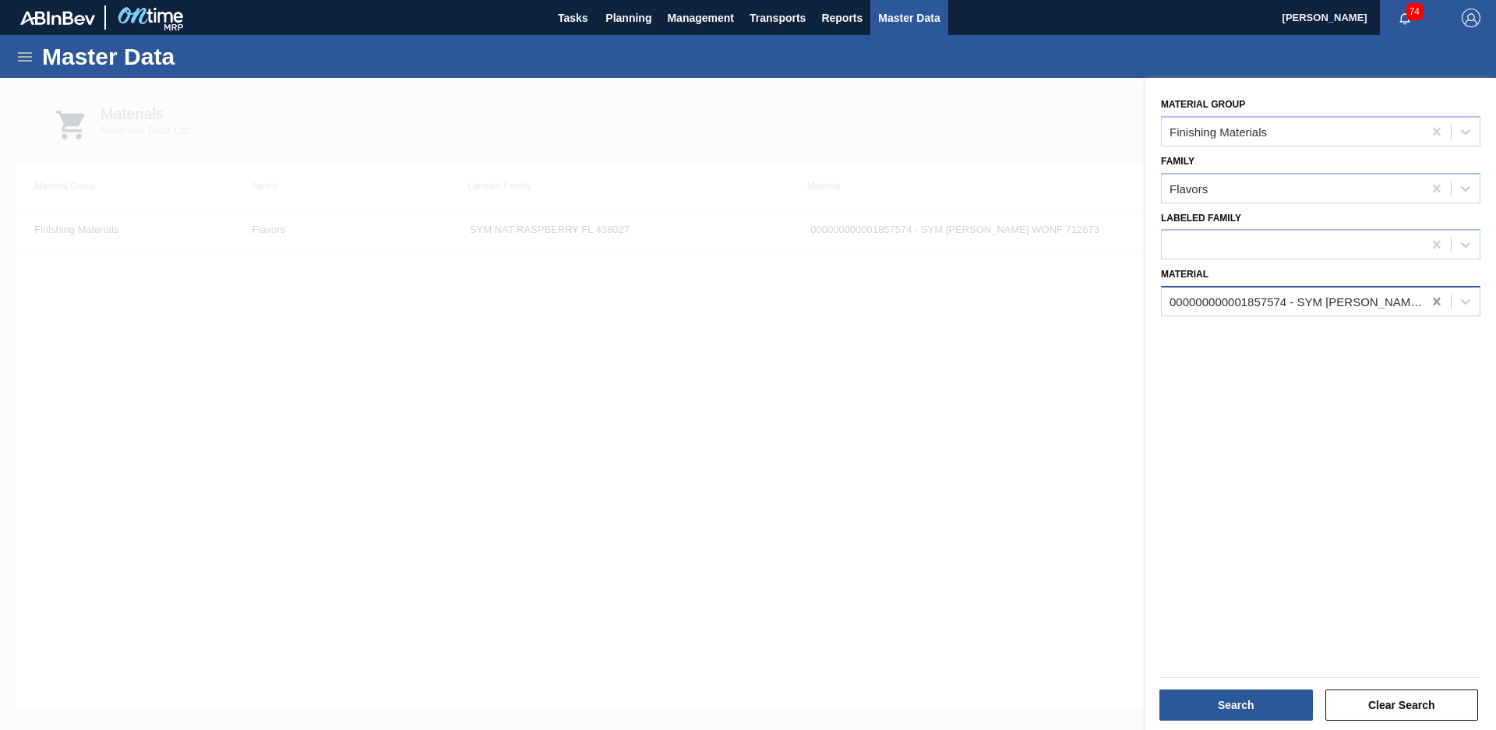
click at [1431, 305] on icon at bounding box center [1437, 302] width 16 height 16
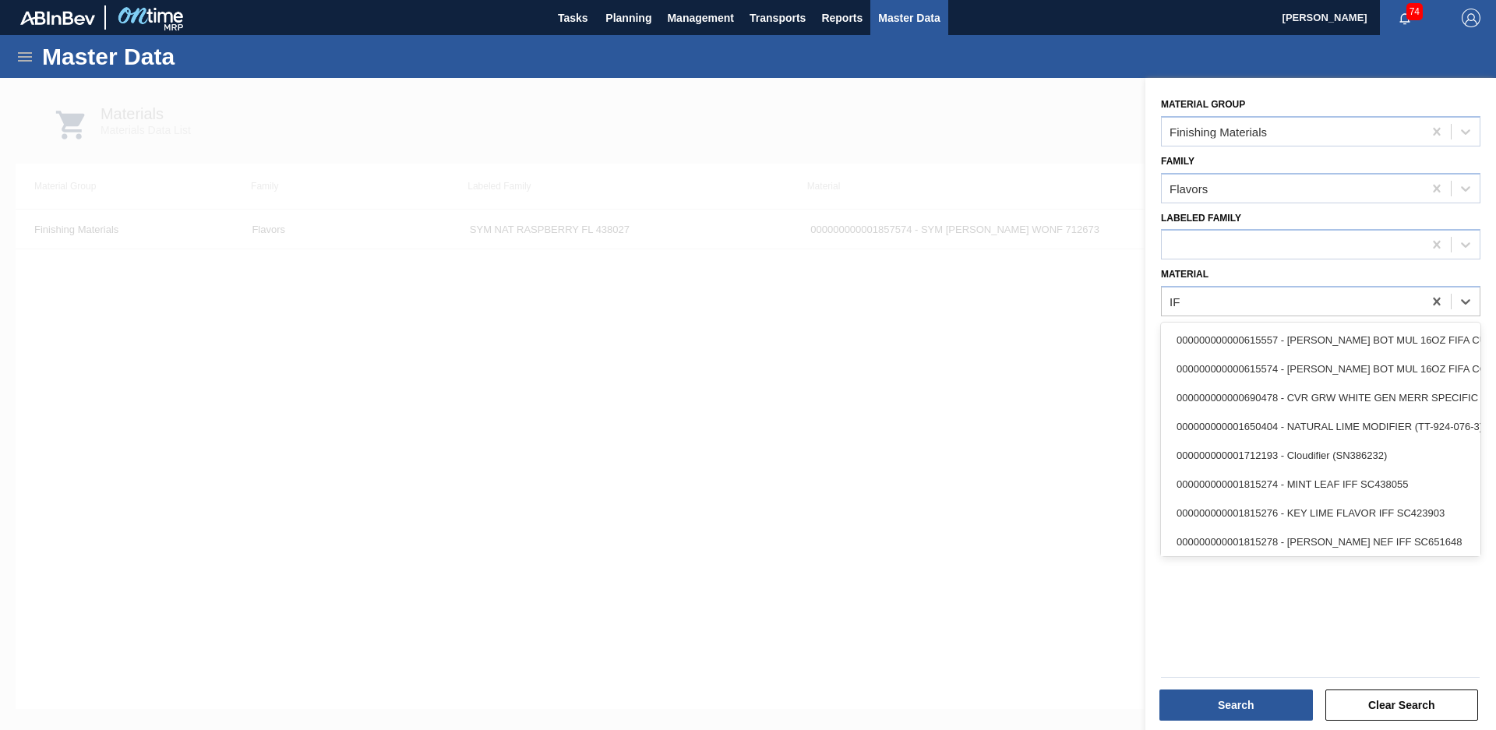
type input "I"
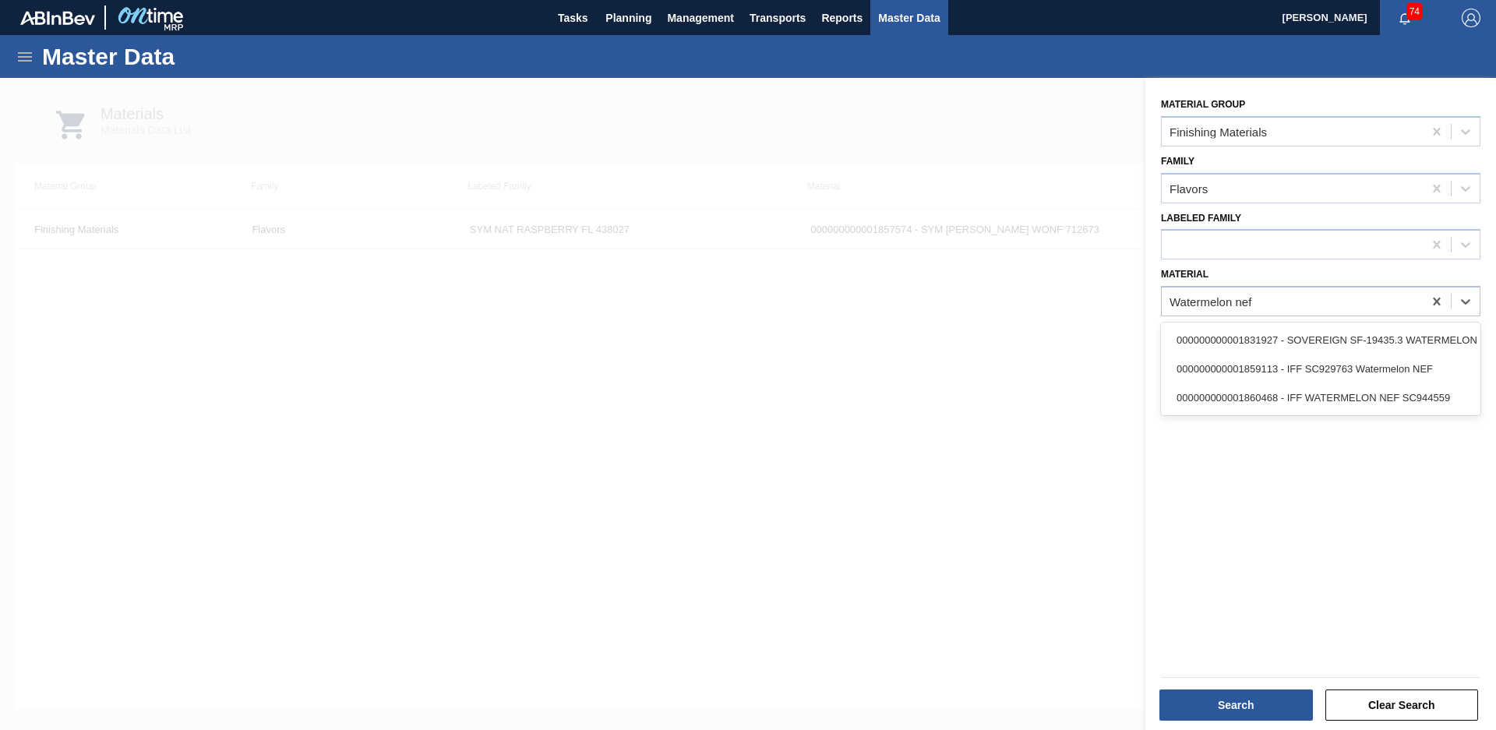
type input "Watermelon nef"
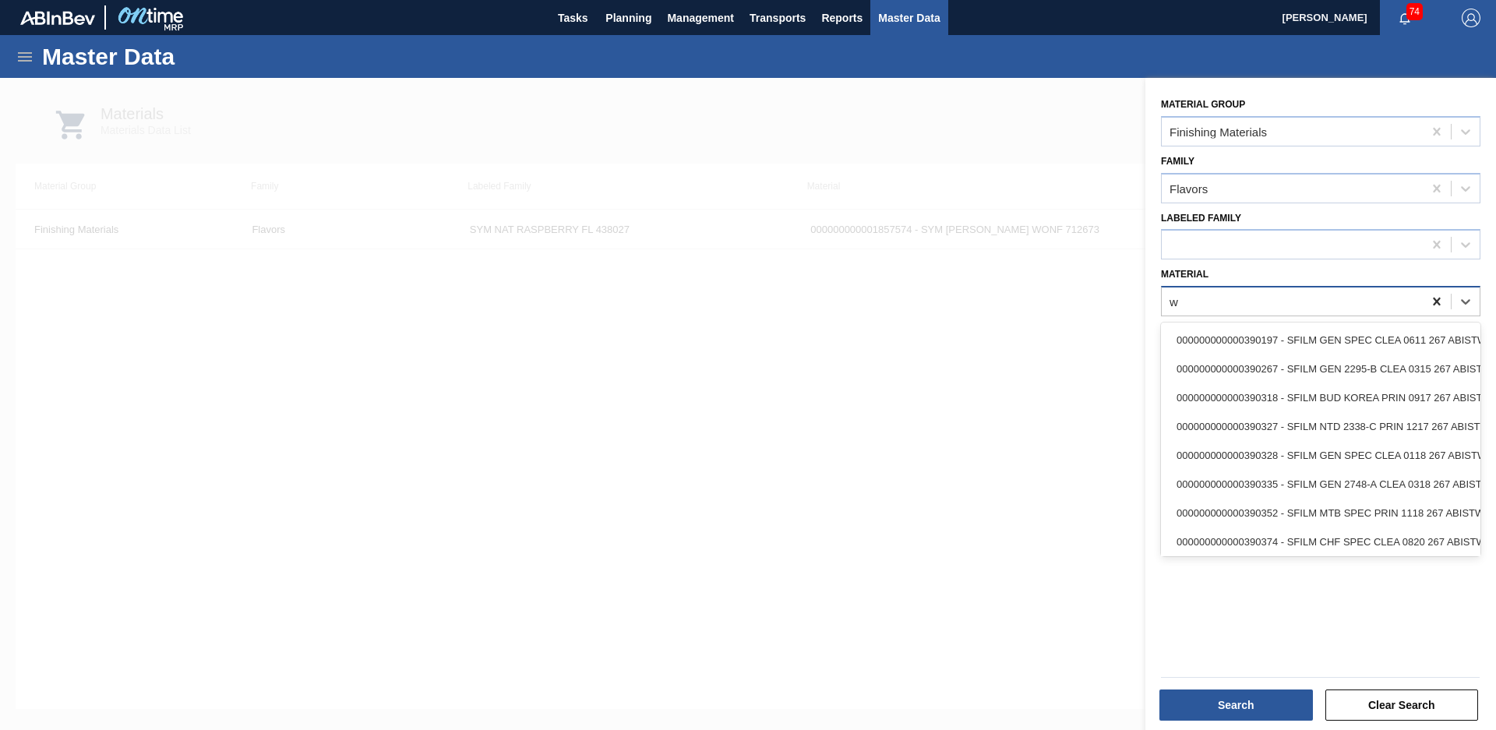
type input "w"
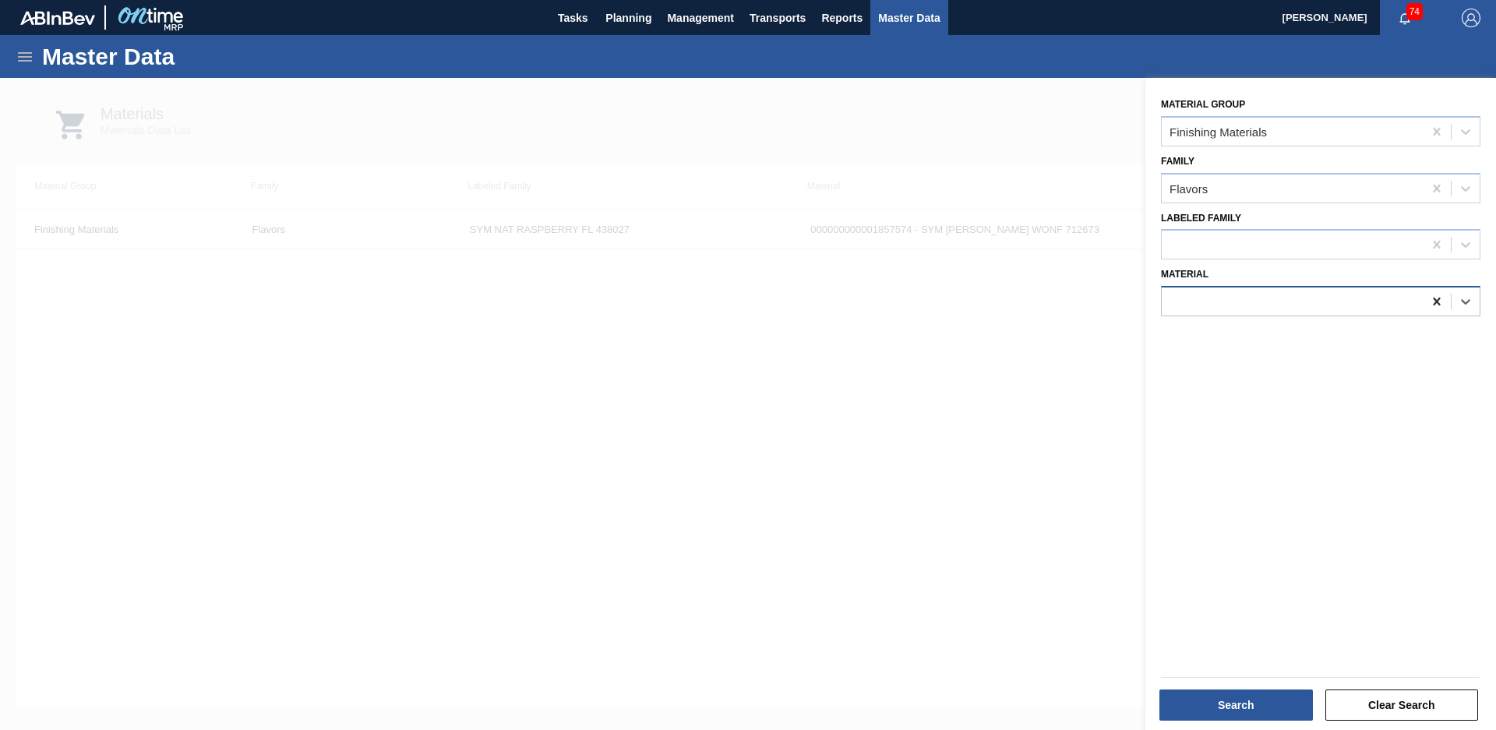
click at [1430, 299] on icon at bounding box center [1437, 302] width 16 height 16
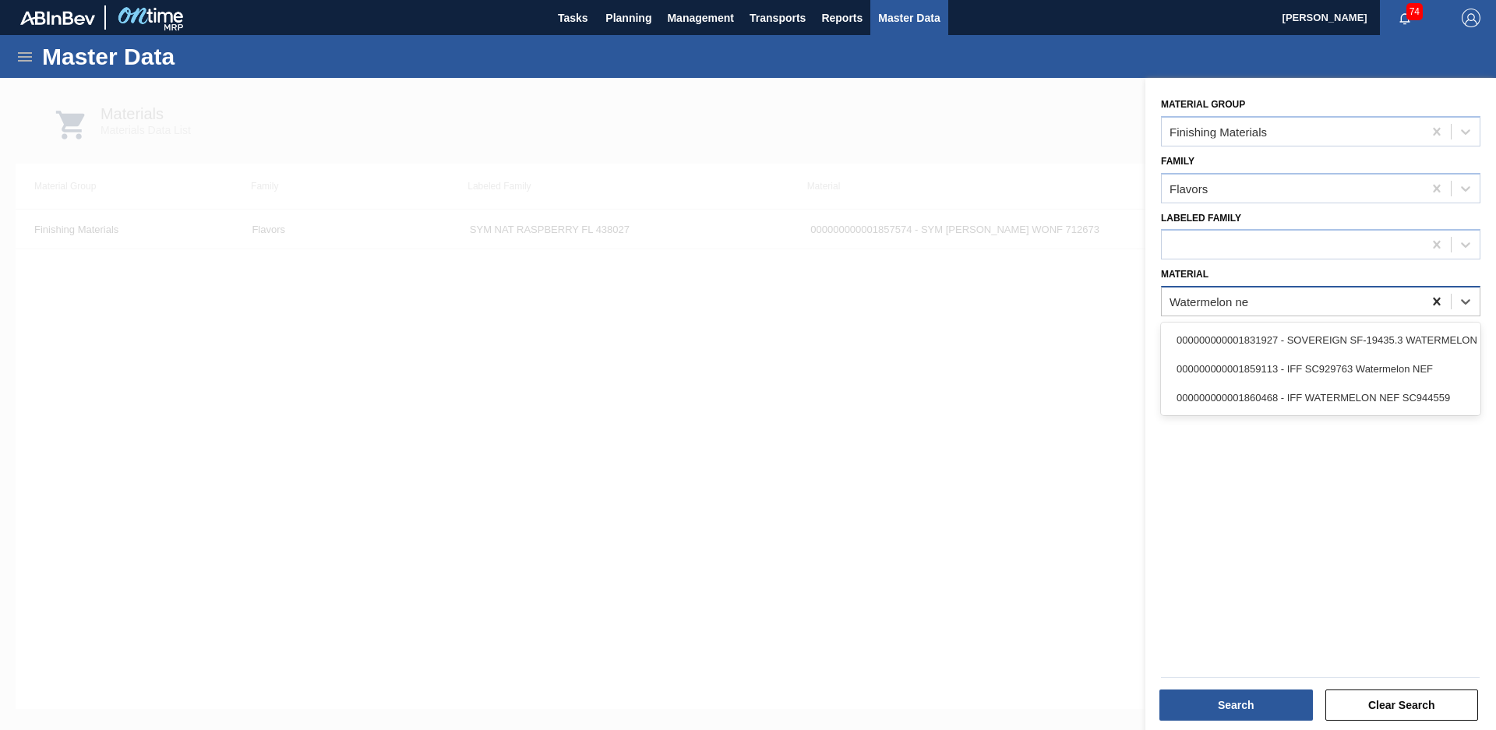
type input "Watermelon nef"
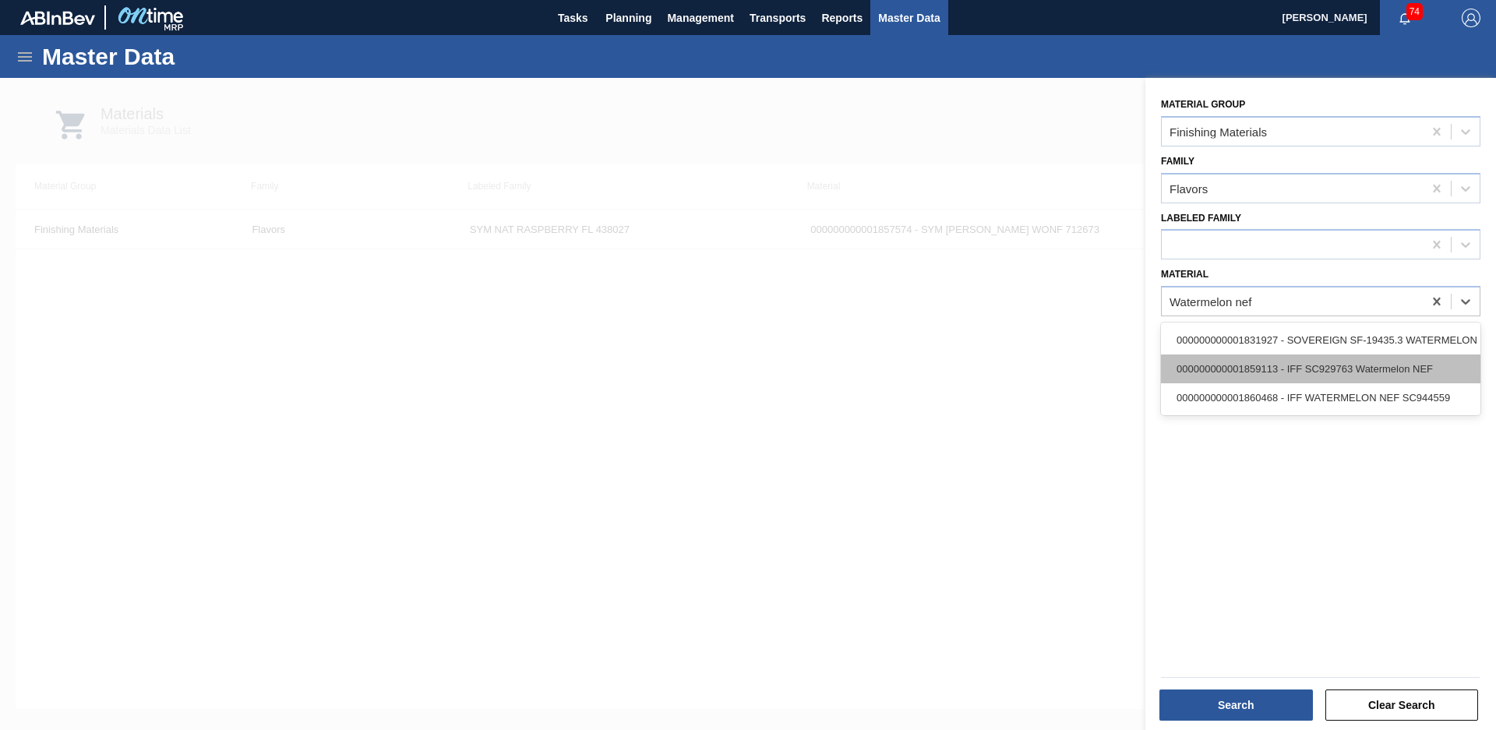
click at [1350, 359] on div "000000000001859113 - IFF SC929763 Watermelon NEF" at bounding box center [1321, 369] width 320 height 29
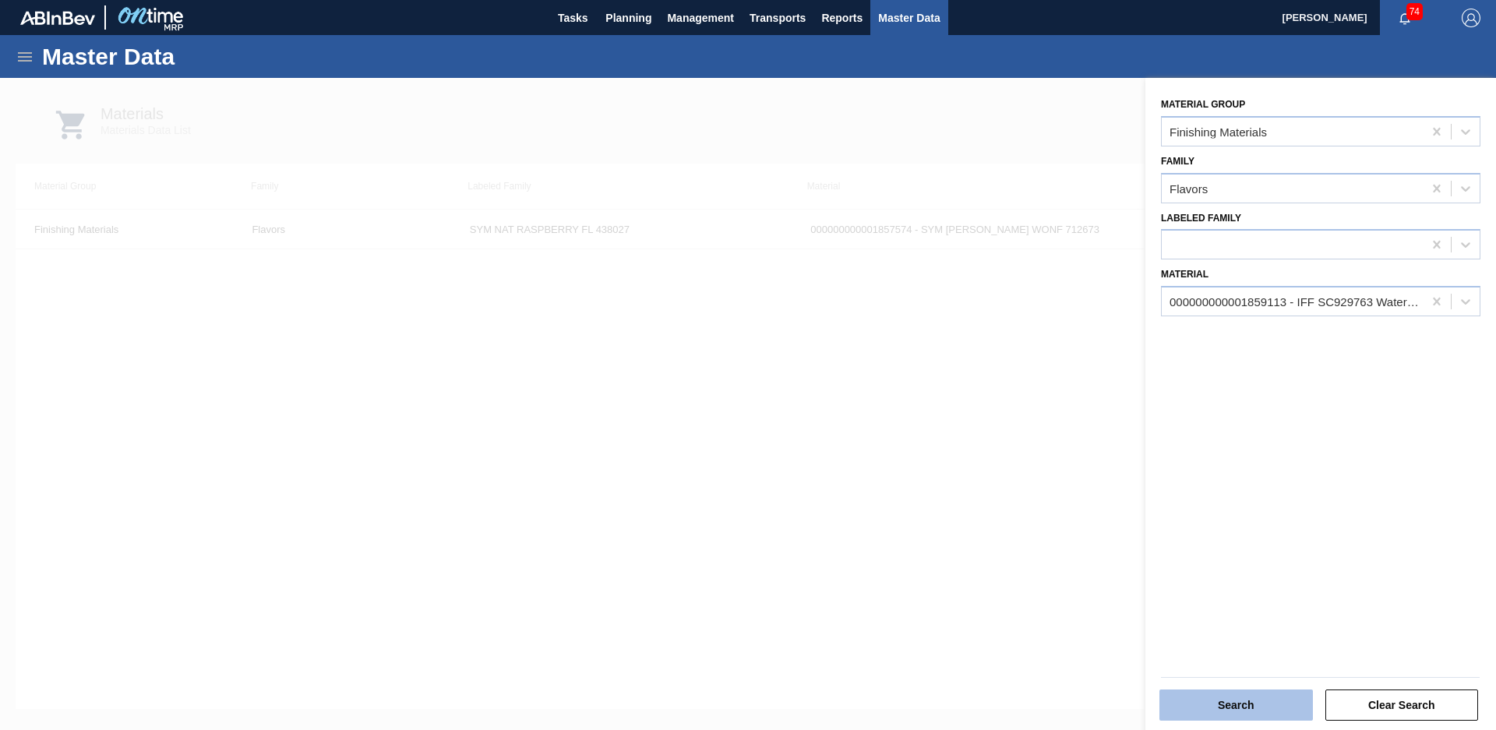
click at [1238, 708] on button "Search" at bounding box center [1237, 705] width 154 height 31
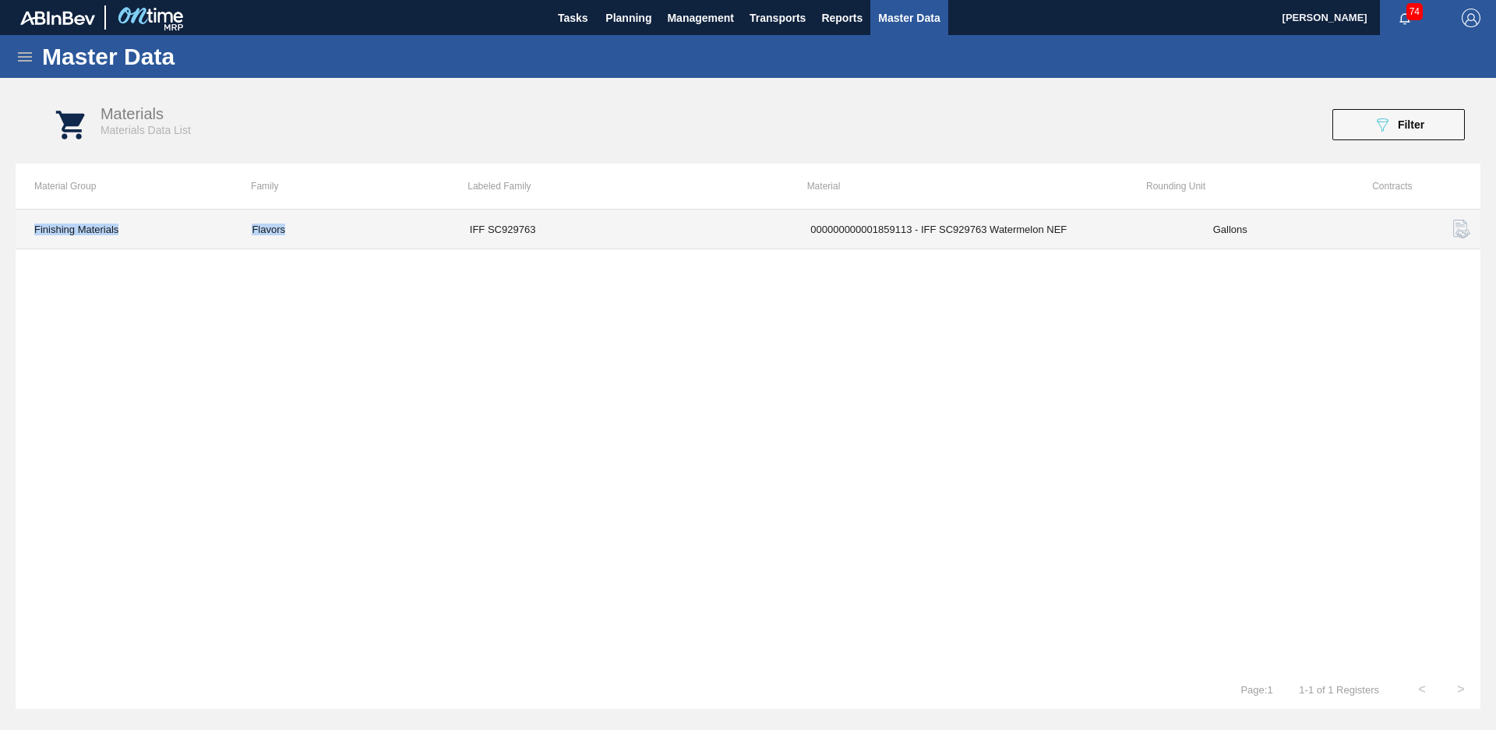
drag, startPoint x: 452, startPoint y: 224, endPoint x: 591, endPoint y: 256, distance: 142.3
click at [591, 256] on div "Finishing Materials Flavors IFF SC929763 000000000001859113 - IFF SC929763 Wate…" at bounding box center [748, 439] width 1465 height 461
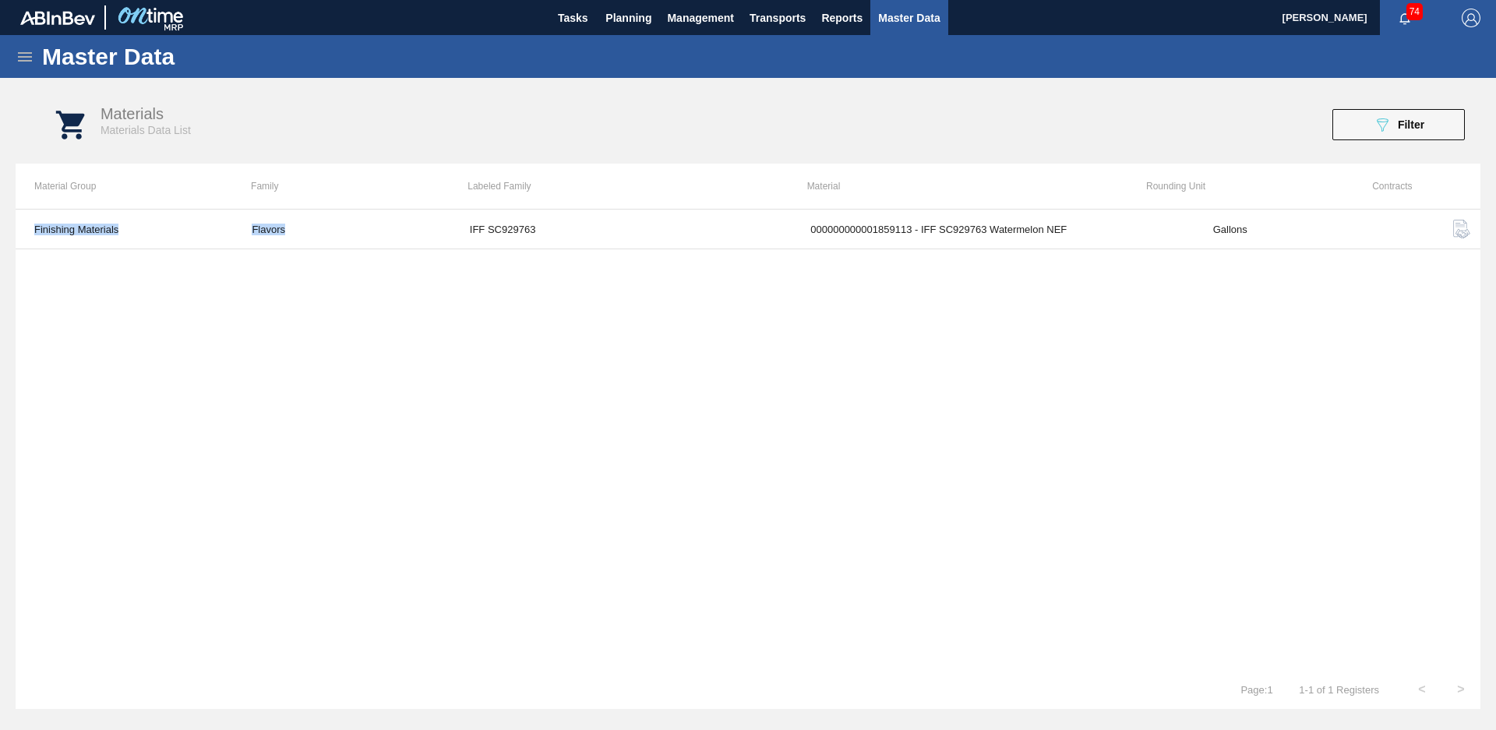
drag, startPoint x: 591, startPoint y: 256, endPoint x: 503, endPoint y: 378, distance: 150.7
click at [503, 378] on div "Finishing Materials Flavors IFF SC929763 000000000001859113 - IFF SC929763 Wate…" at bounding box center [748, 439] width 1465 height 461
click at [1432, 107] on div "Materials Materials Data List 089F7B8B-B2A5-4AFE-B5C0-19BA573D28AC Filter" at bounding box center [763, 125] width 1465 height 58
click at [1427, 130] on button "089F7B8B-B2A5-4AFE-B5C0-19BA573D28AC Filter" at bounding box center [1399, 124] width 132 height 31
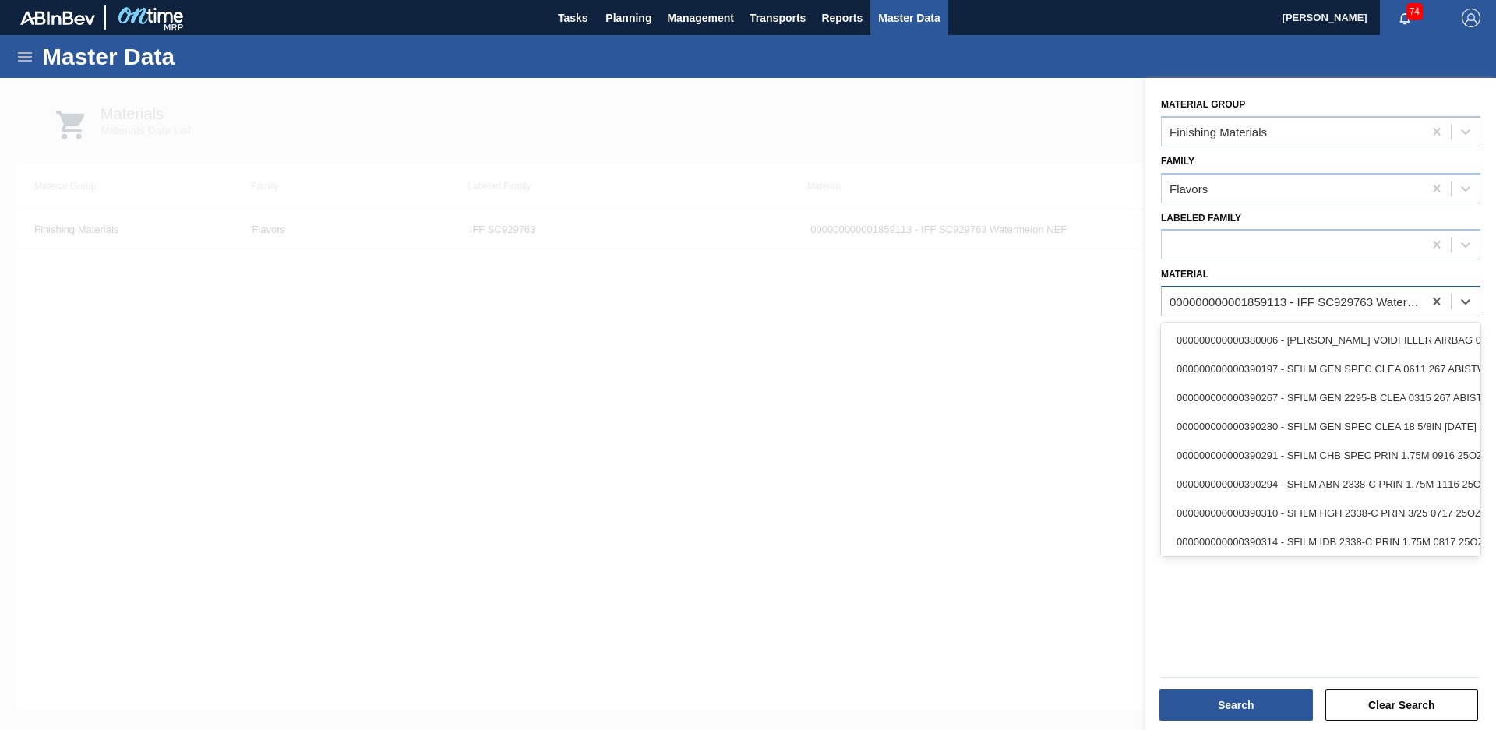
click at [1301, 302] on div "000000000001859113 - IFF SC929763 Watermelon NEF" at bounding box center [1297, 301] width 255 height 13
click at [1438, 305] on icon at bounding box center [1437, 302] width 16 height 16
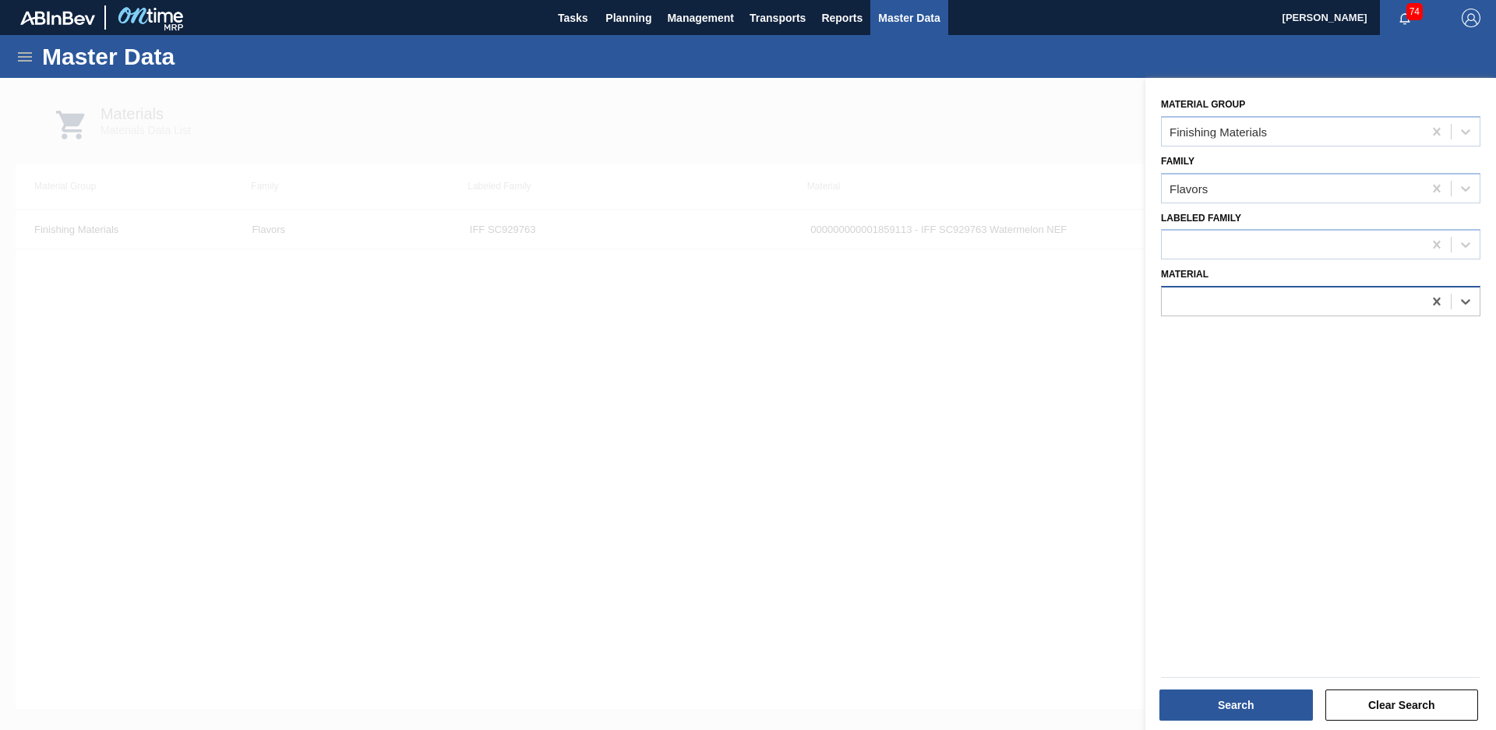
click at [1353, 312] on div at bounding box center [1292, 302] width 261 height 23
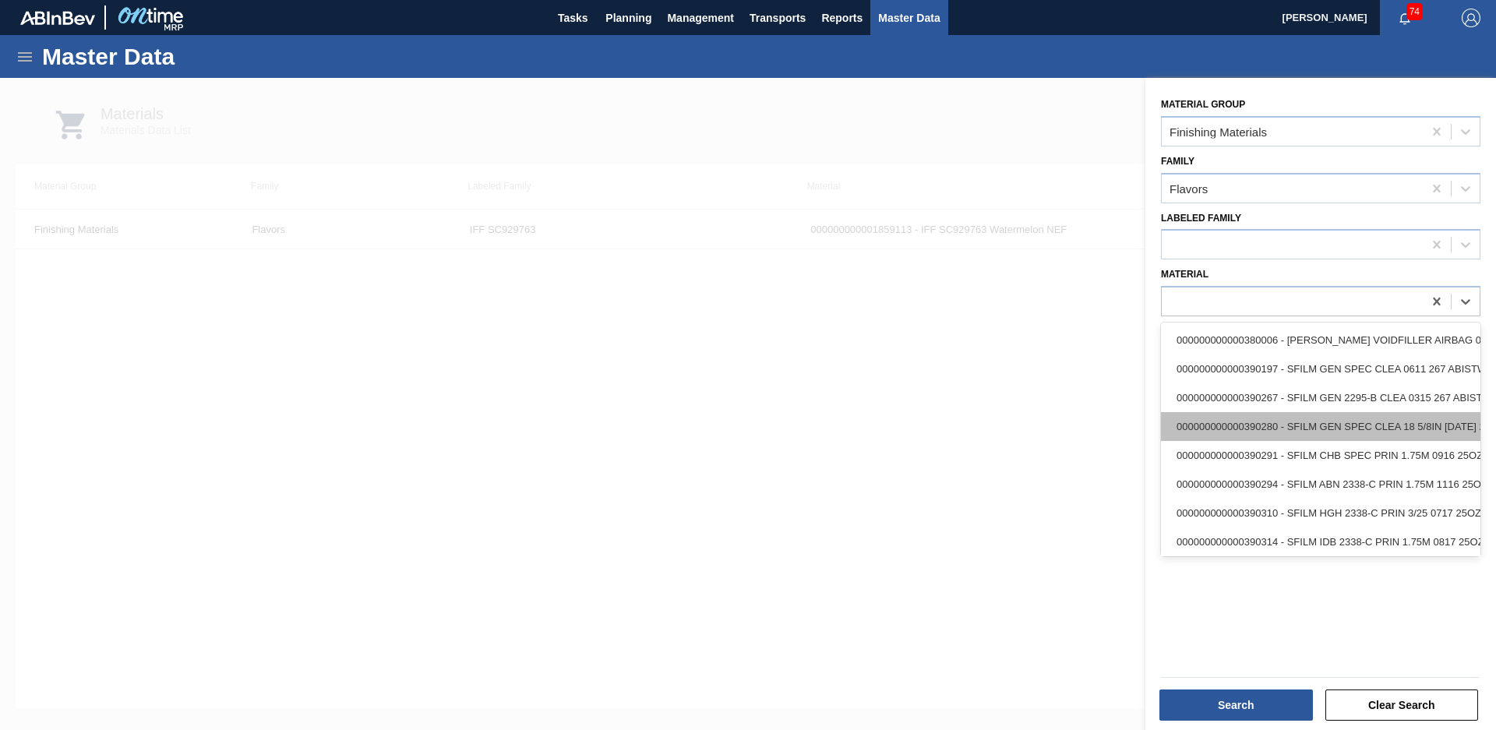
click at [1228, 440] on div "000000000000390280 - SFILM GEN SPEC CLEA 18 5/8IN [DATE] 267 AB" at bounding box center [1321, 426] width 320 height 29
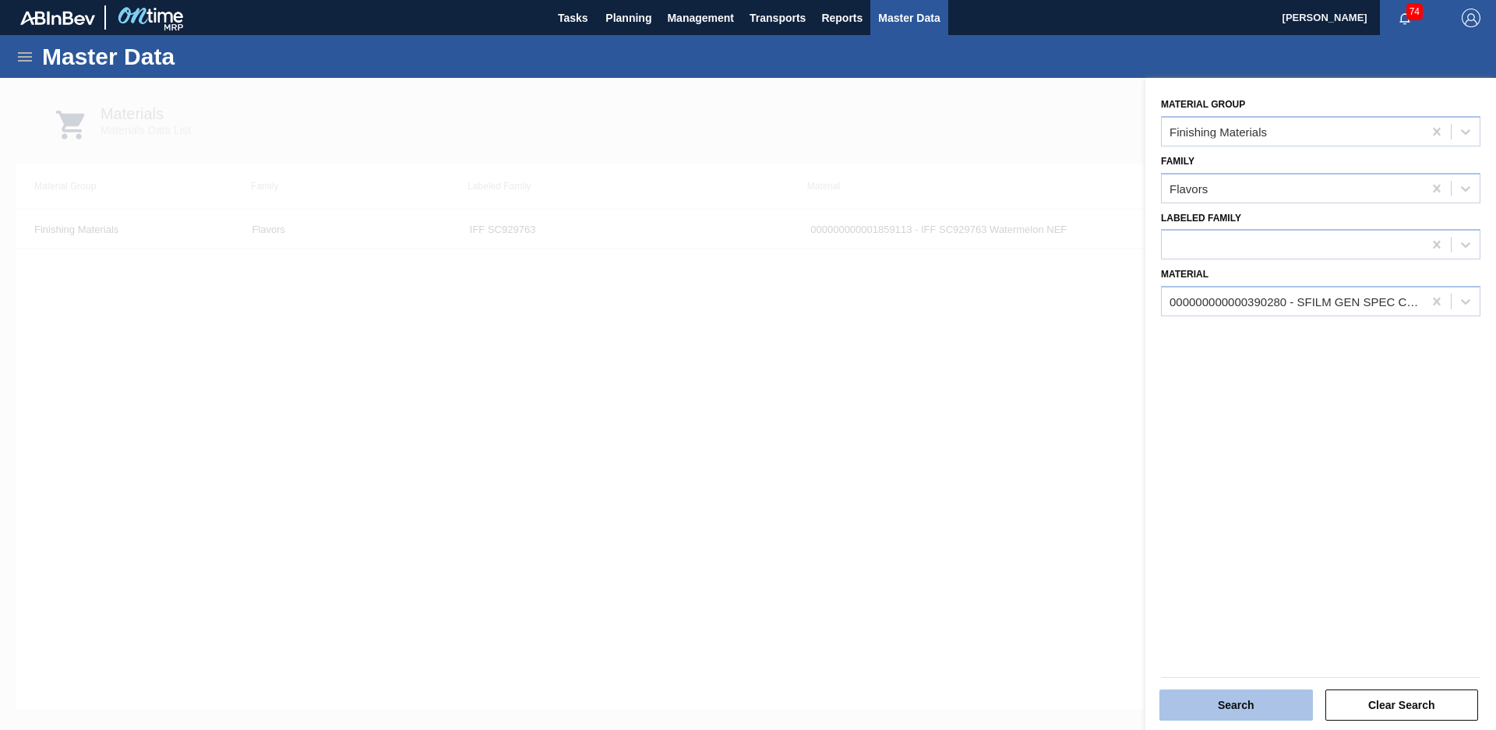
click at [1241, 696] on button "Search" at bounding box center [1237, 705] width 154 height 31
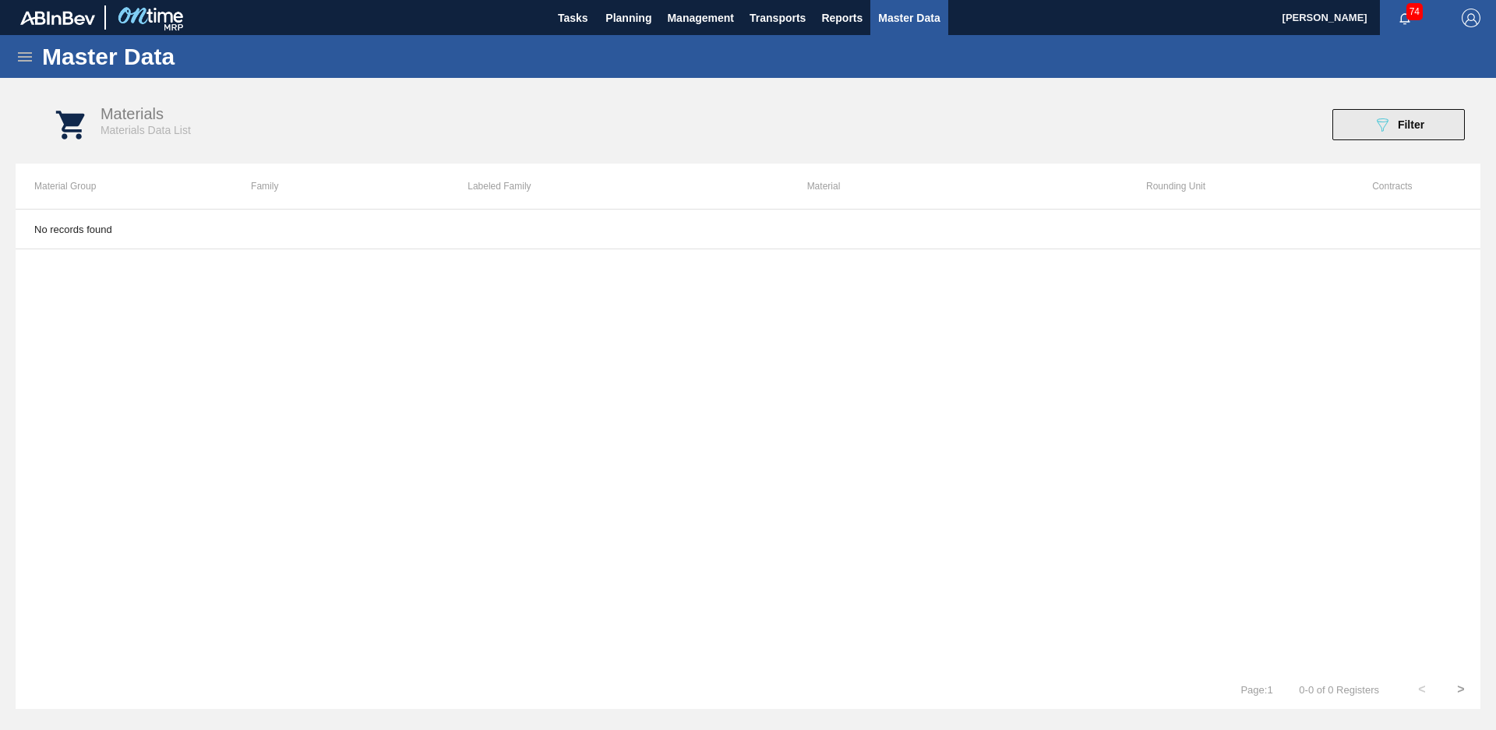
click at [1432, 118] on button "089F7B8B-B2A5-4AFE-B5C0-19BA573D28AC Filter" at bounding box center [1399, 124] width 132 height 31
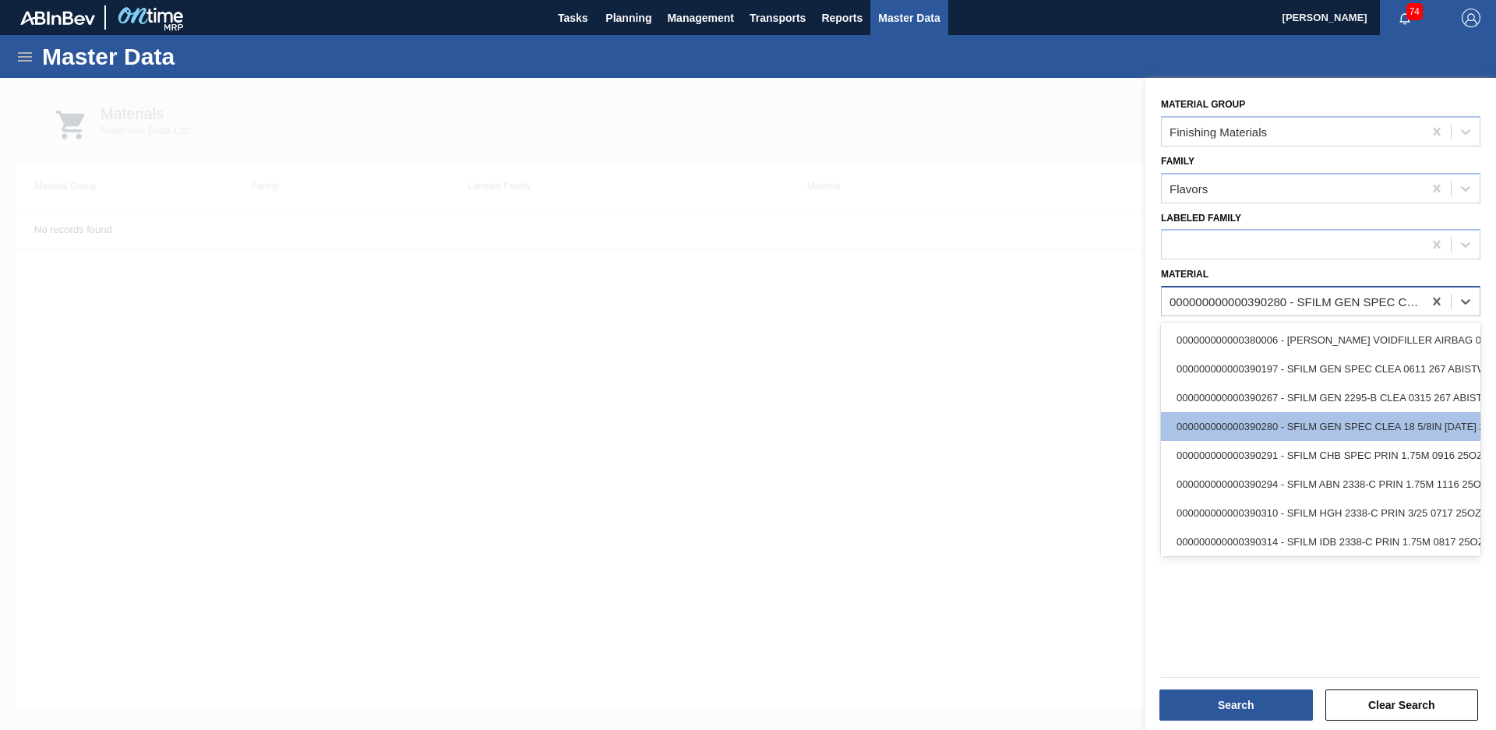
click at [1319, 308] on div "000000000000390280 - SFILM GEN SPEC CLEA 18 5/8IN [DATE] 267 AB" at bounding box center [1297, 301] width 255 height 13
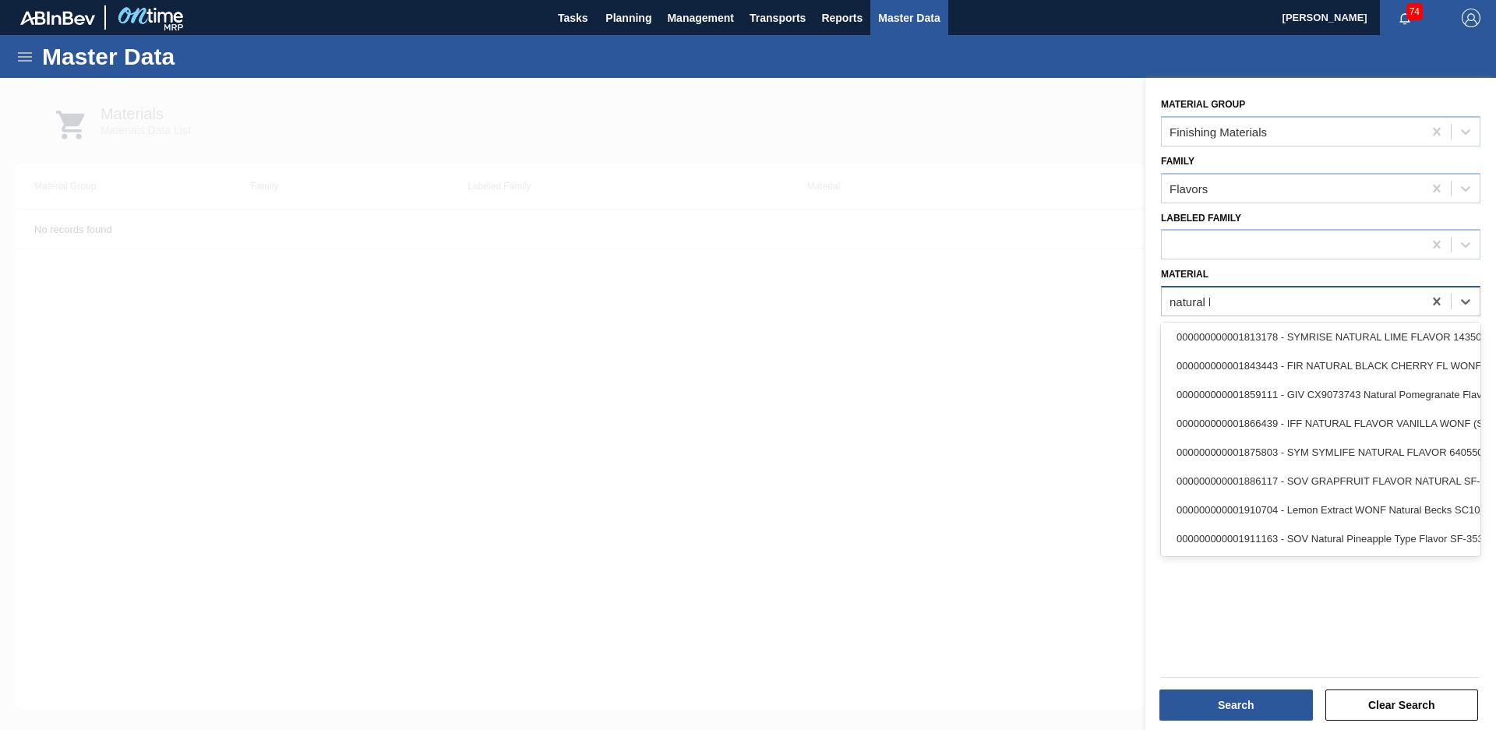
scroll to position [0, 0]
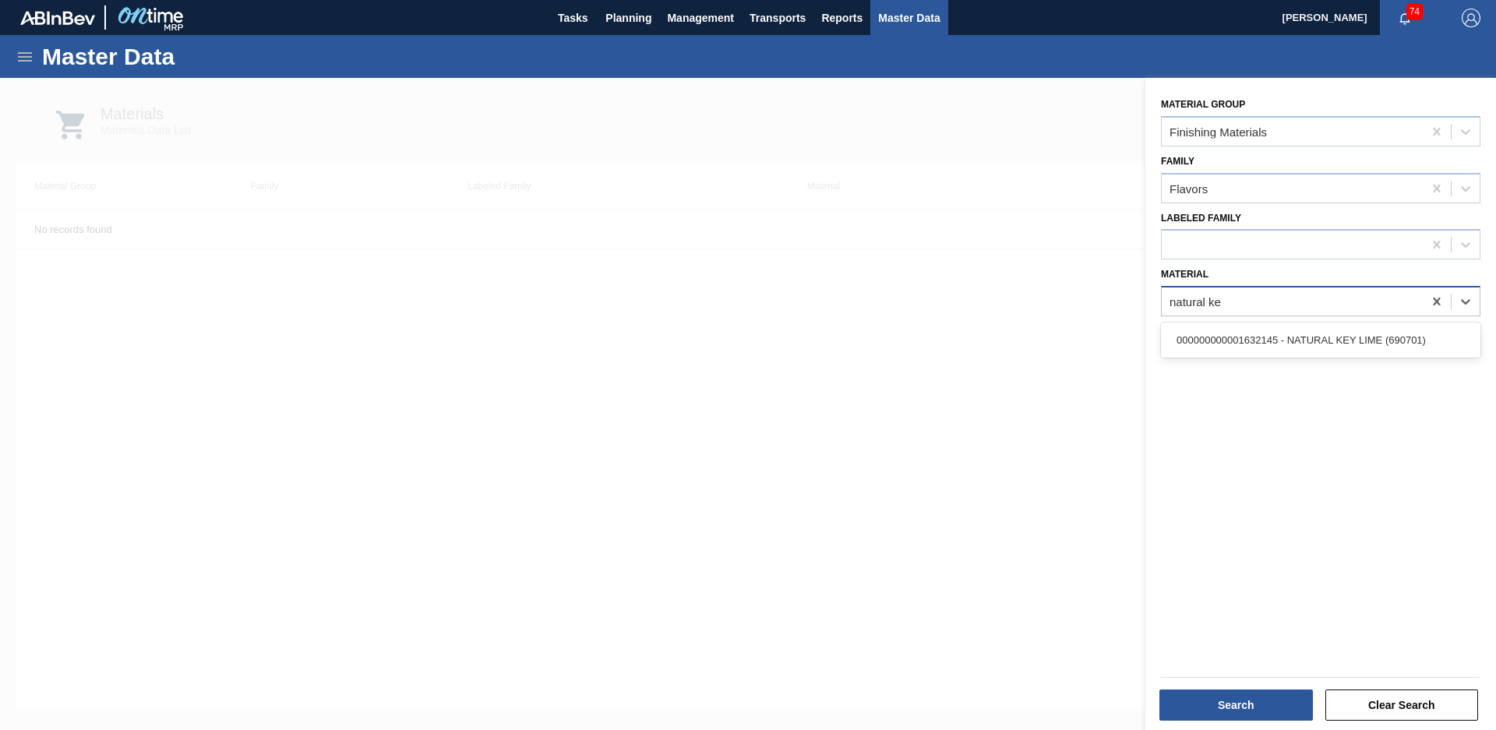
type input "natural key"
click at [1365, 336] on div "000000000001632145 - NATURAL KEY LIME (690701)" at bounding box center [1321, 340] width 320 height 29
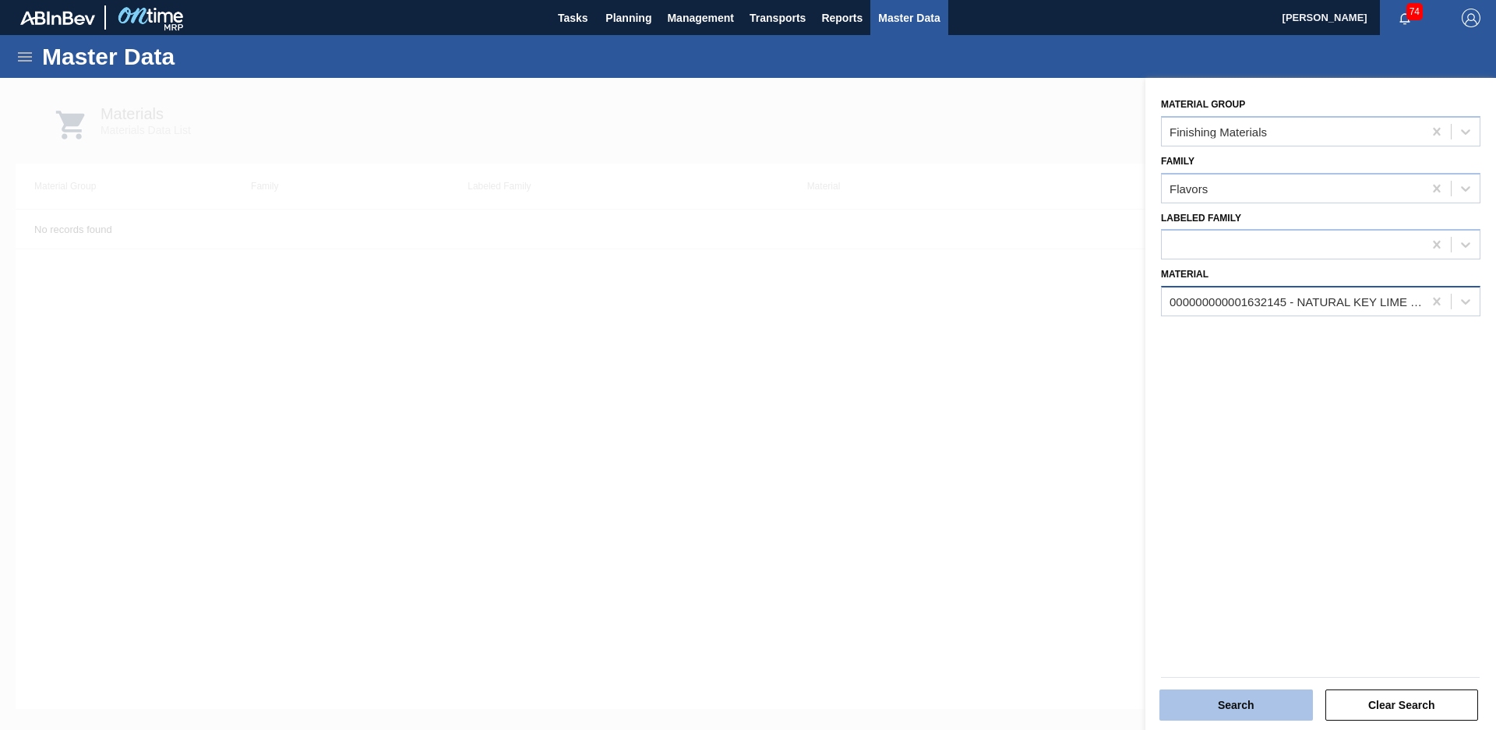
click at [1224, 707] on button "Search" at bounding box center [1237, 705] width 154 height 31
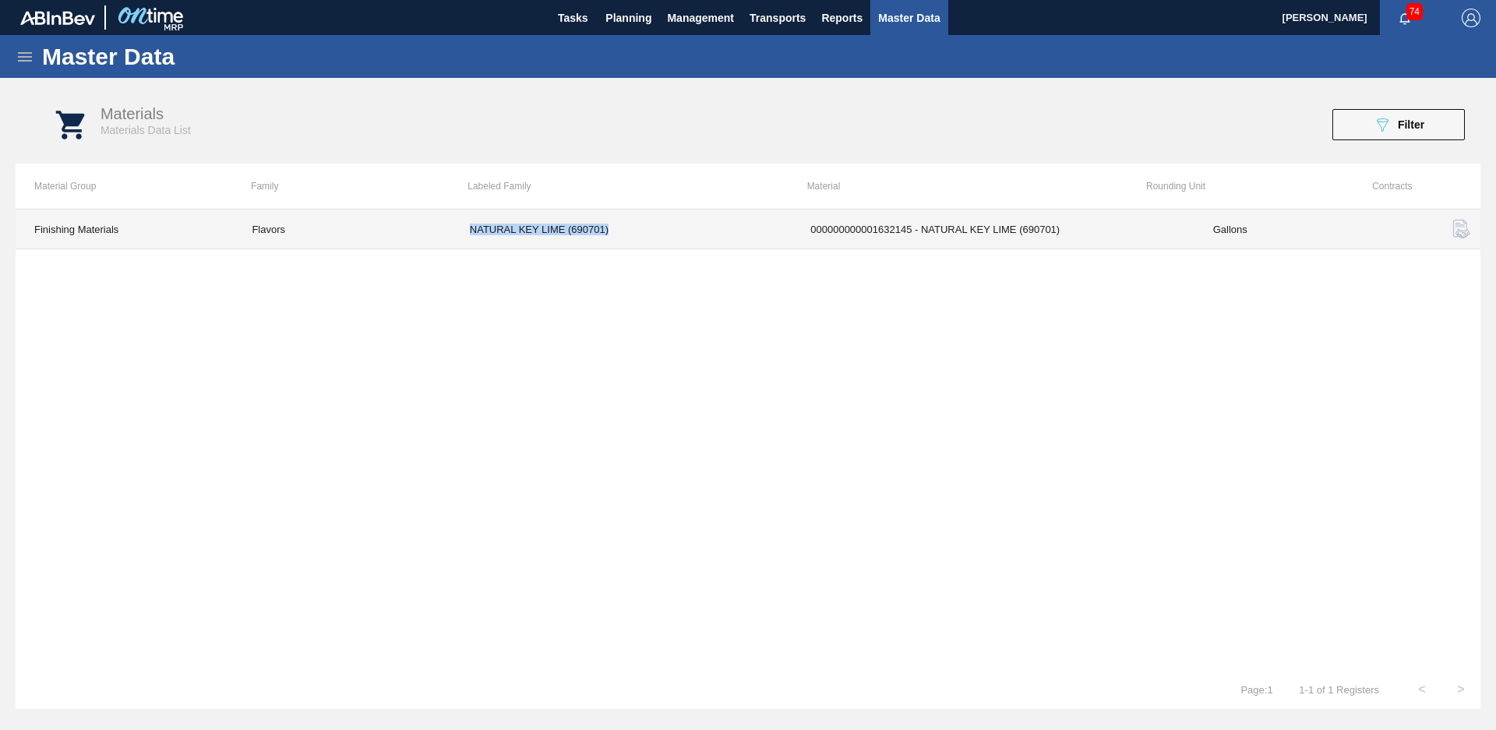
drag, startPoint x: 460, startPoint y: 221, endPoint x: 649, endPoint y: 237, distance: 190.0
click at [649, 237] on td "NATURAL KEY LIME (690701)" at bounding box center [621, 230] width 341 height 40
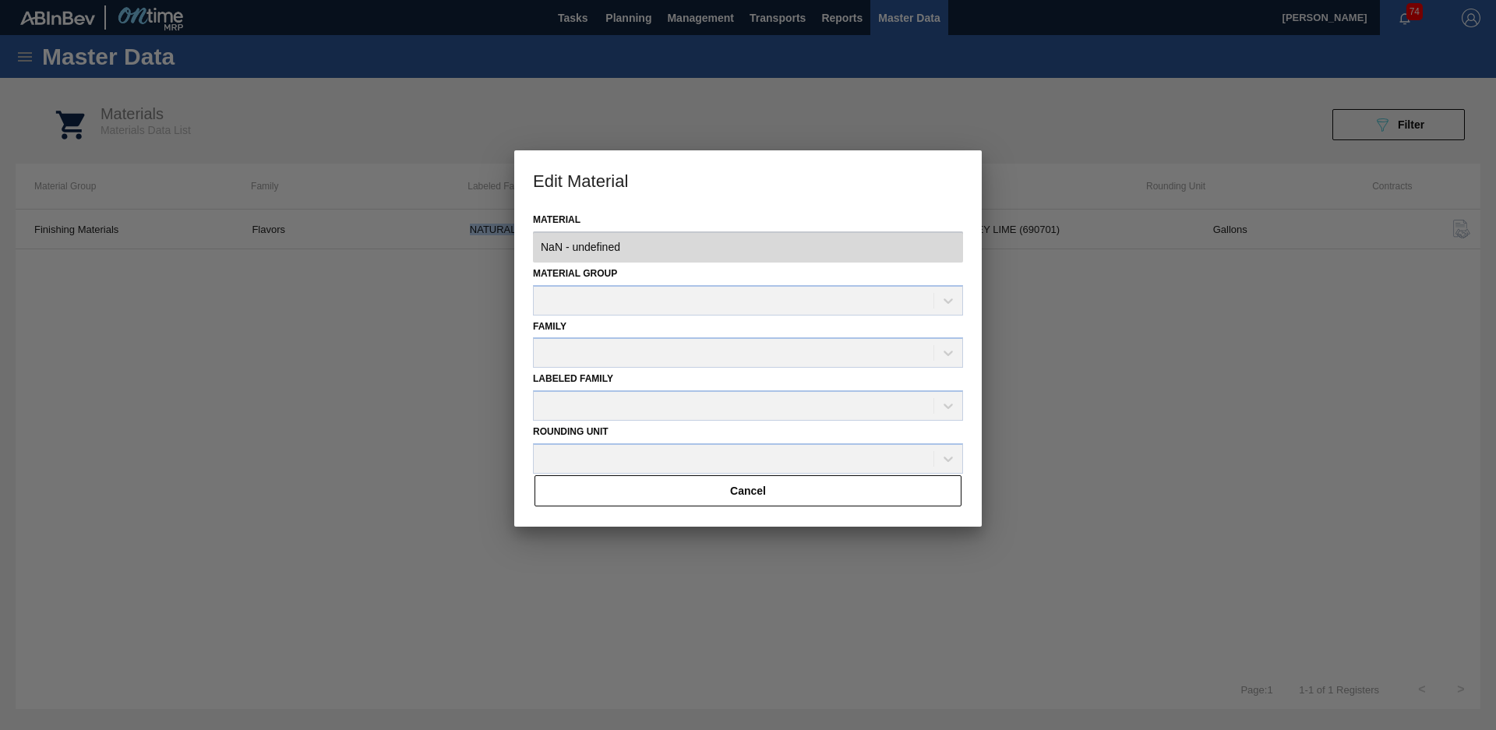
type input "1632145 - 000000000001632145 - NATURAL KEY LIME (690701)"
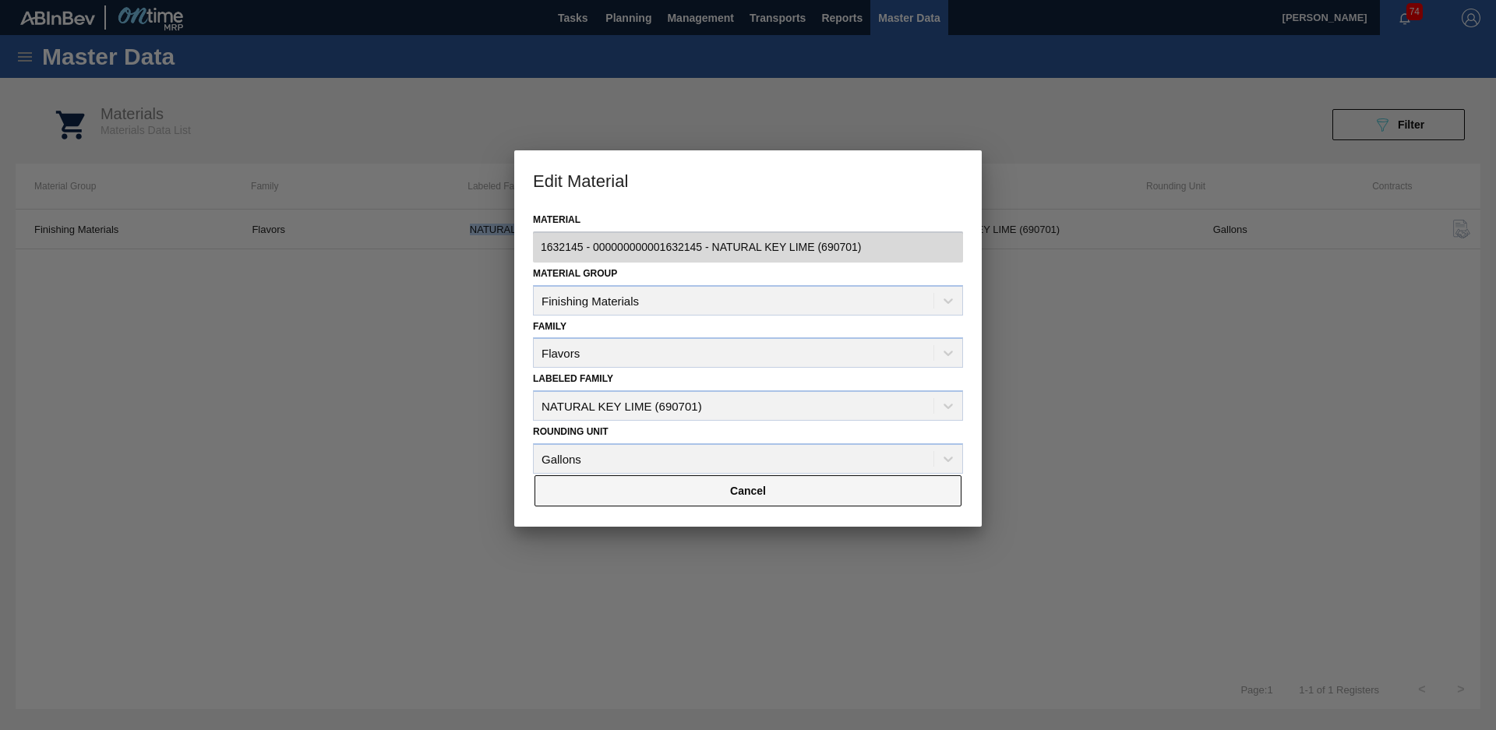
click at [711, 500] on button "Cancel" at bounding box center [748, 490] width 427 height 31
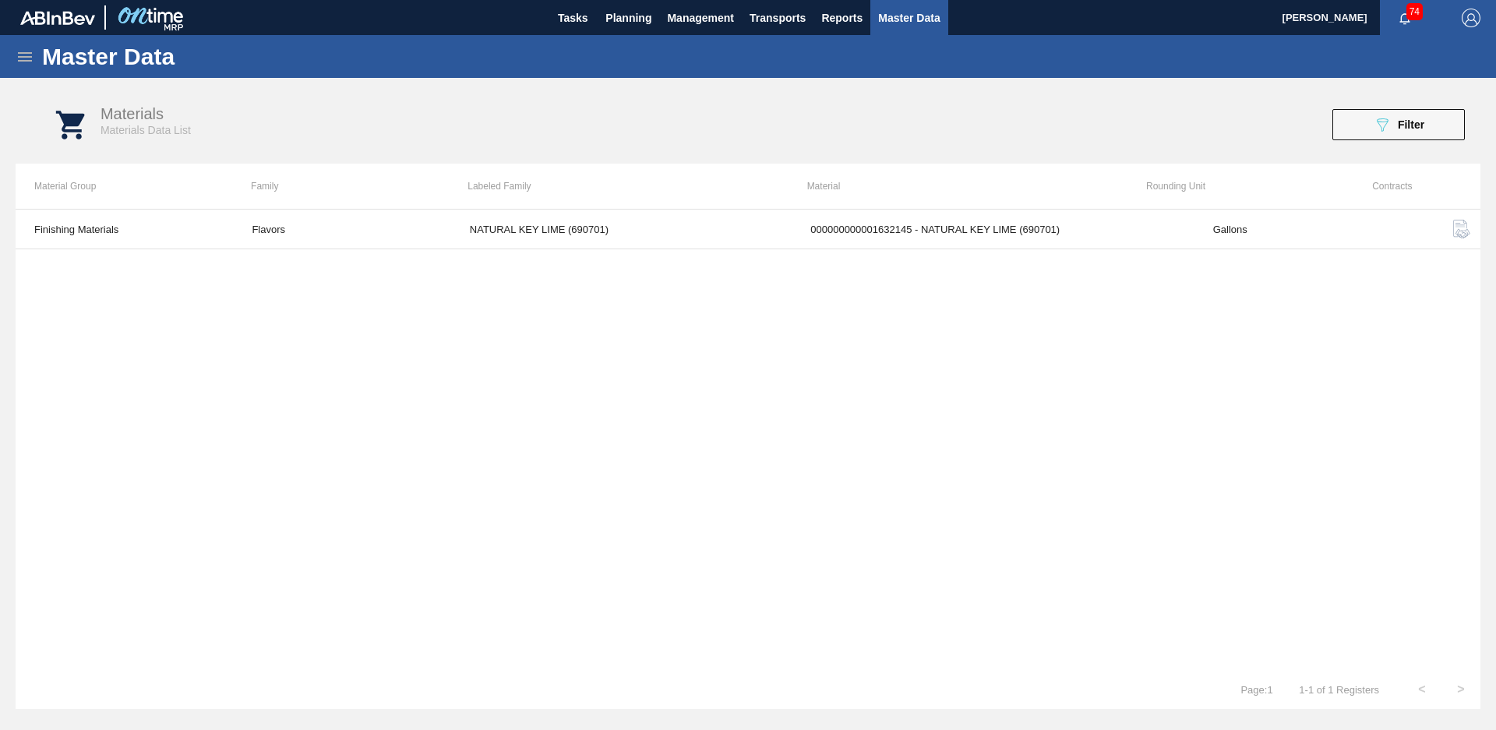
click at [652, 303] on div "Finishing Materials Flavors NATURAL KEY LIME (690701) 000000000001632145 - NATU…" at bounding box center [748, 439] width 1465 height 461
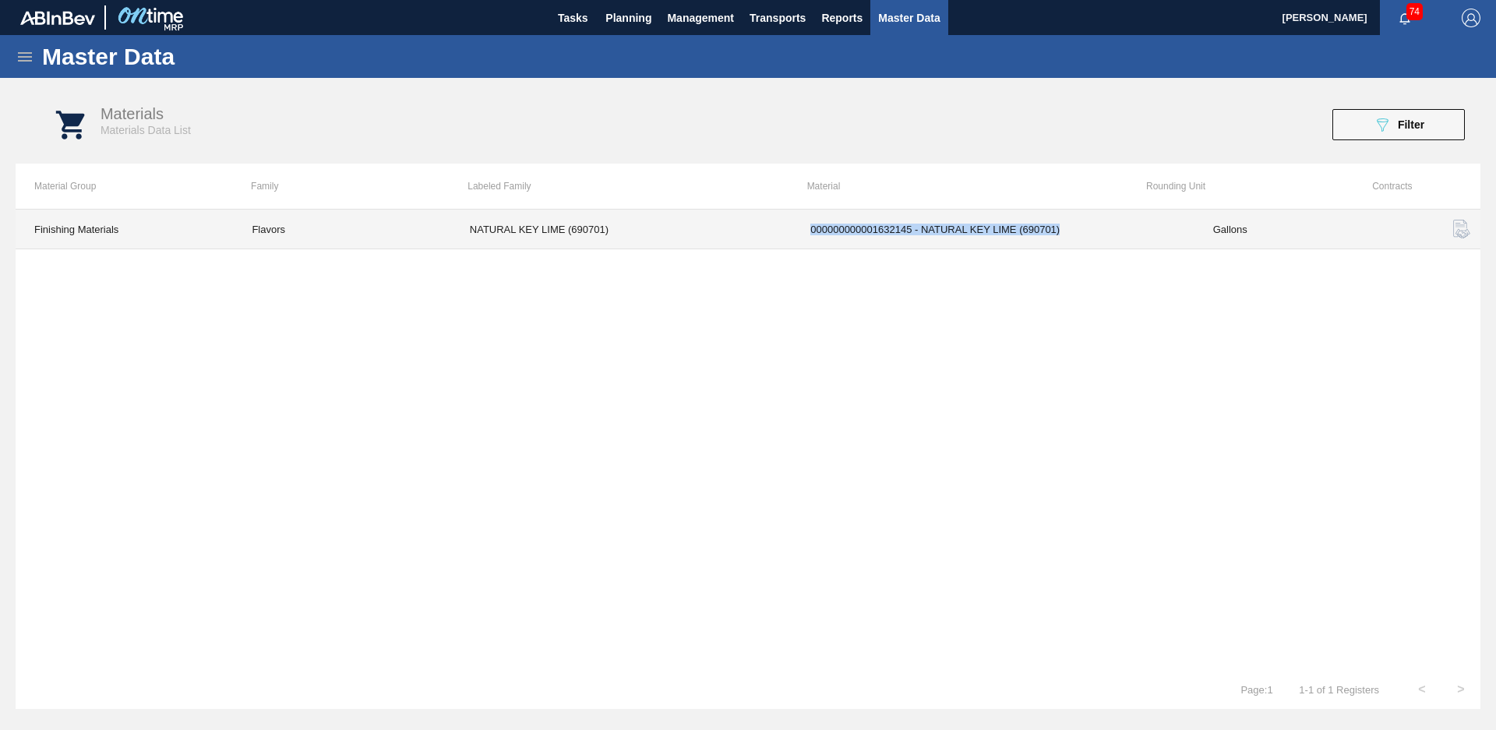
drag, startPoint x: 786, startPoint y: 228, endPoint x: 1064, endPoint y: 219, distance: 278.4
click at [1064, 219] on tr "Finishing Materials Flavors NATURAL KEY LIME (690701) 000000000001632145 - NATU…" at bounding box center [748, 230] width 1465 height 40
drag, startPoint x: 1064, startPoint y: 219, endPoint x: 867, endPoint y: 401, distance: 268.0
click at [867, 401] on div "Finishing Materials Flavors NATURAL KEY LIME (690701) 000000000001632145 - NATU…" at bounding box center [748, 439] width 1465 height 461
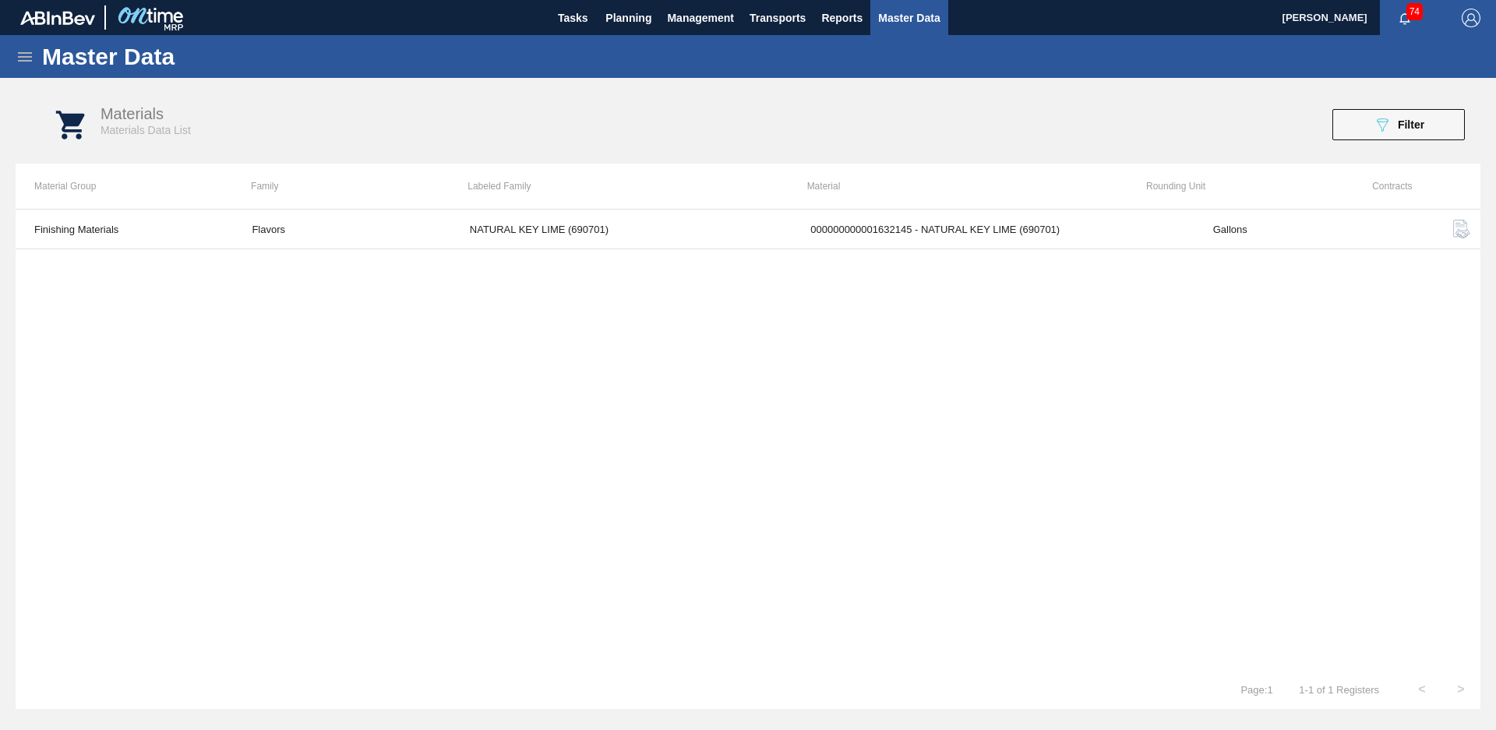
click at [1460, 229] on img "button" at bounding box center [1462, 229] width 19 height 19
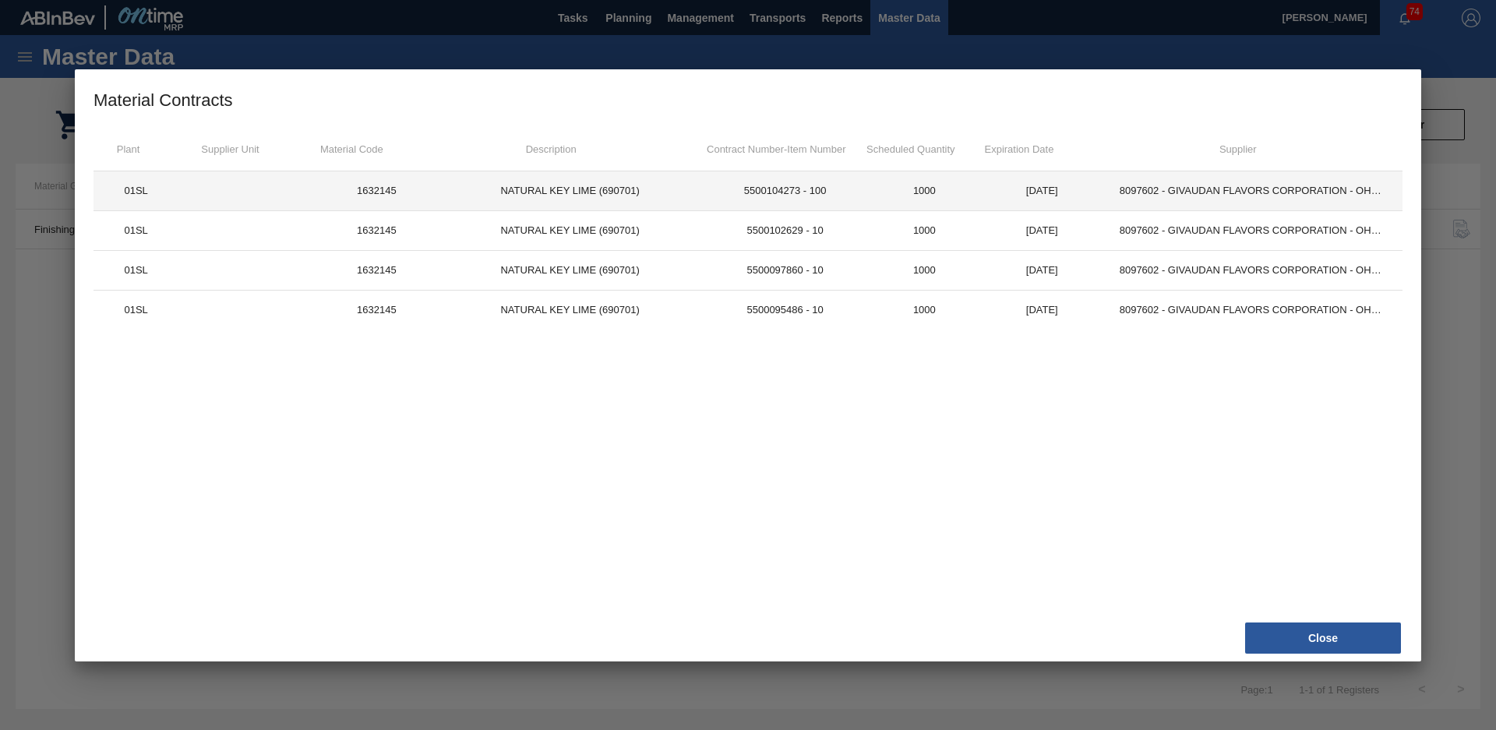
click at [709, 200] on td "5500104273 - 100" at bounding box center [784, 191] width 161 height 40
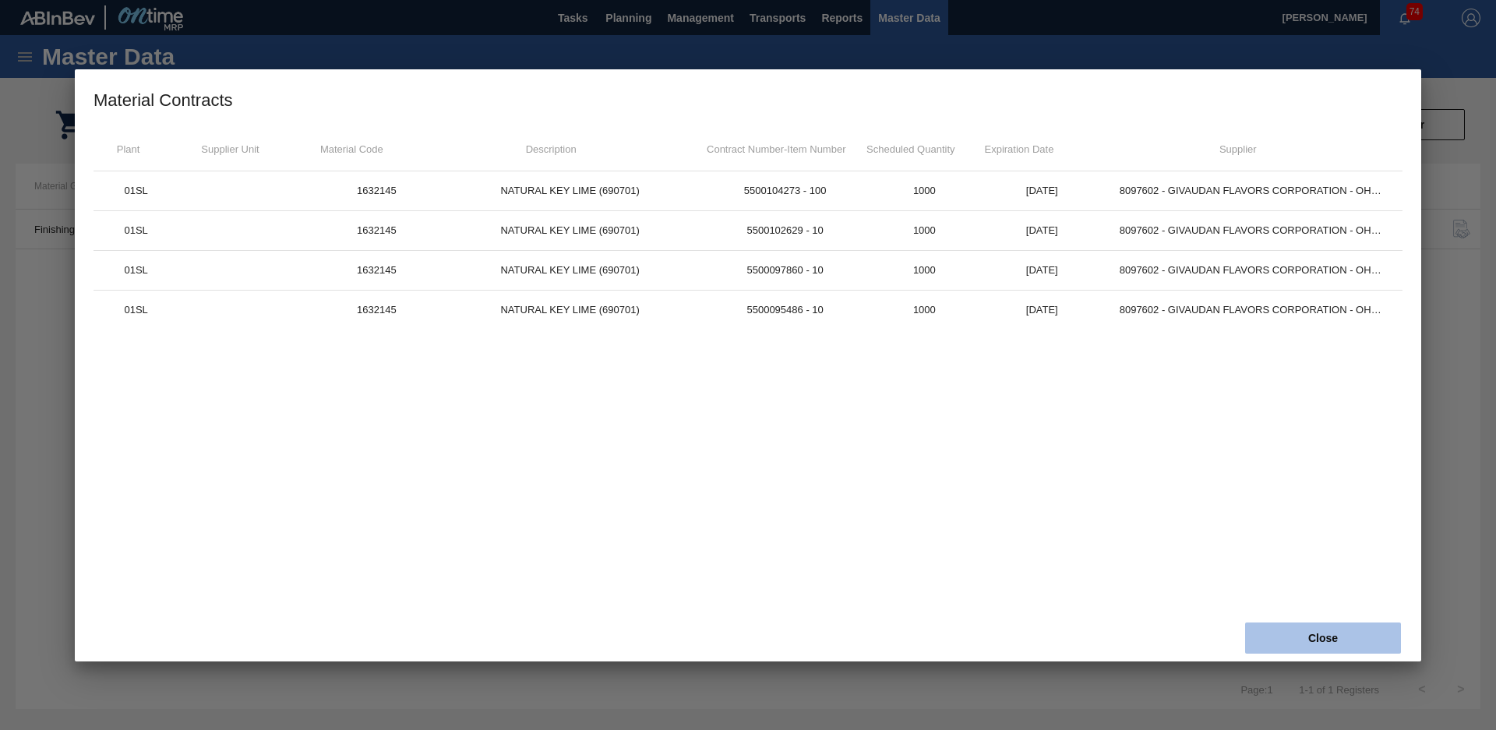
click at [1333, 630] on button "Close" at bounding box center [1323, 638] width 156 height 31
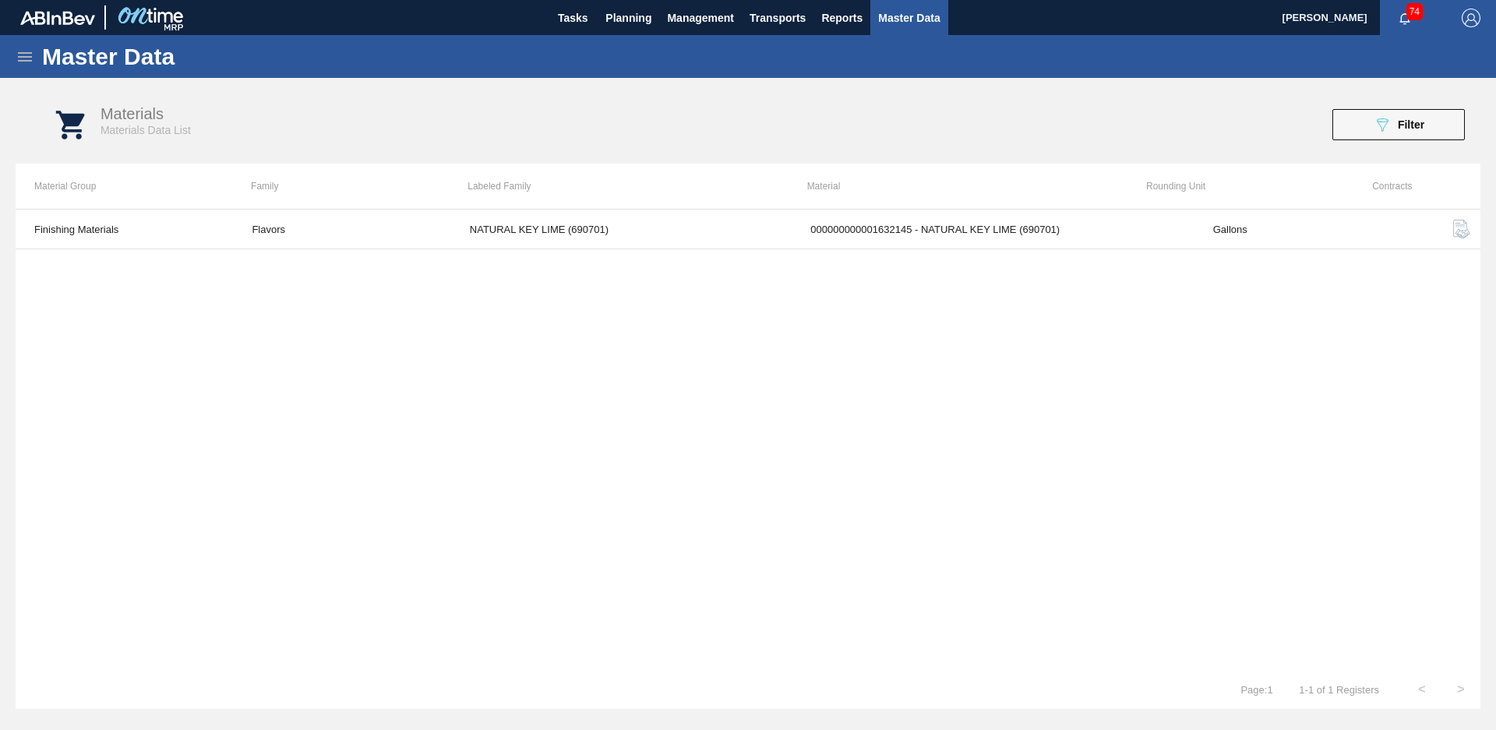
click at [23, 46] on div "Master Data" at bounding box center [748, 56] width 1496 height 43
click at [23, 55] on icon at bounding box center [25, 57] width 19 height 19
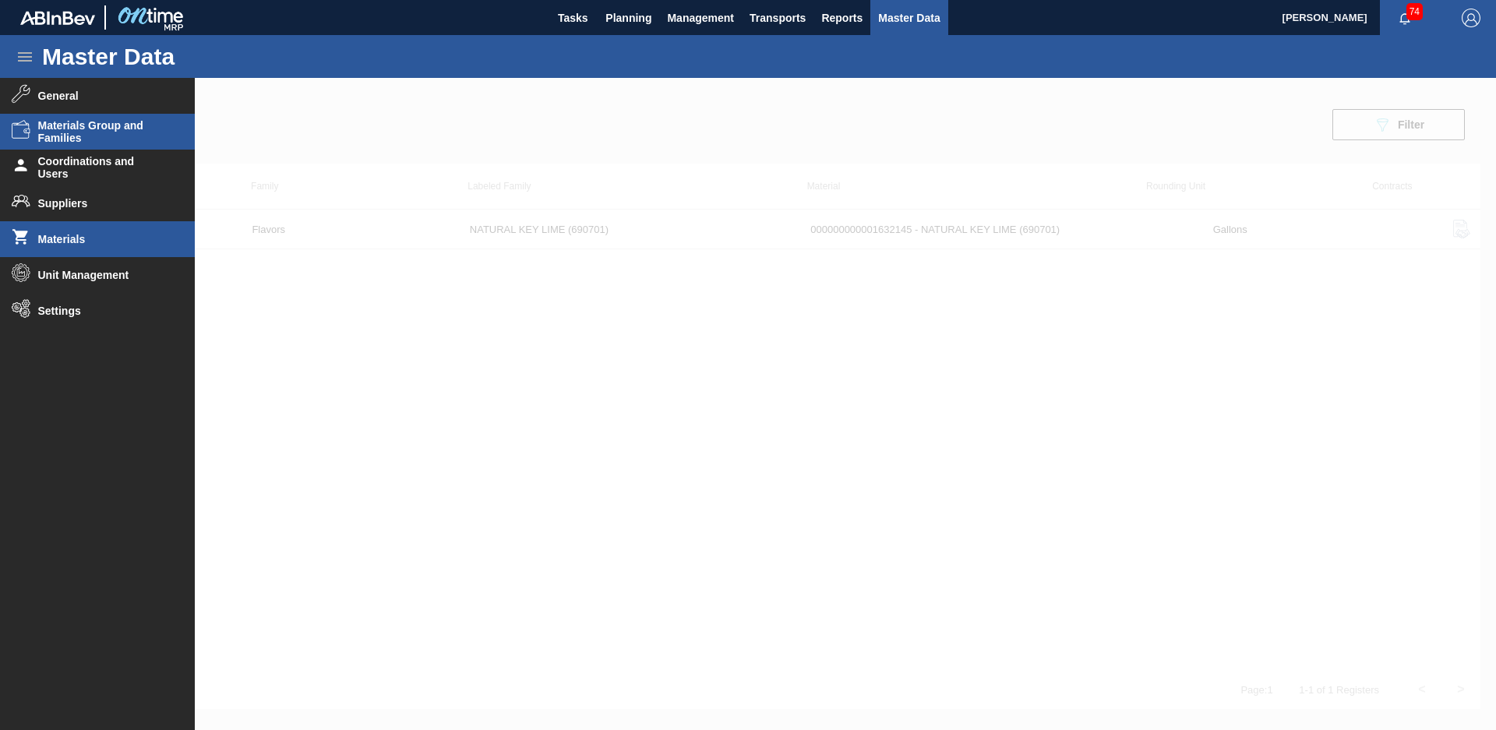
click at [104, 134] on span "Materials Group and Families" at bounding box center [102, 131] width 129 height 25
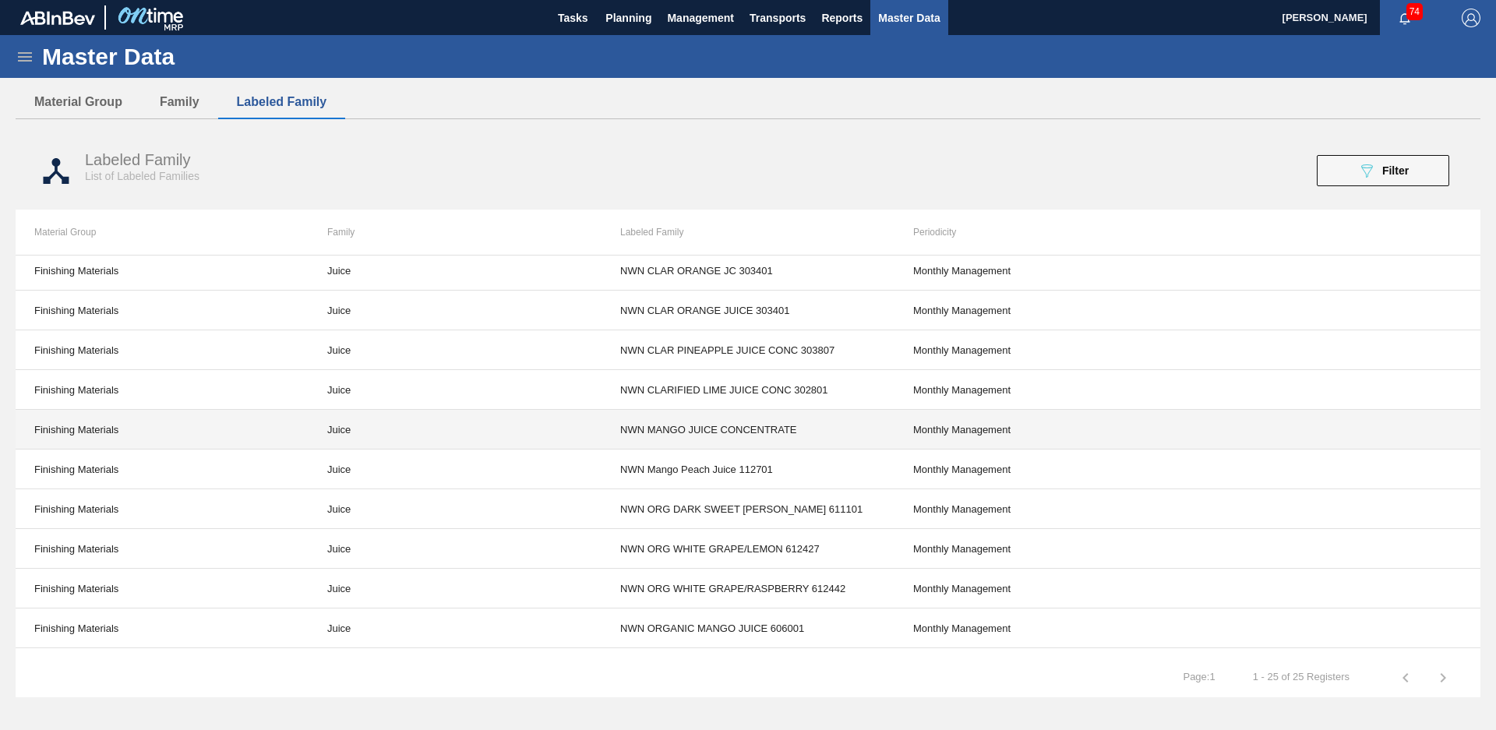
scroll to position [590, 0]
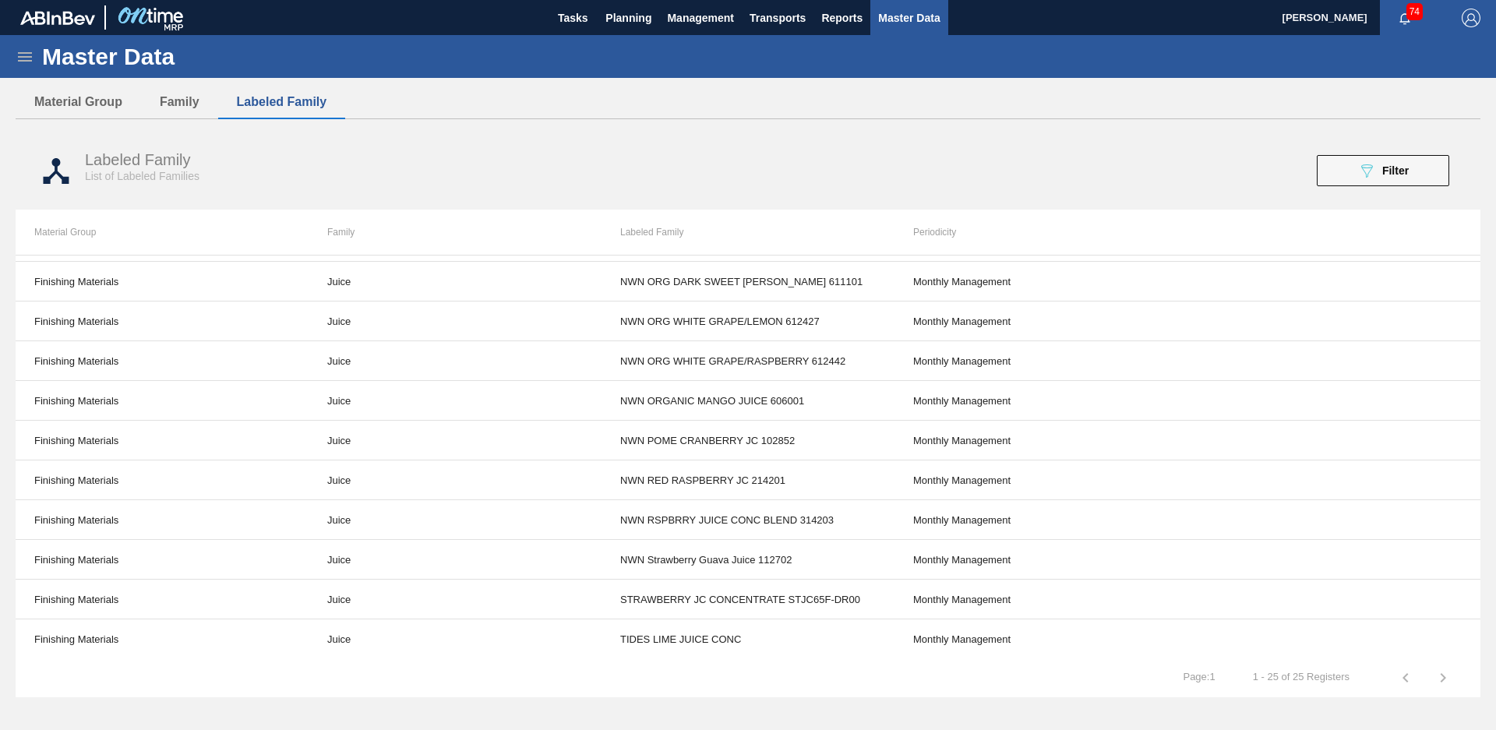
click at [1365, 199] on div "Labeled Family List of Labeled Families 089F7B8B-B2A5-4AFE-B5C0-19BA573D28AC Fi…" at bounding box center [748, 171] width 1465 height 58
click at [1417, 176] on button "089F7B8B-B2A5-4AFE-B5C0-19BA573D28AC Filter" at bounding box center [1383, 170] width 132 height 31
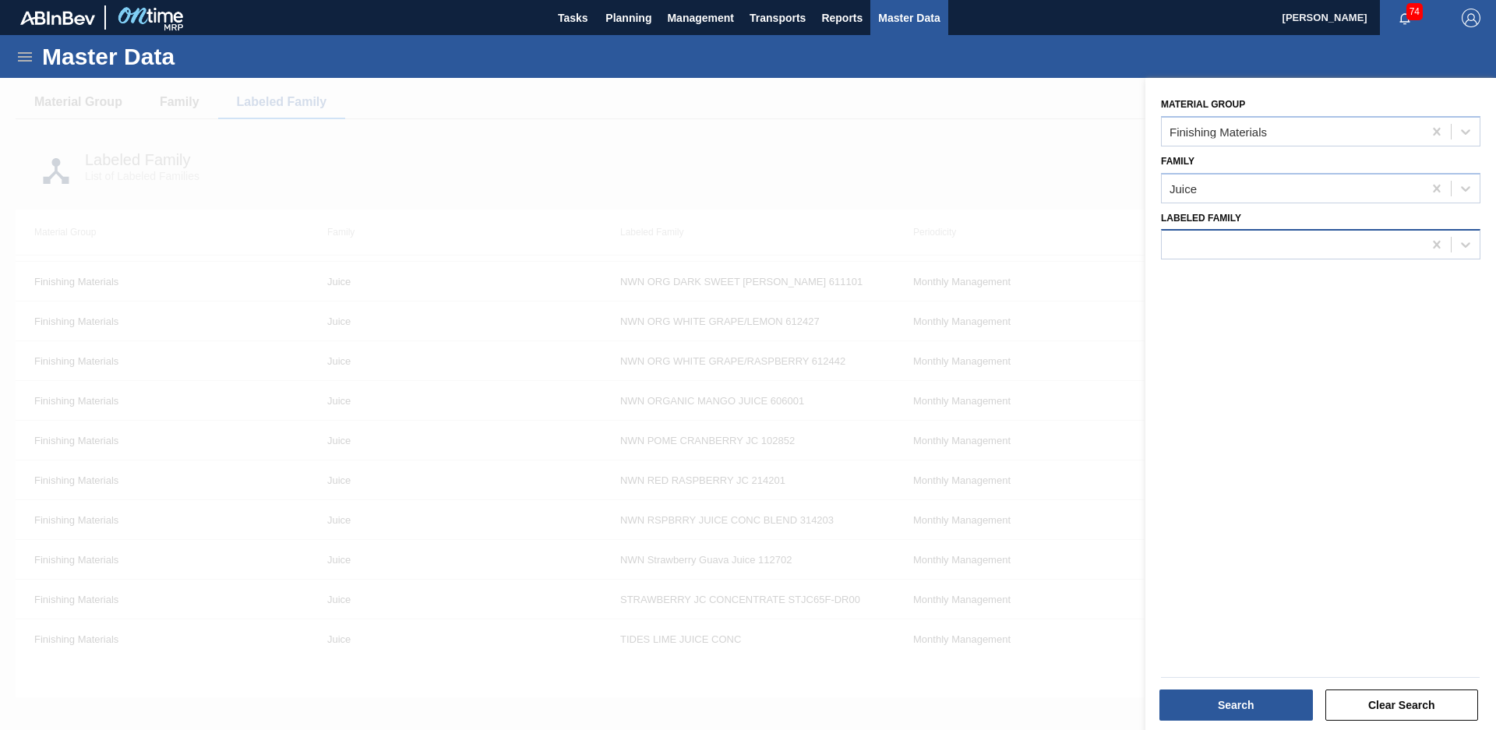
click at [1359, 238] on div at bounding box center [1292, 245] width 261 height 23
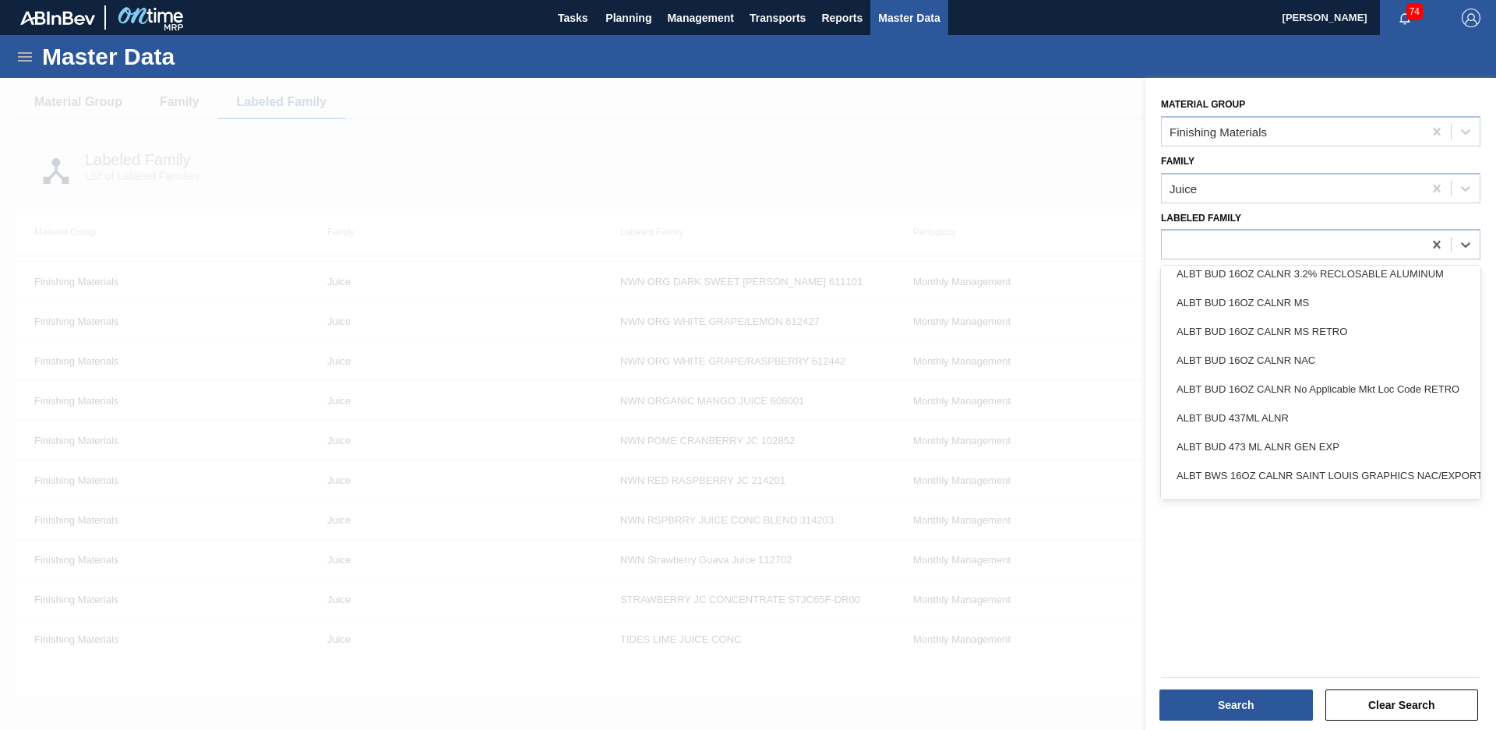
scroll to position [1686, 0]
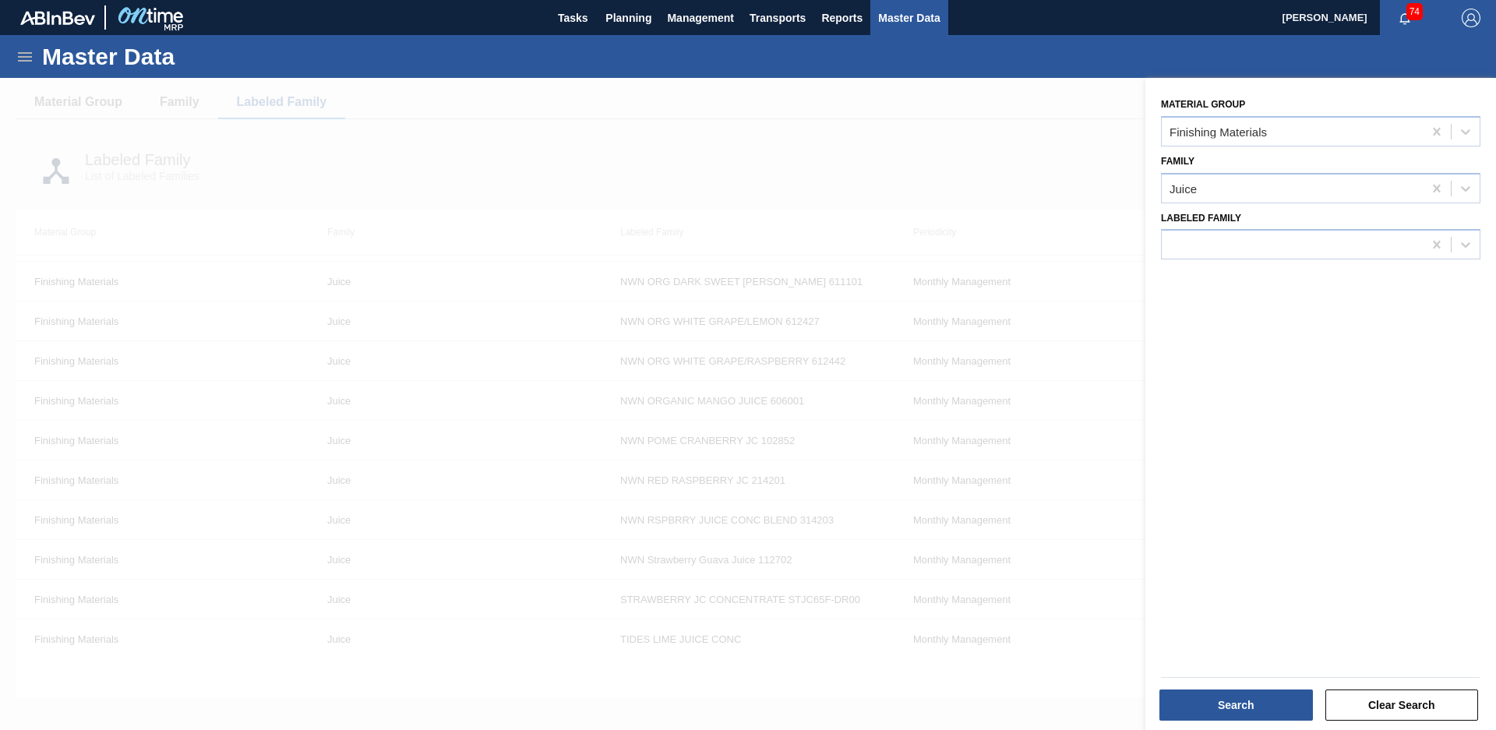
click at [1079, 227] on div at bounding box center [748, 443] width 1496 height 730
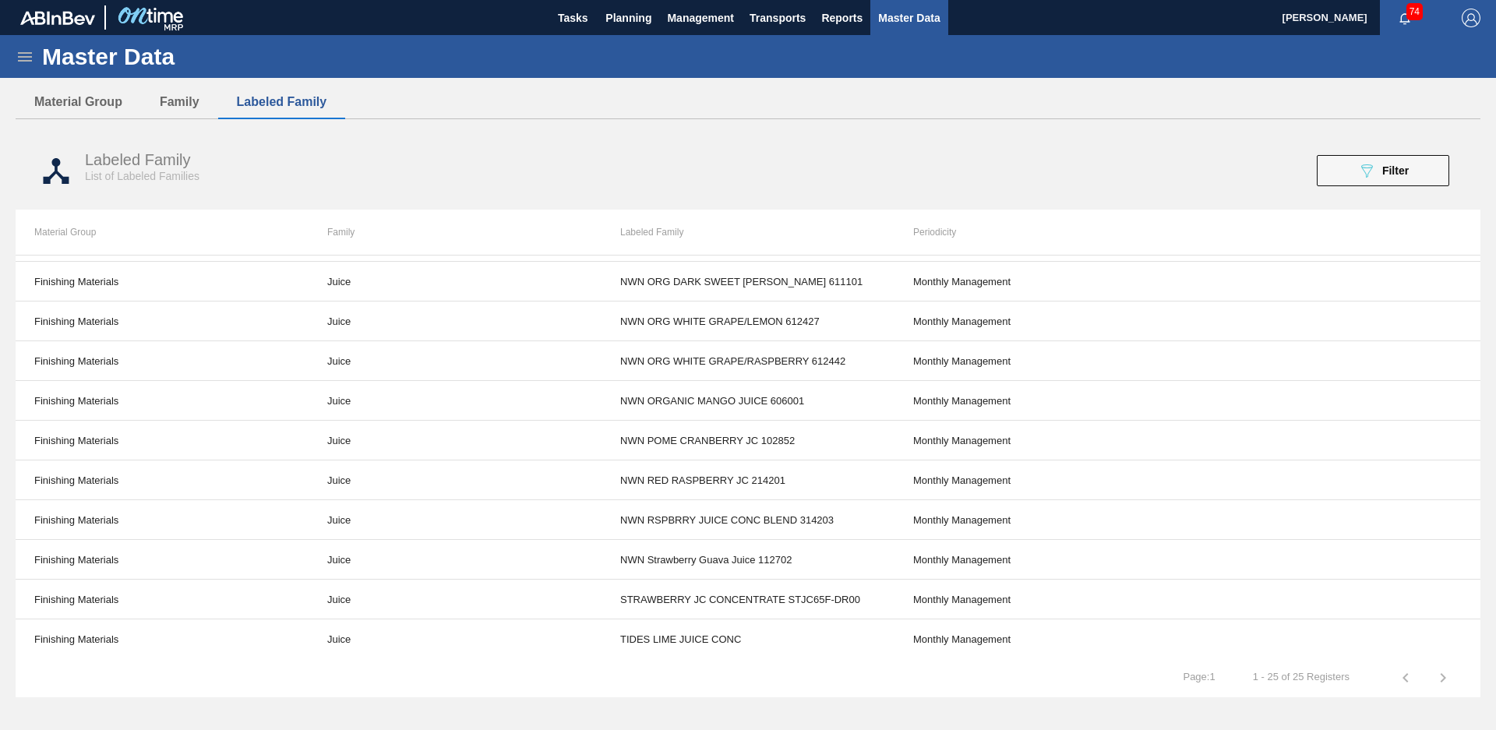
click at [30, 60] on icon at bounding box center [25, 56] width 14 height 9
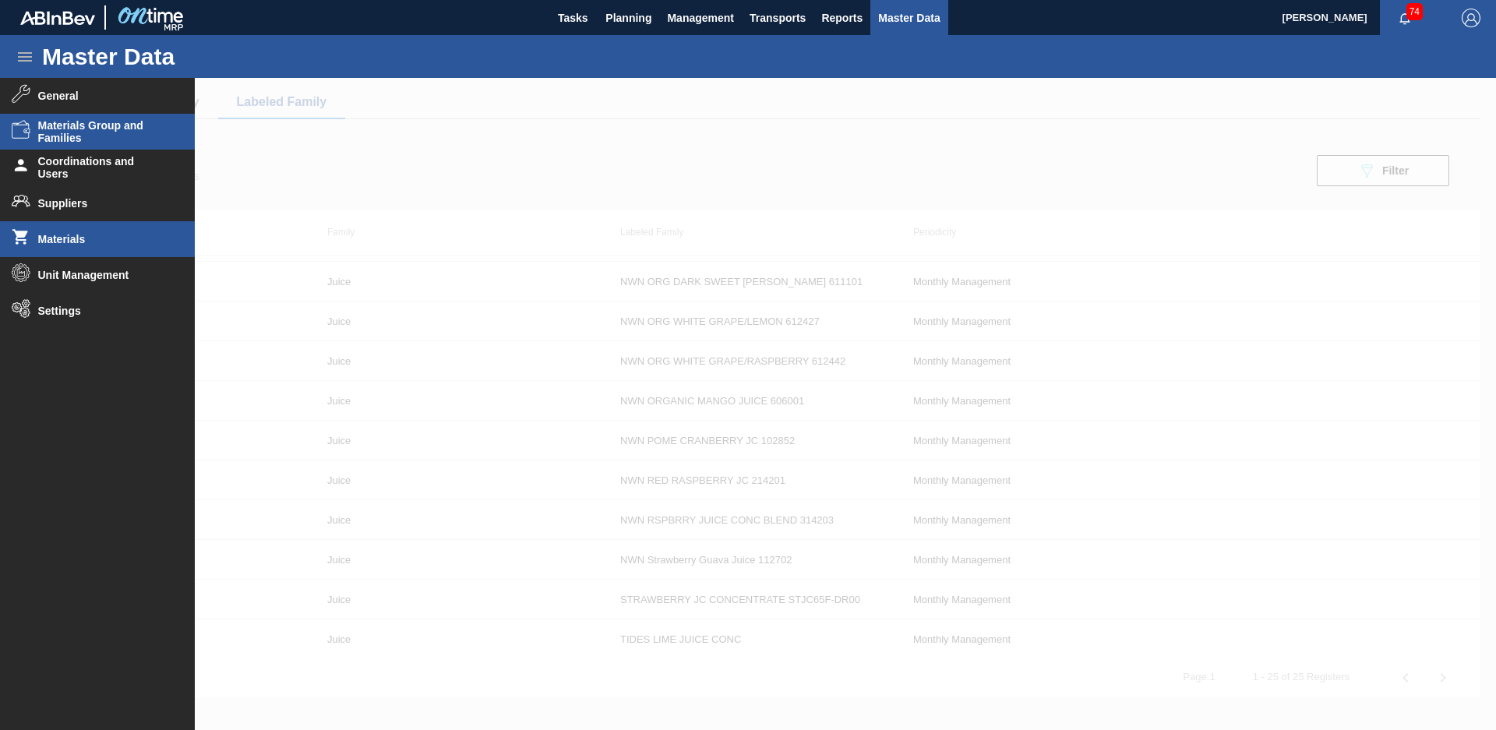
click at [76, 228] on li "Materials" at bounding box center [97, 239] width 195 height 36
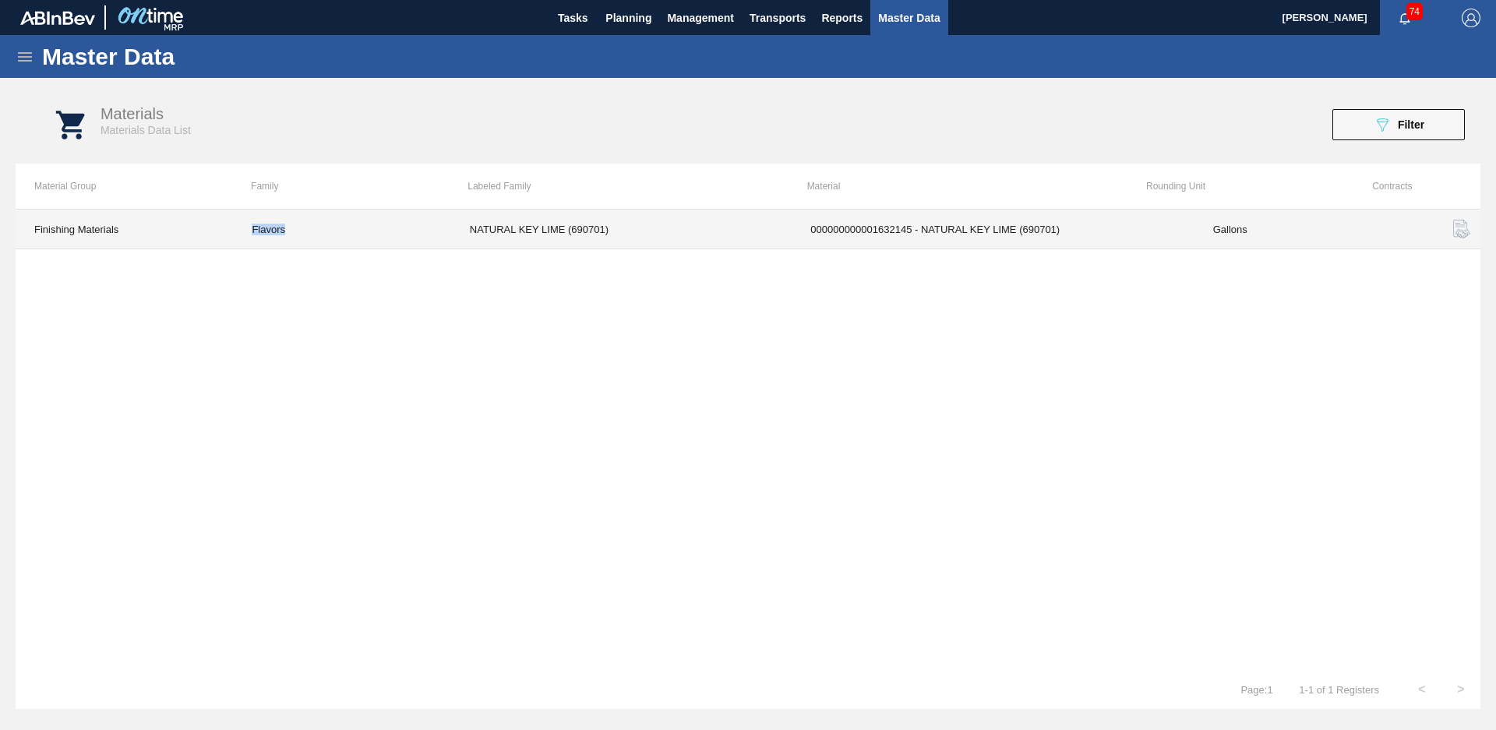
drag, startPoint x: 292, startPoint y: 214, endPoint x: 243, endPoint y: 224, distance: 50.0
click at [243, 224] on td "Flavors" at bounding box center [341, 230] width 217 height 40
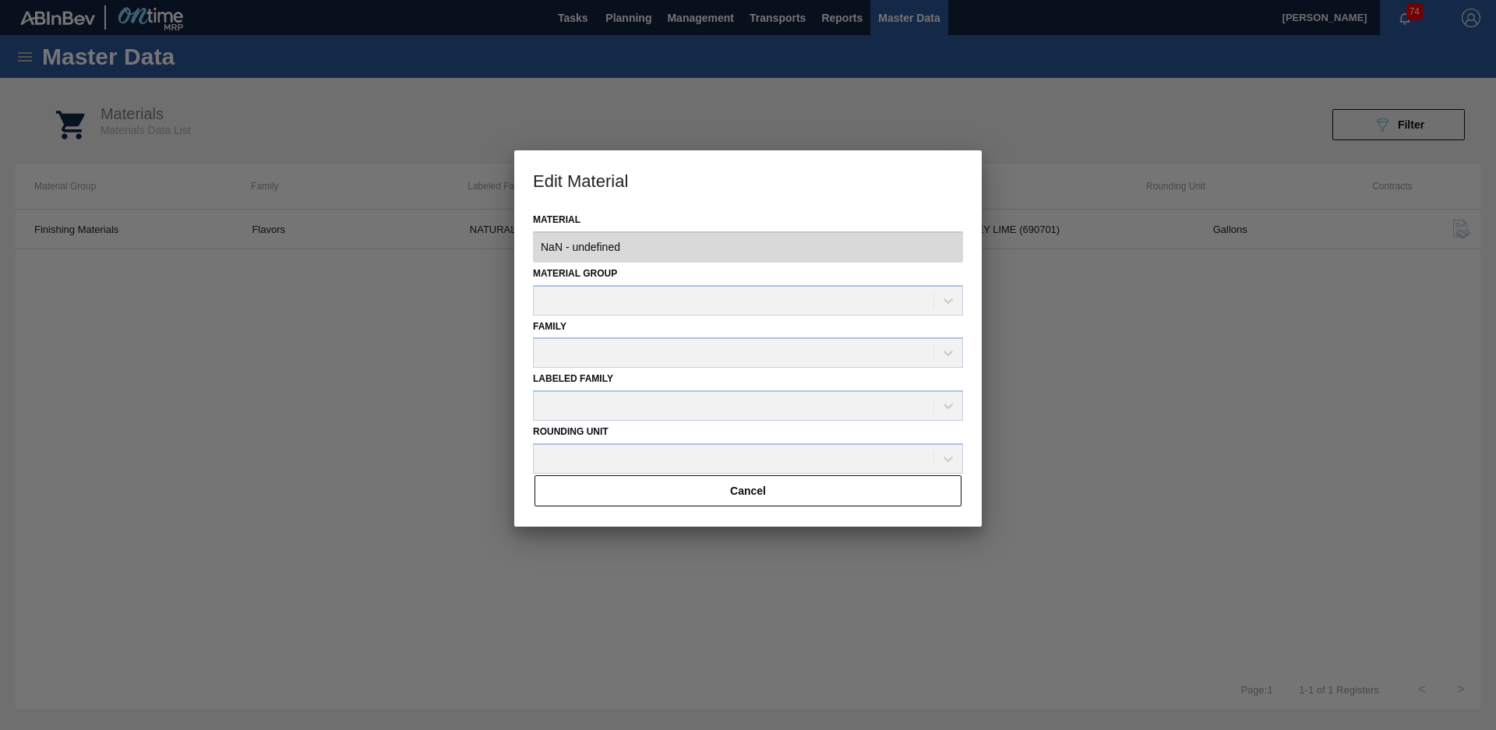
drag, startPoint x: 243, startPoint y: 224, endPoint x: 298, endPoint y: 293, distance: 88.2
click at [298, 293] on div at bounding box center [748, 365] width 1496 height 730
click at [727, 302] on div "Material Group" at bounding box center [748, 289] width 430 height 53
type input "1632145 - 000000000001632145 - NATURAL KEY LIME (690701)"
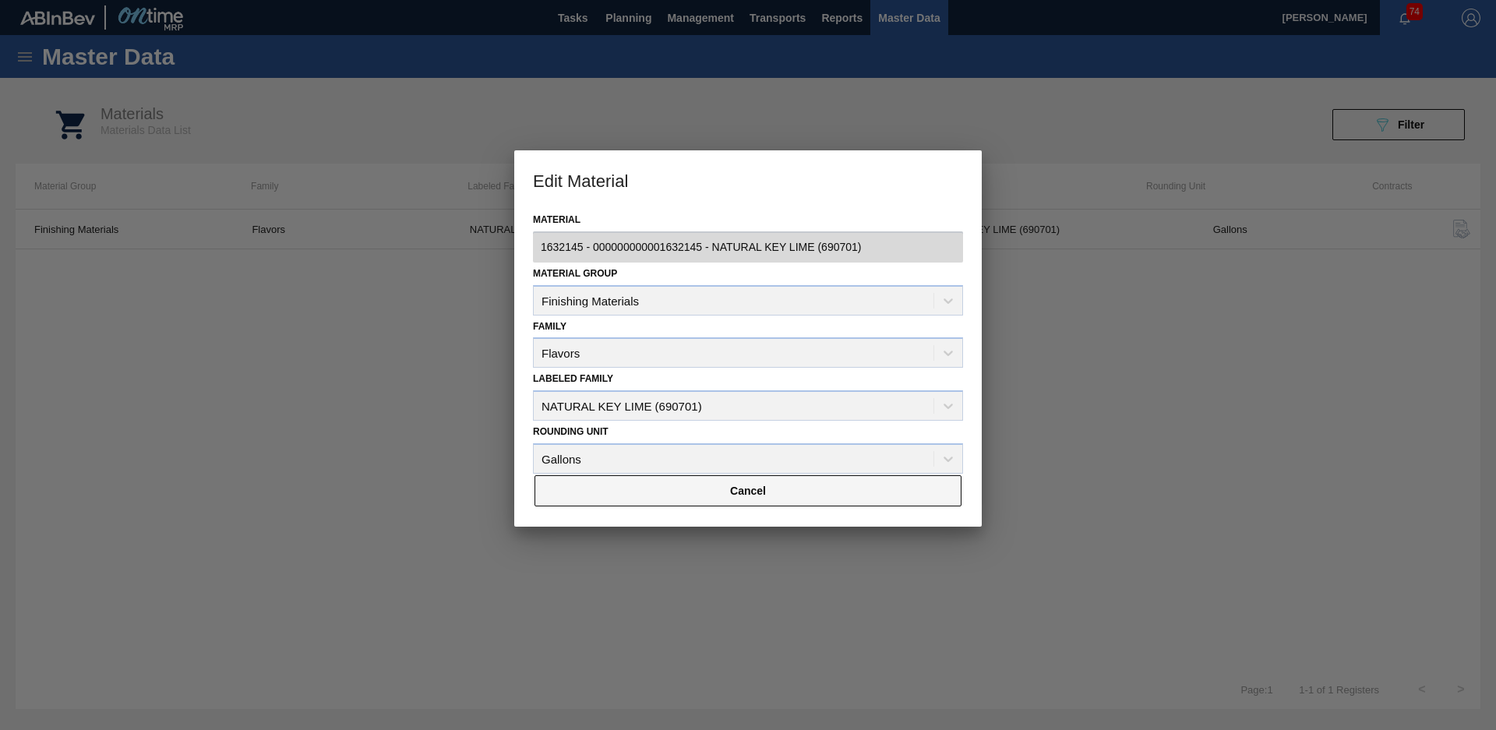
click at [852, 488] on button "Cancel" at bounding box center [748, 490] width 427 height 31
